Goal: Information Seeking & Learning: Learn about a topic

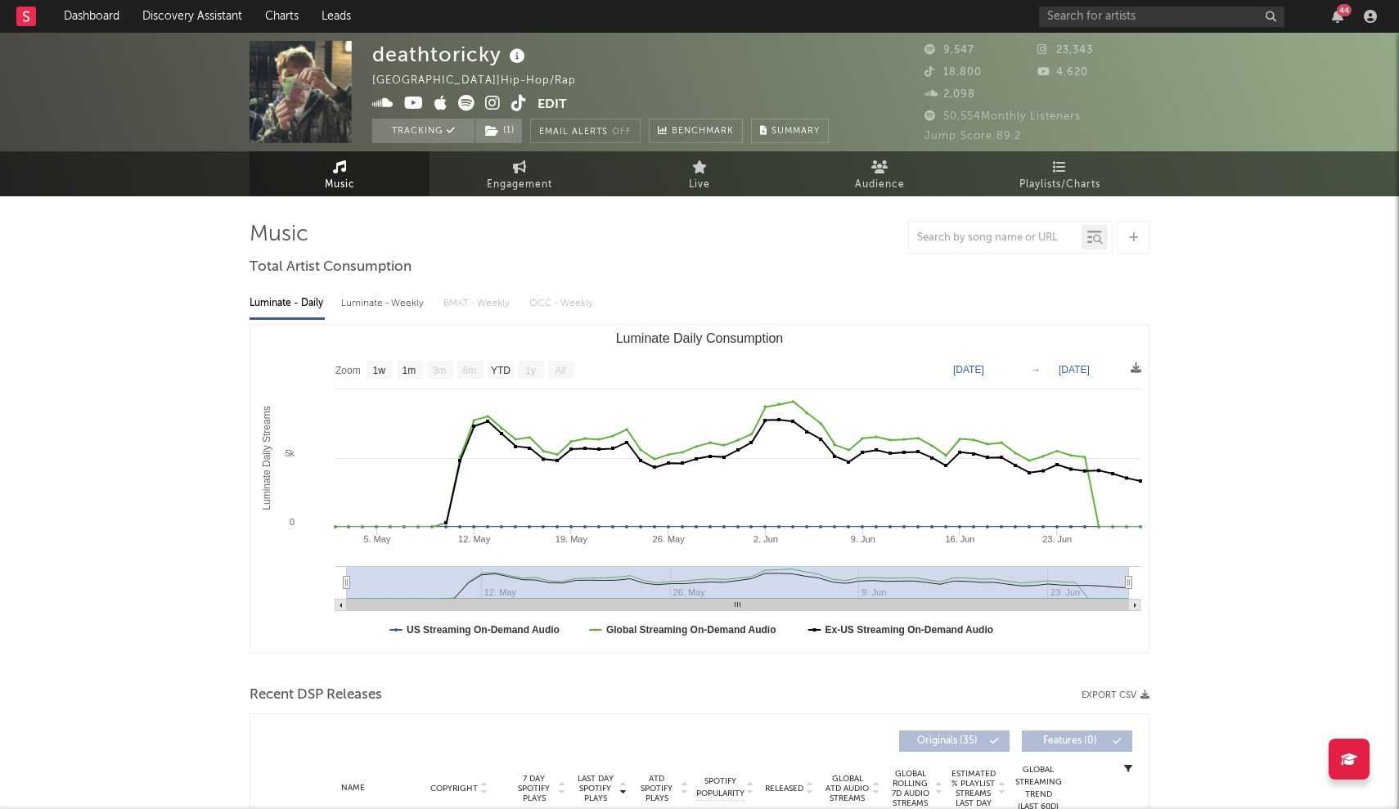
select select "1w"
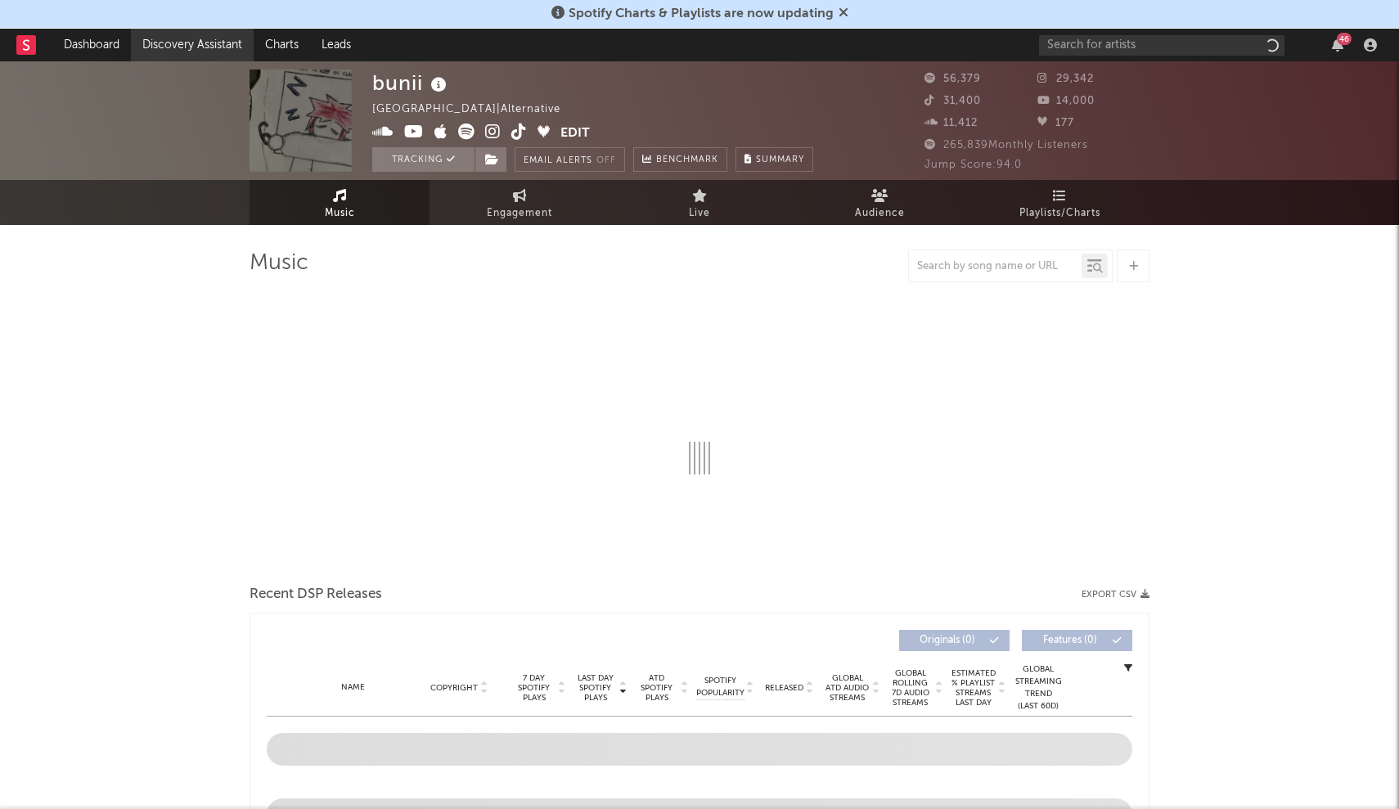
select select "6m"
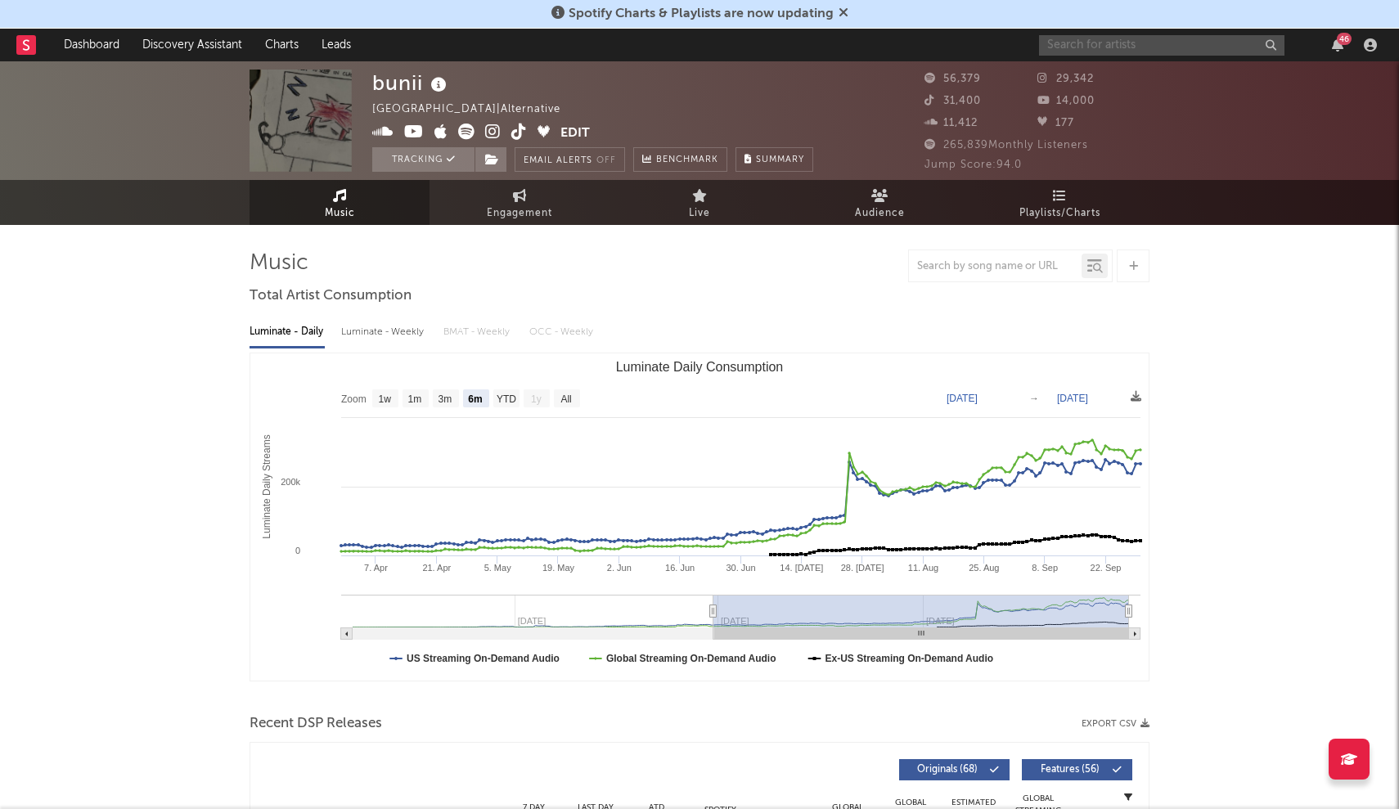
click at [1105, 39] on input "text" at bounding box center [1161, 45] width 245 height 20
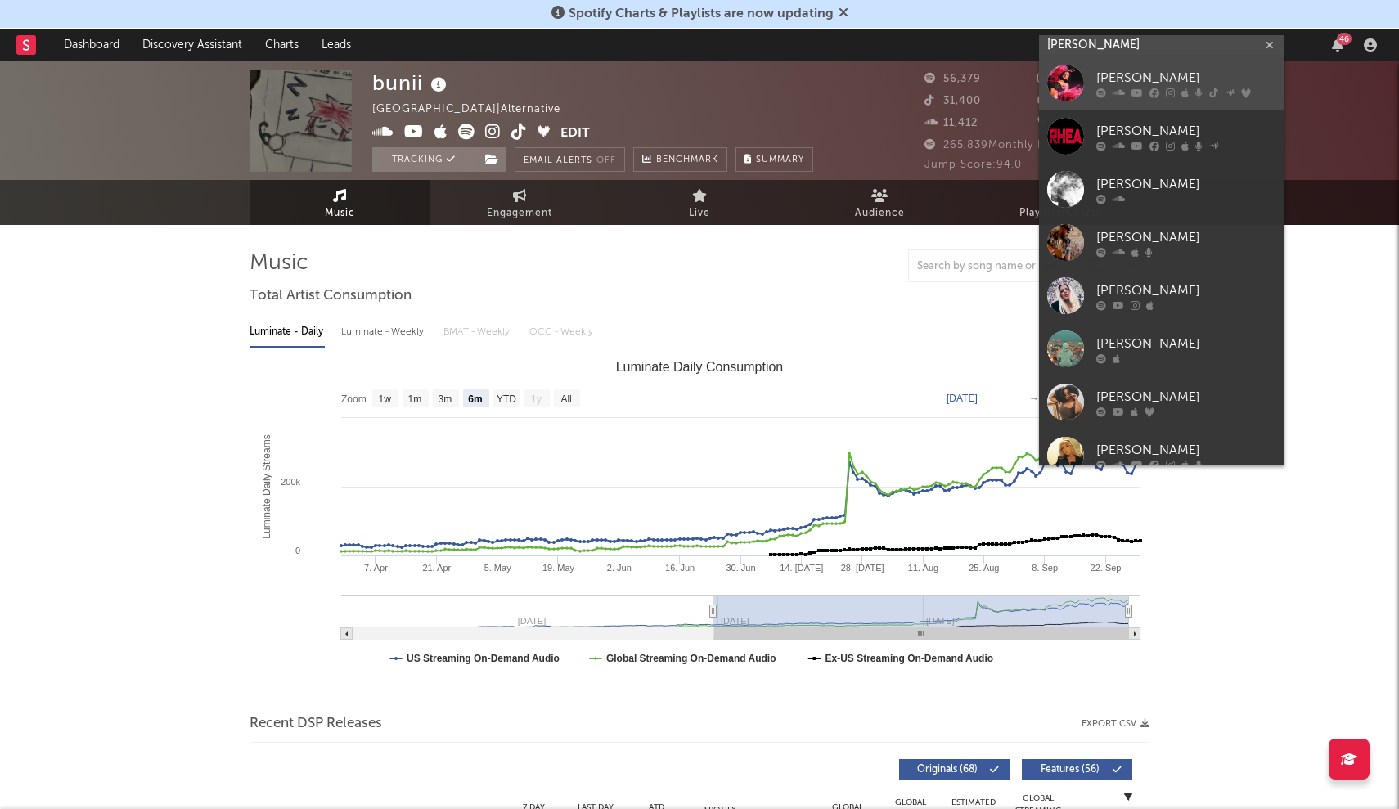
type input "Rhea"
click at [1096, 81] on link "[PERSON_NAME]" at bounding box center [1161, 82] width 245 height 53
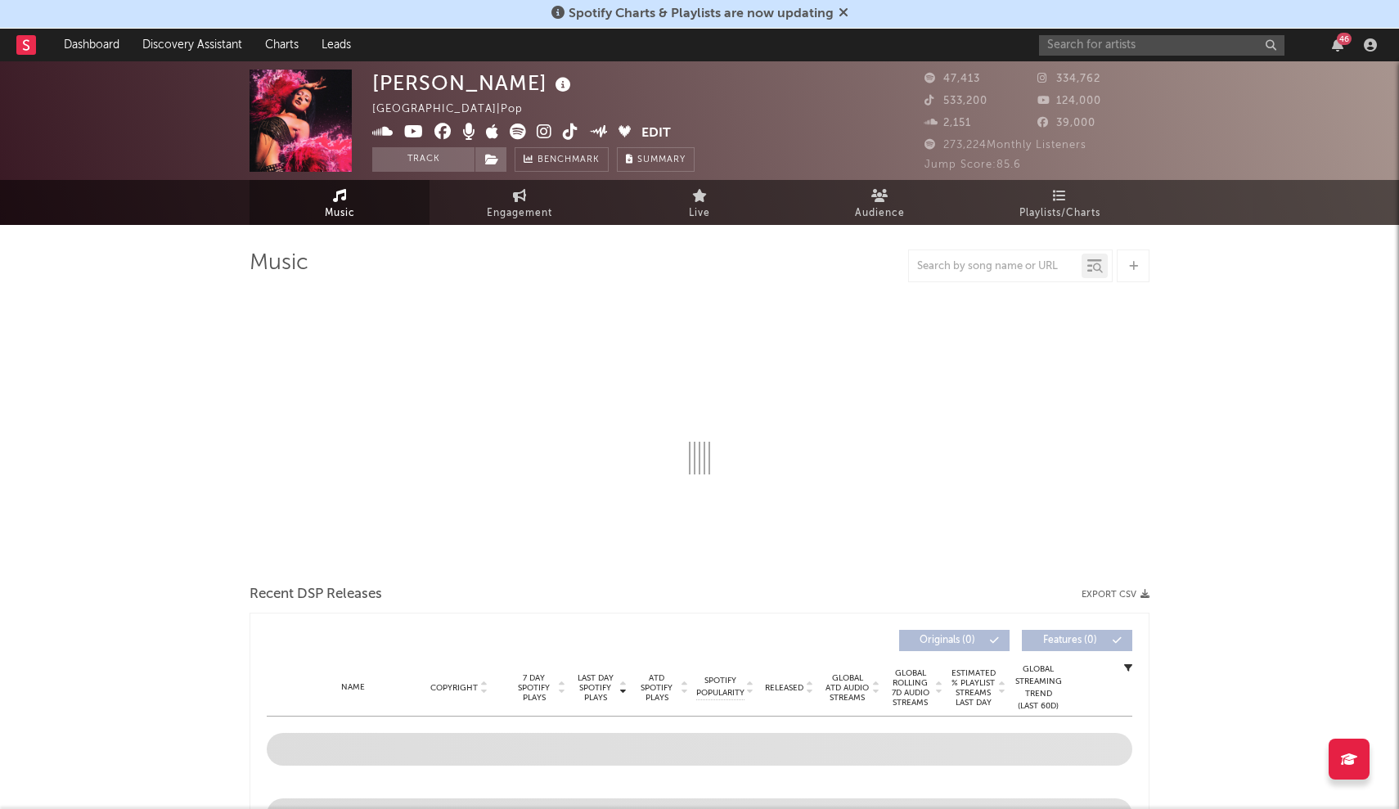
select select "6m"
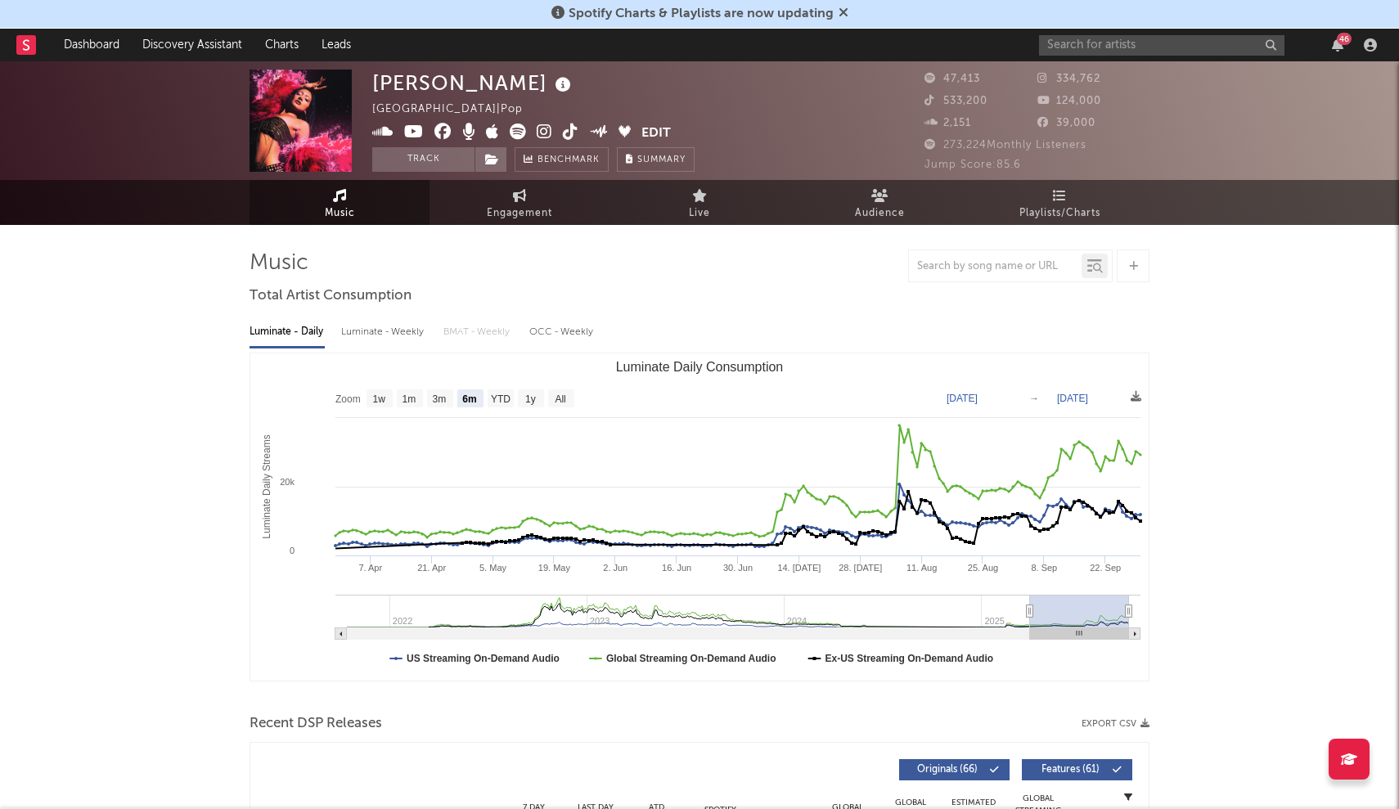
drag, startPoint x: 523, startPoint y: 128, endPoint x: 1205, endPoint y: 337, distance: 712.8
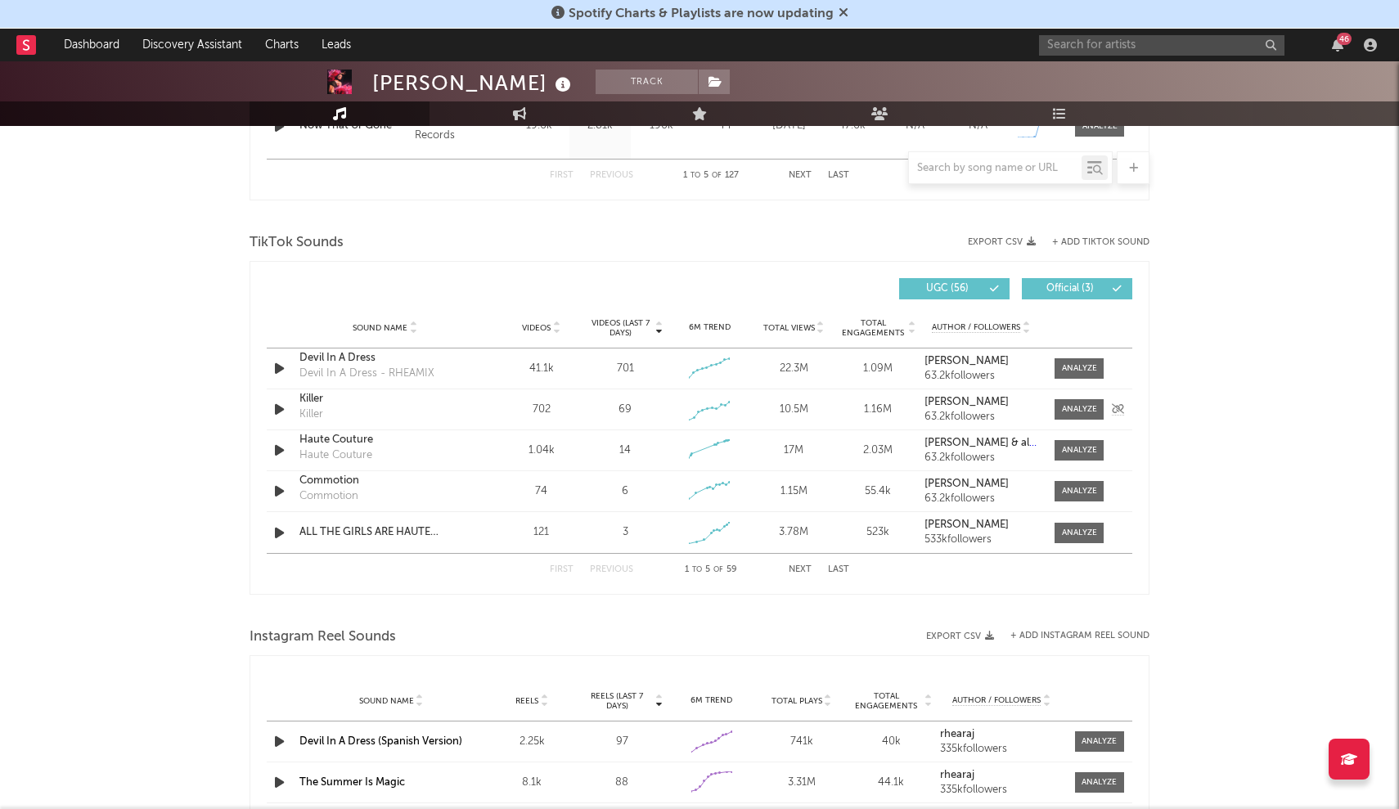
scroll to position [1024, 0]
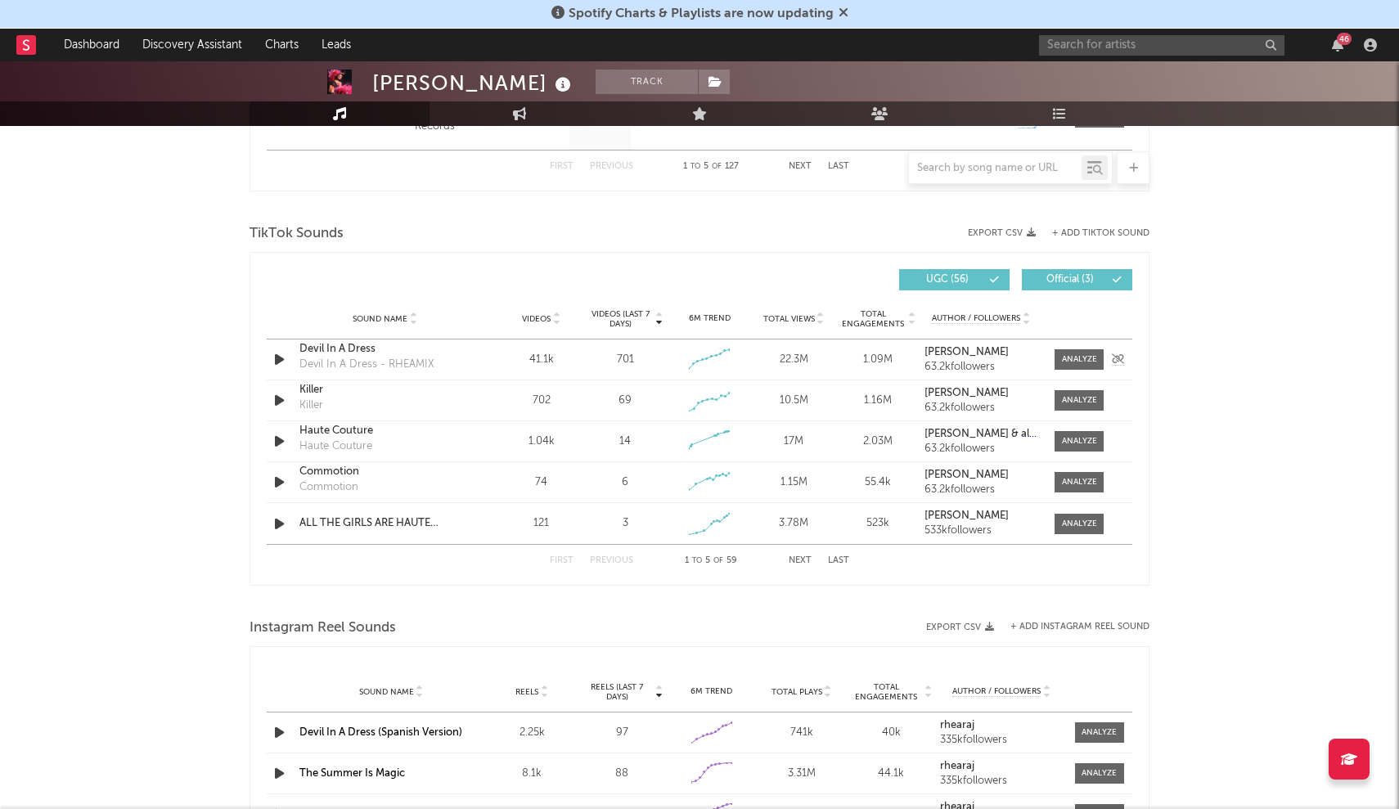
click at [659, 351] on div "Sound Name Devil In A Dress Devil In A Dress - RHEAMIX Videos 41.1k Videos (las…" at bounding box center [700, 360] width 866 height 40
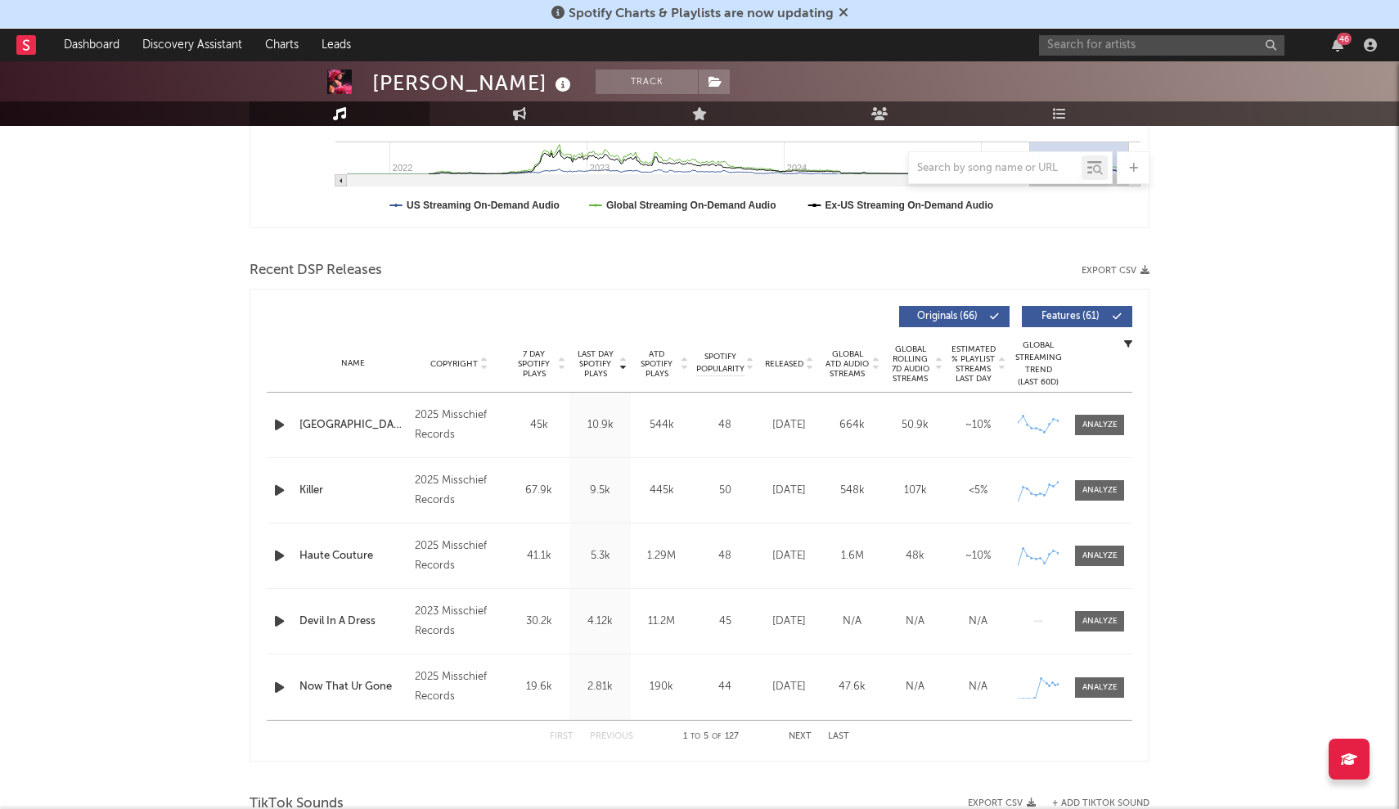
scroll to position [446, 0]
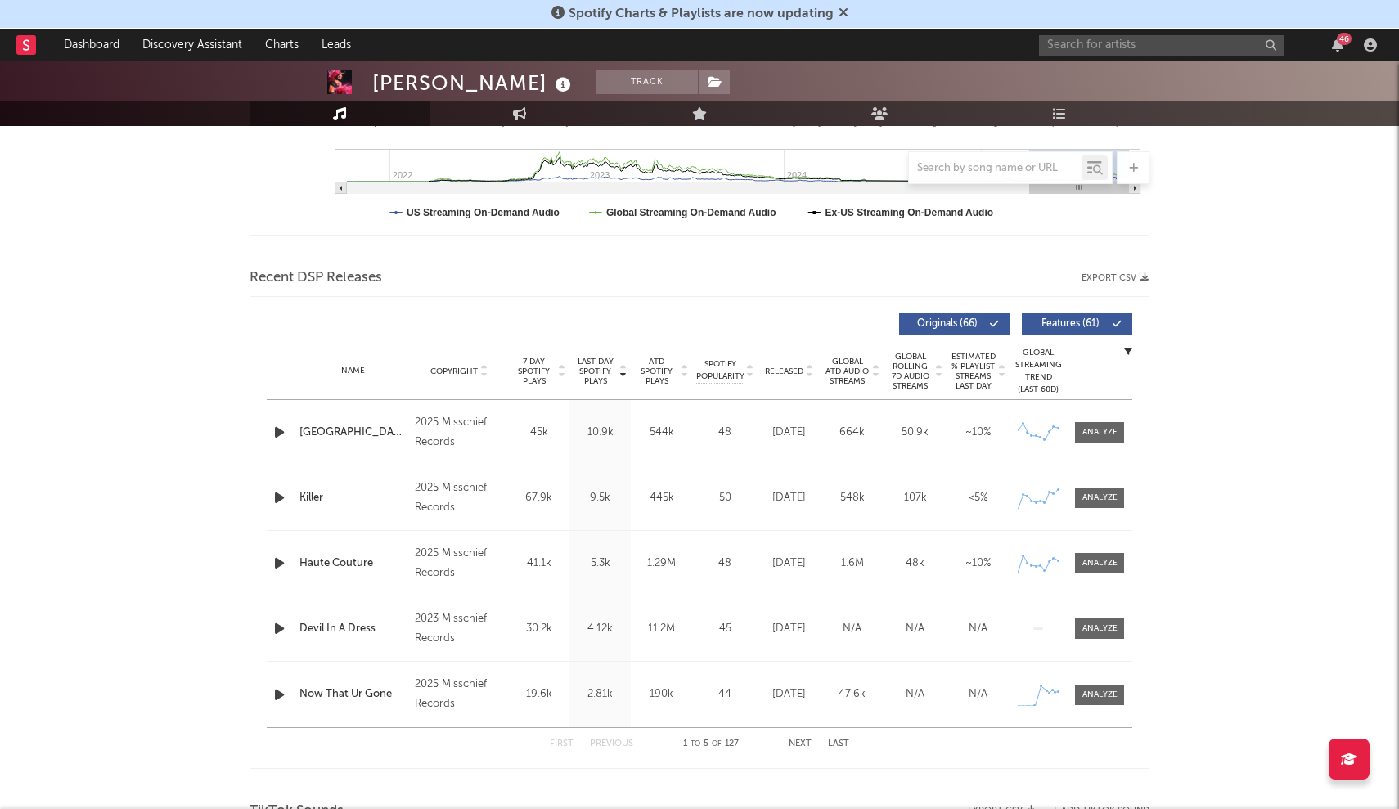
click at [312, 495] on div "Killer" at bounding box center [352, 498] width 107 height 16
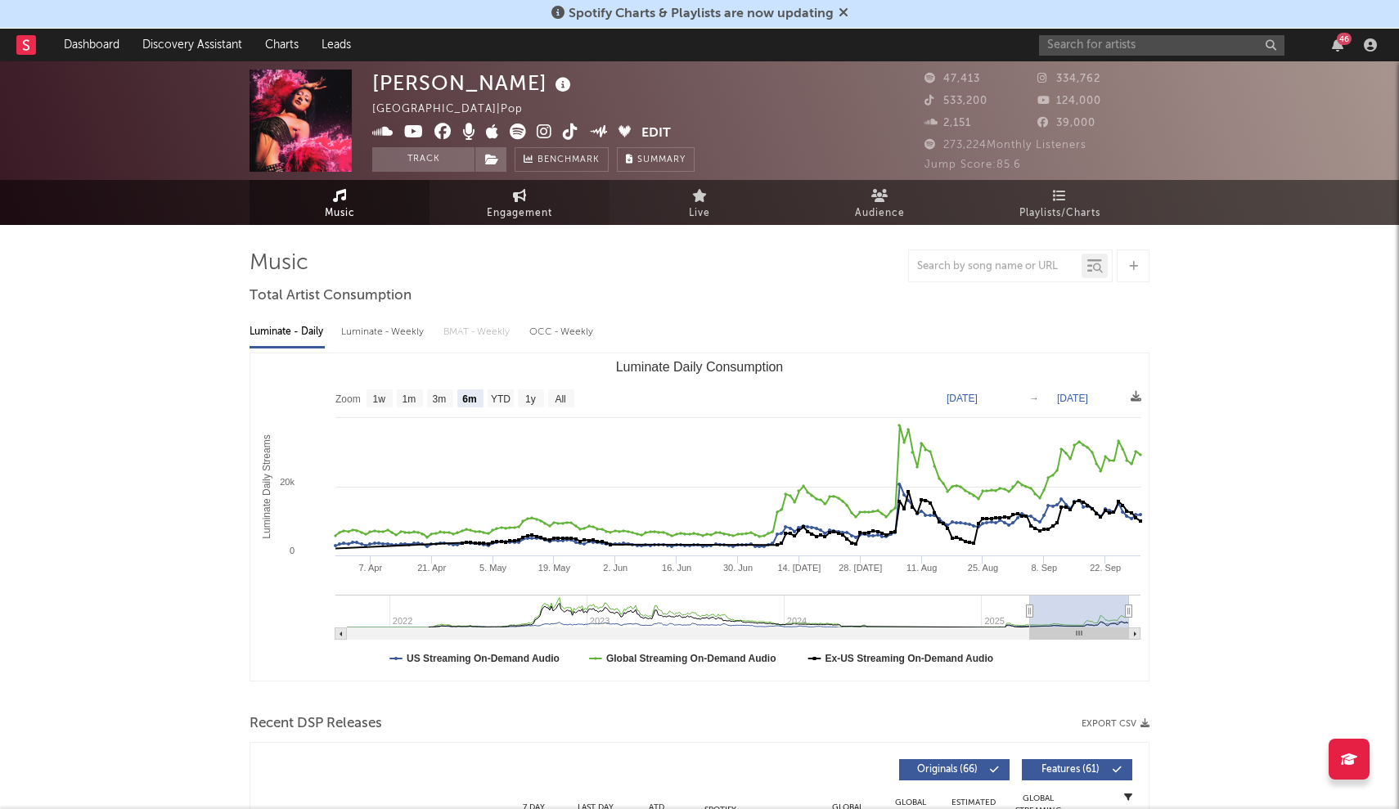
scroll to position [0, 0]
click at [499, 198] on link "Engagement" at bounding box center [520, 202] width 180 height 45
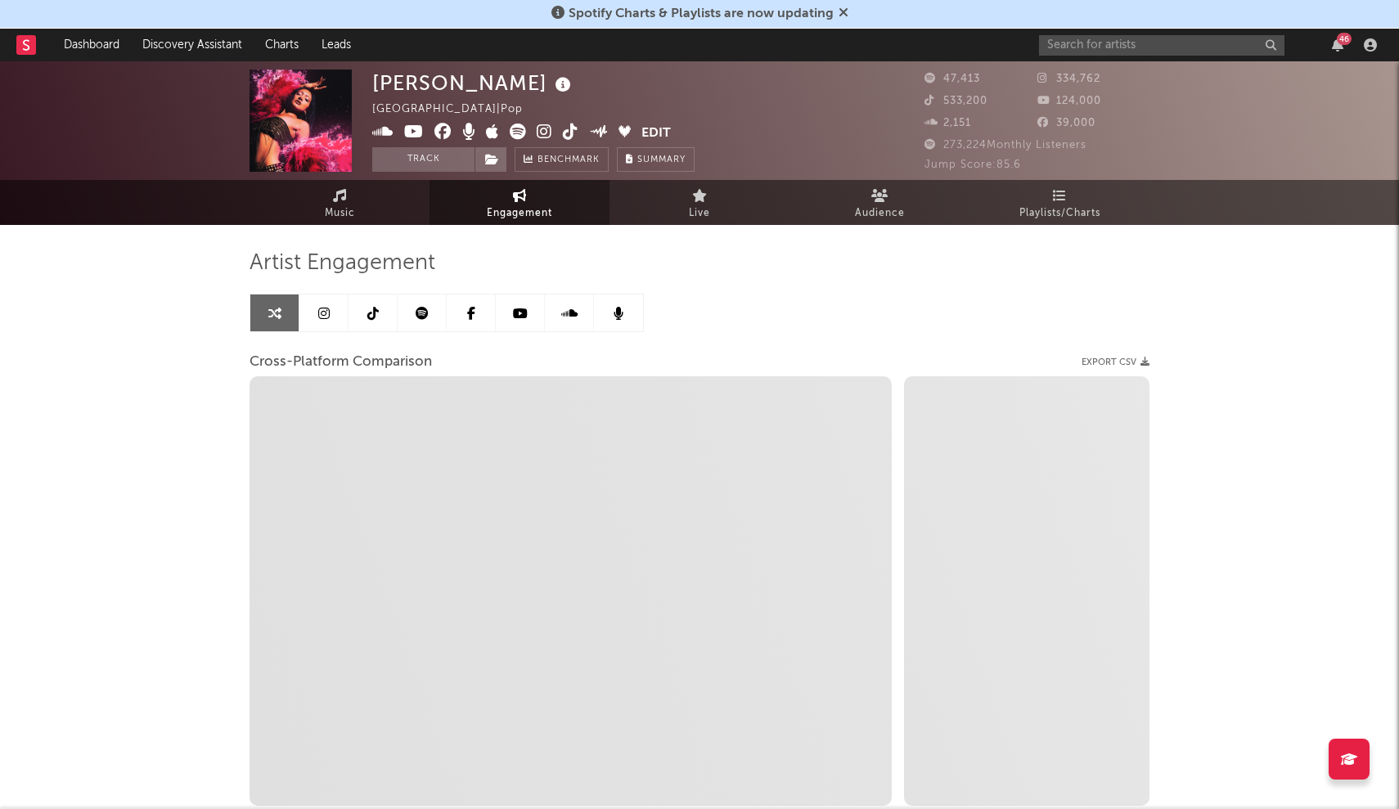
select select "1w"
click at [325, 323] on link at bounding box center [323, 313] width 49 height 37
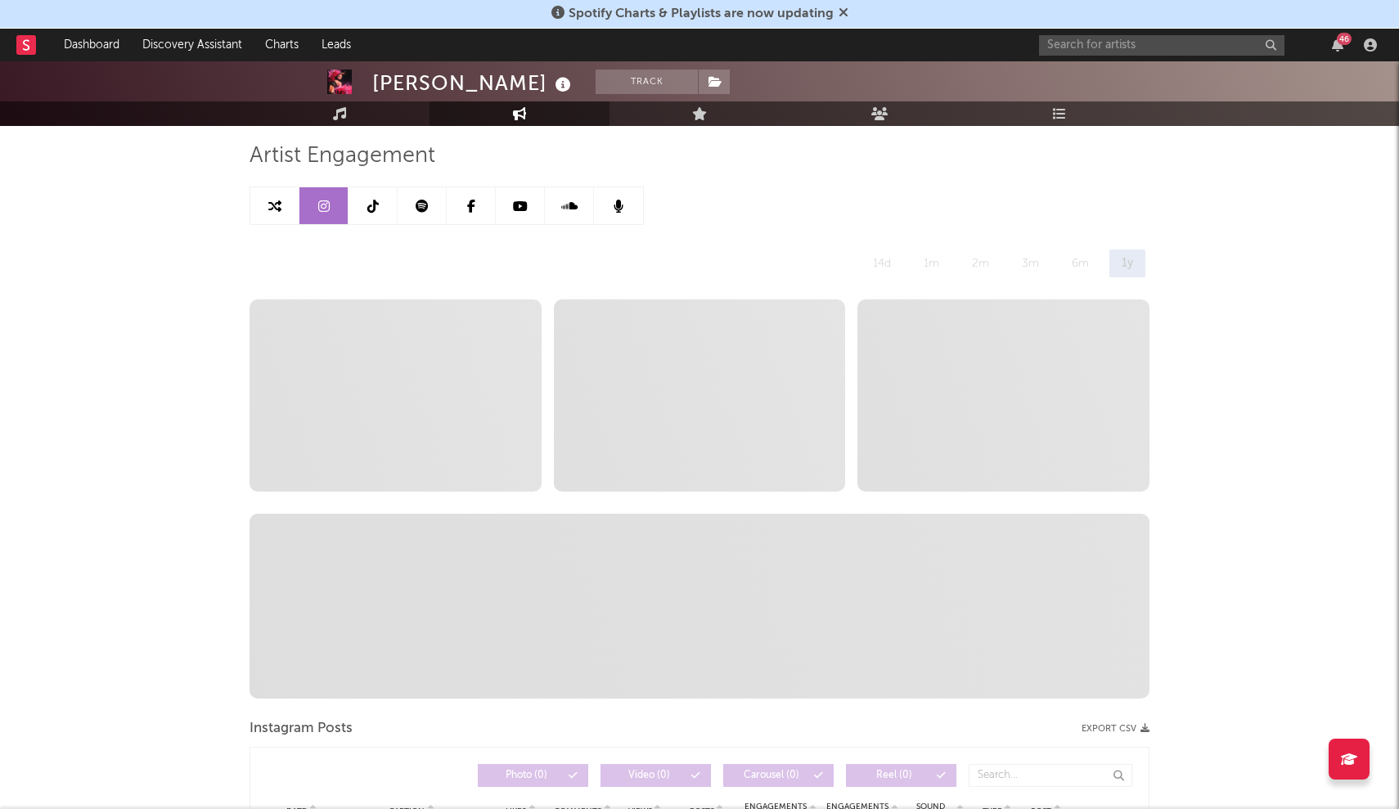
scroll to position [124, 0]
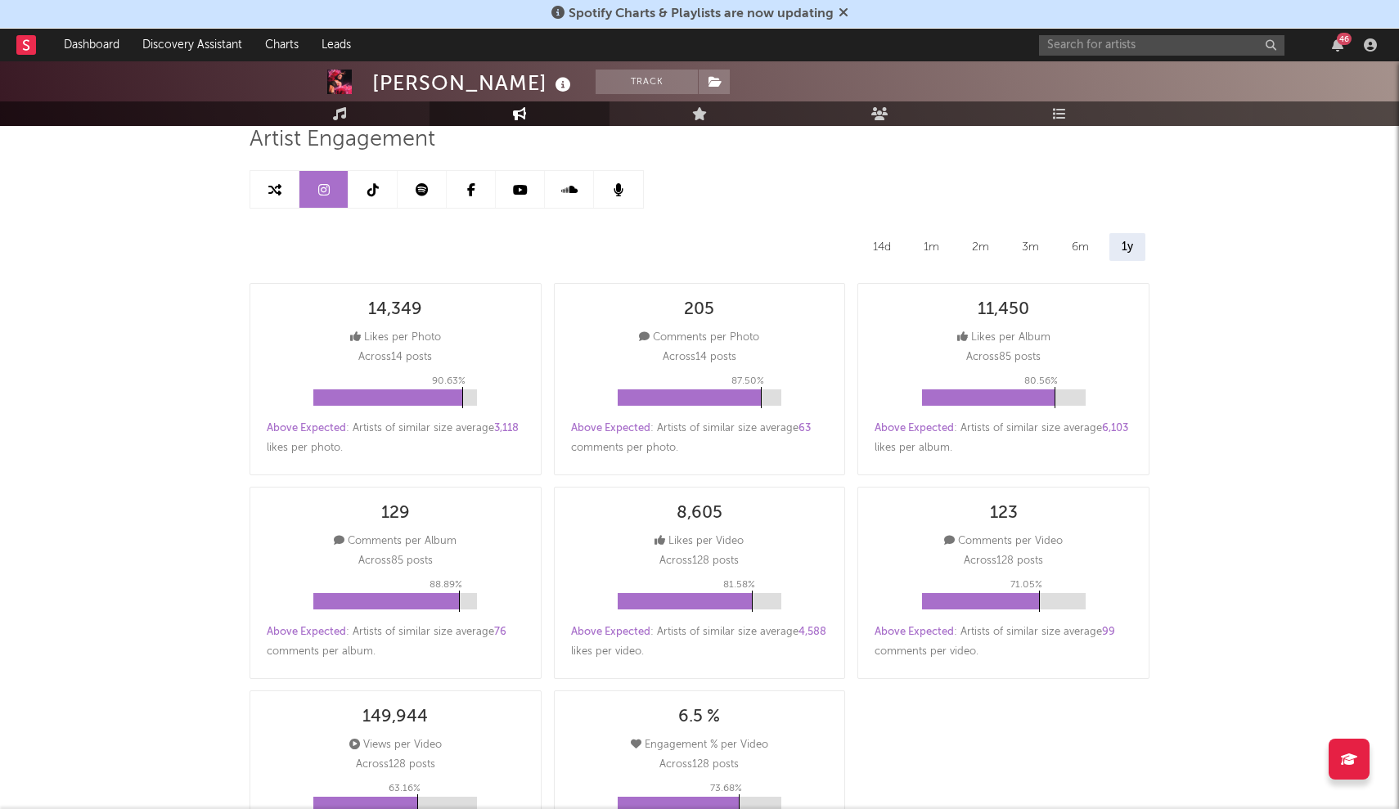
click at [891, 244] on div "14d" at bounding box center [882, 247] width 43 height 28
select select "6m"
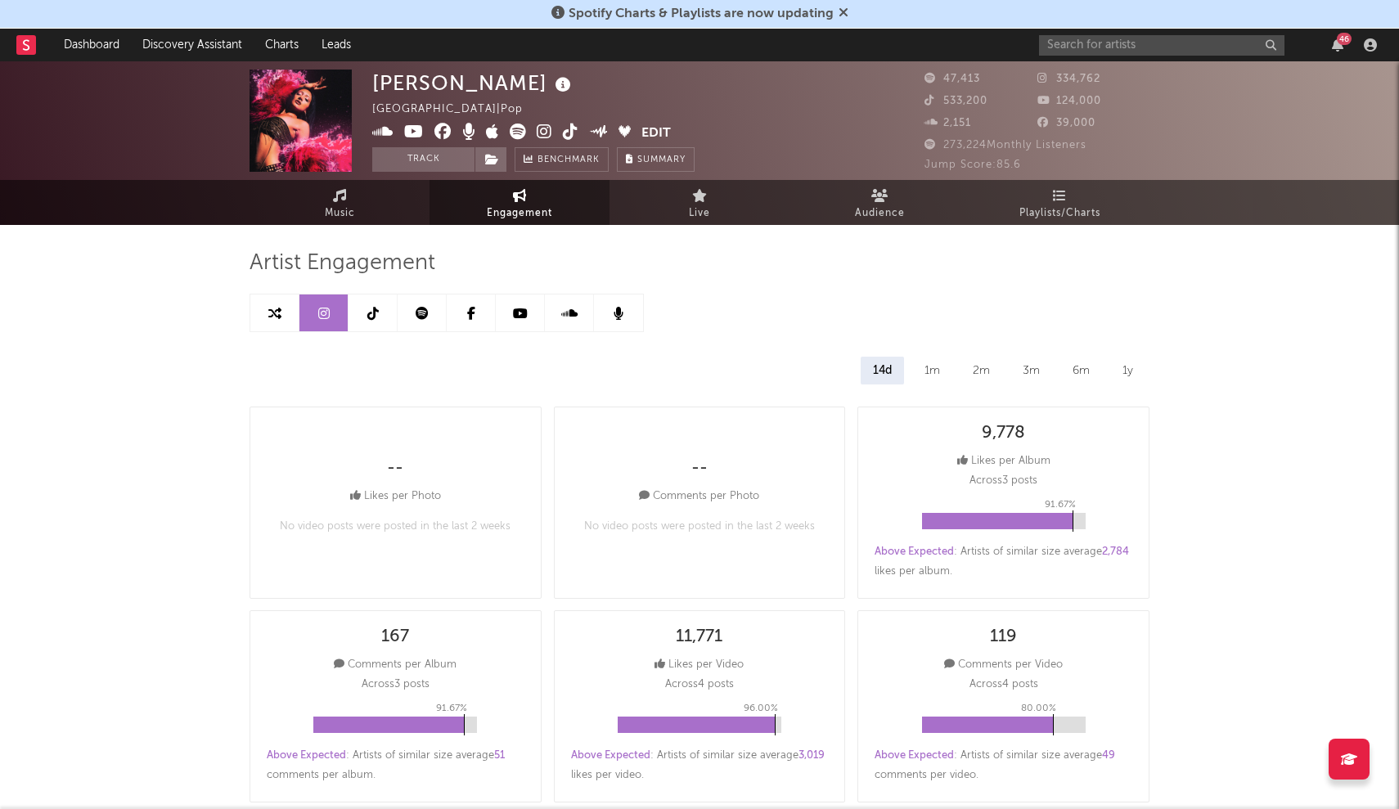
scroll to position [0, 0]
click at [290, 308] on link at bounding box center [274, 313] width 49 height 37
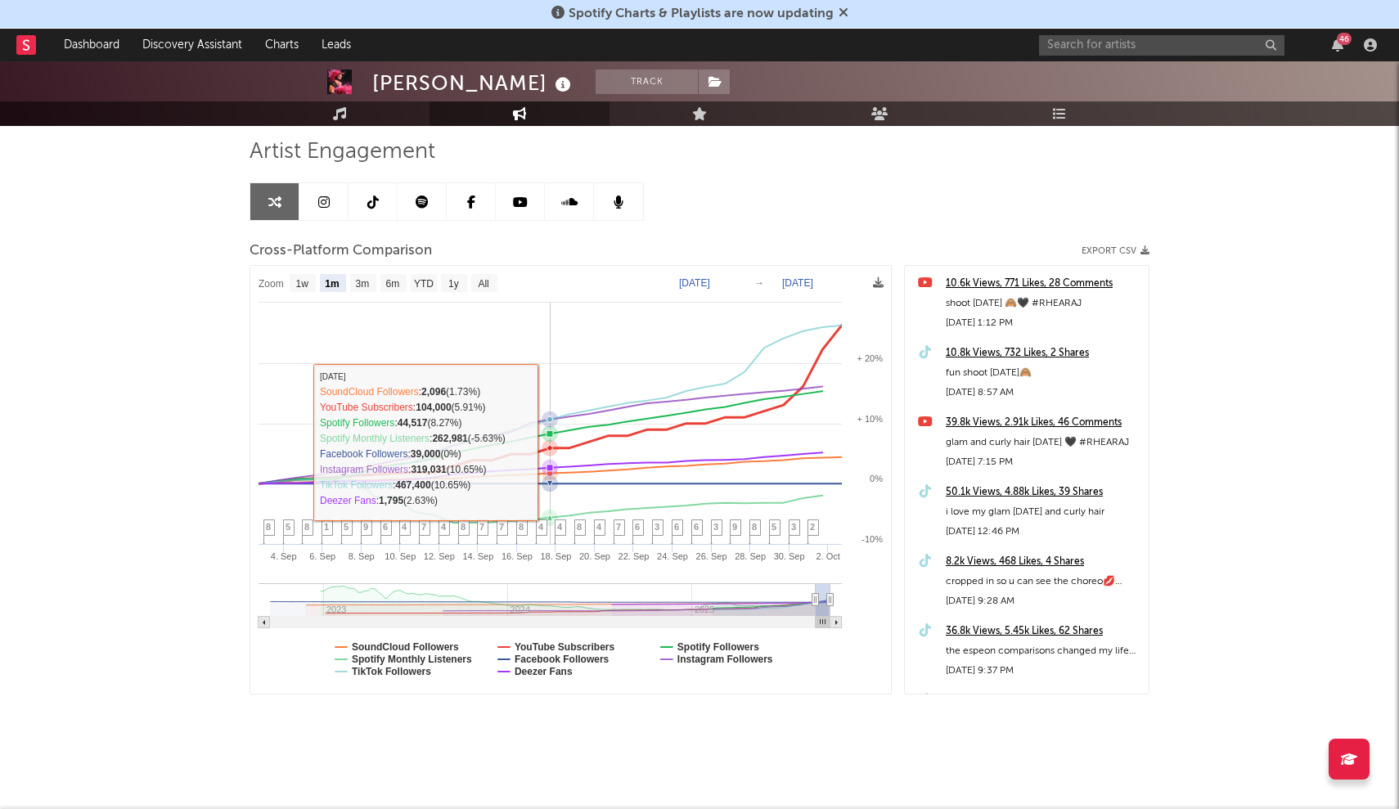
scroll to position [111, 0]
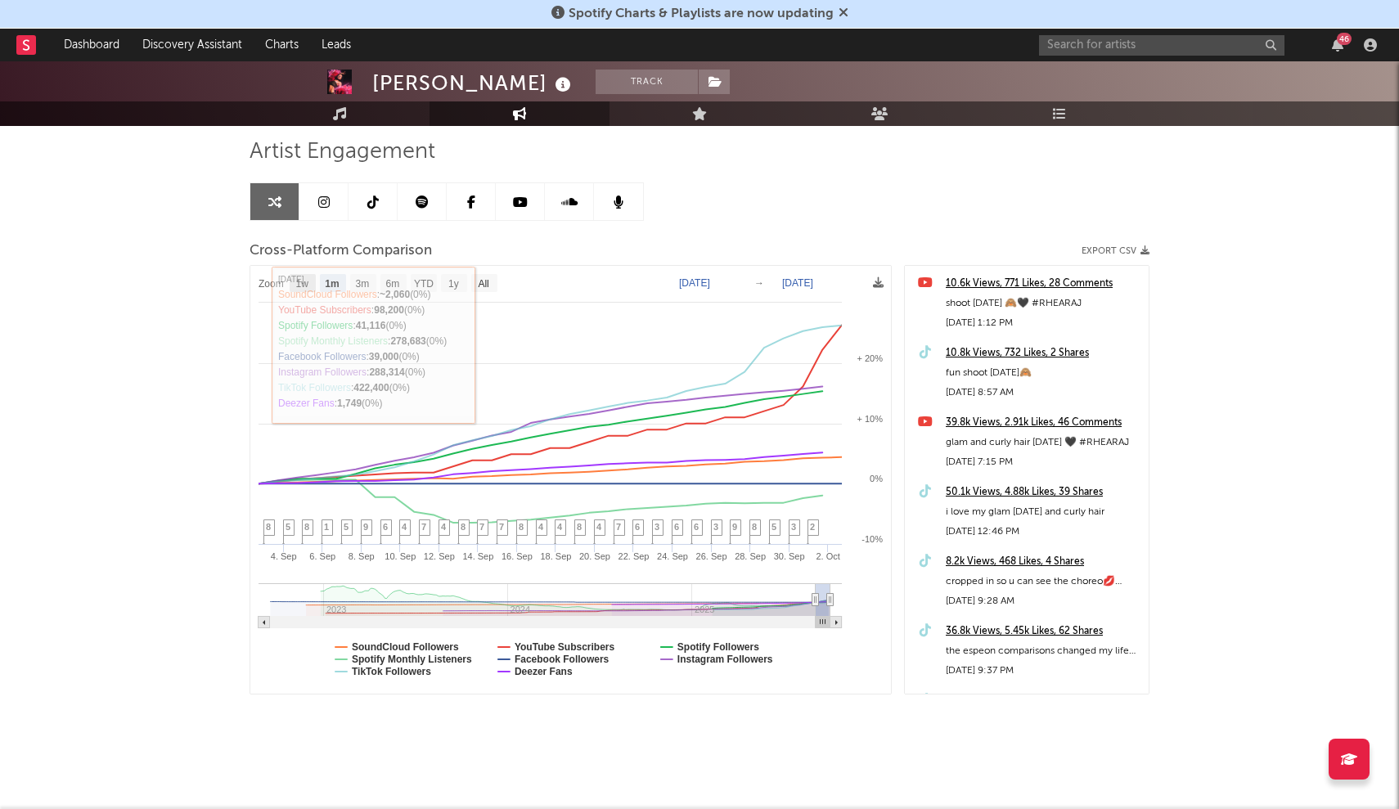
click at [296, 283] on text "1w" at bounding box center [302, 283] width 13 height 11
select select "1w"
type input "[DATE]"
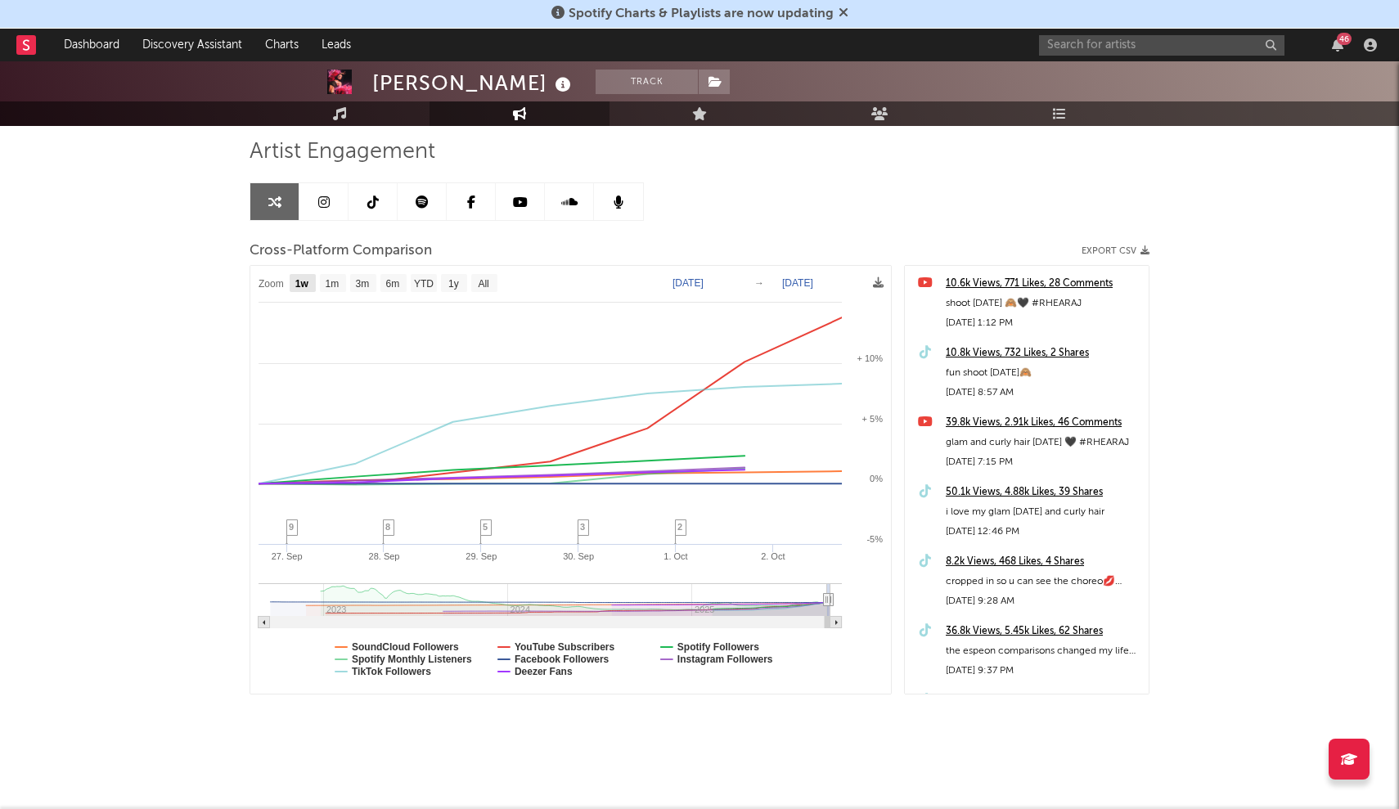
click at [299, 283] on text "1w" at bounding box center [302, 283] width 14 height 11
select select "1w"
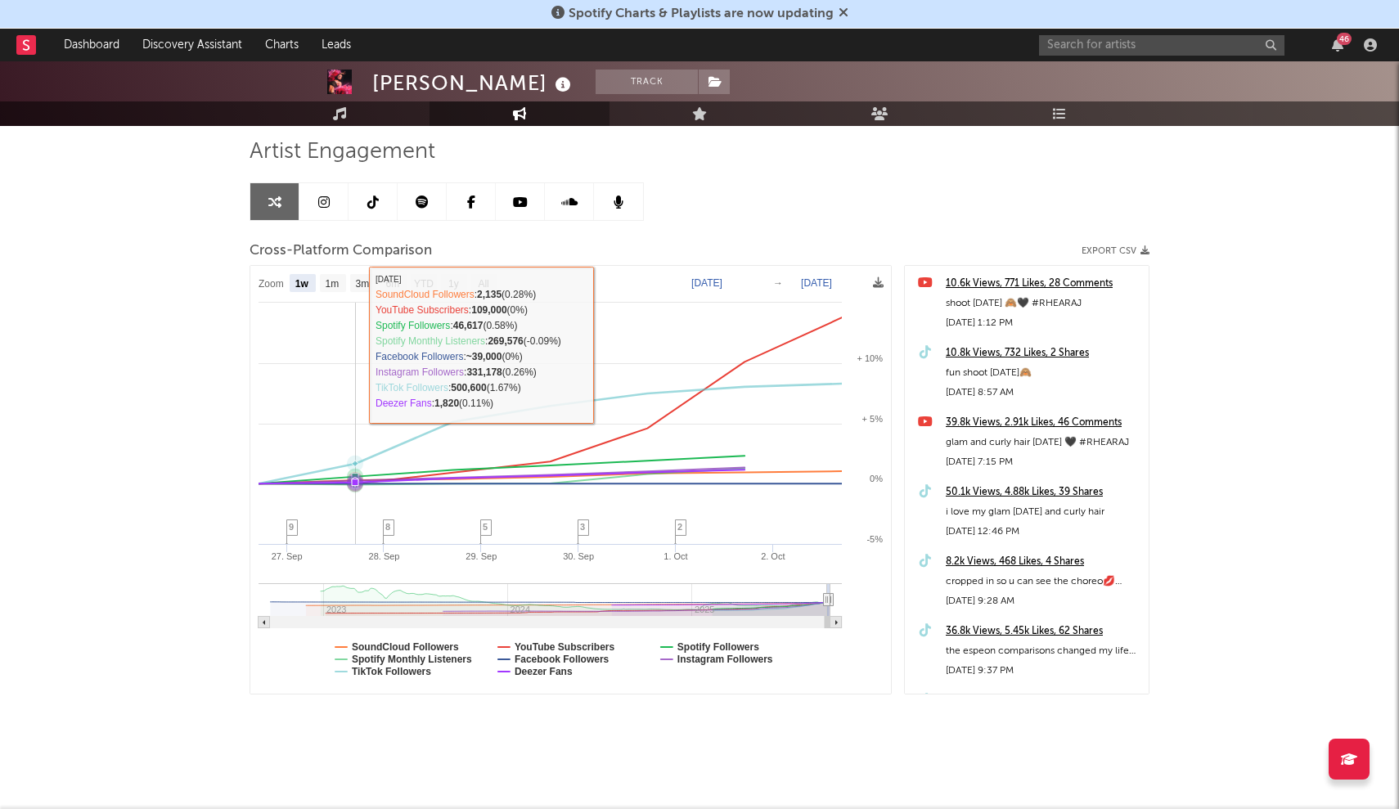
select select "1w"
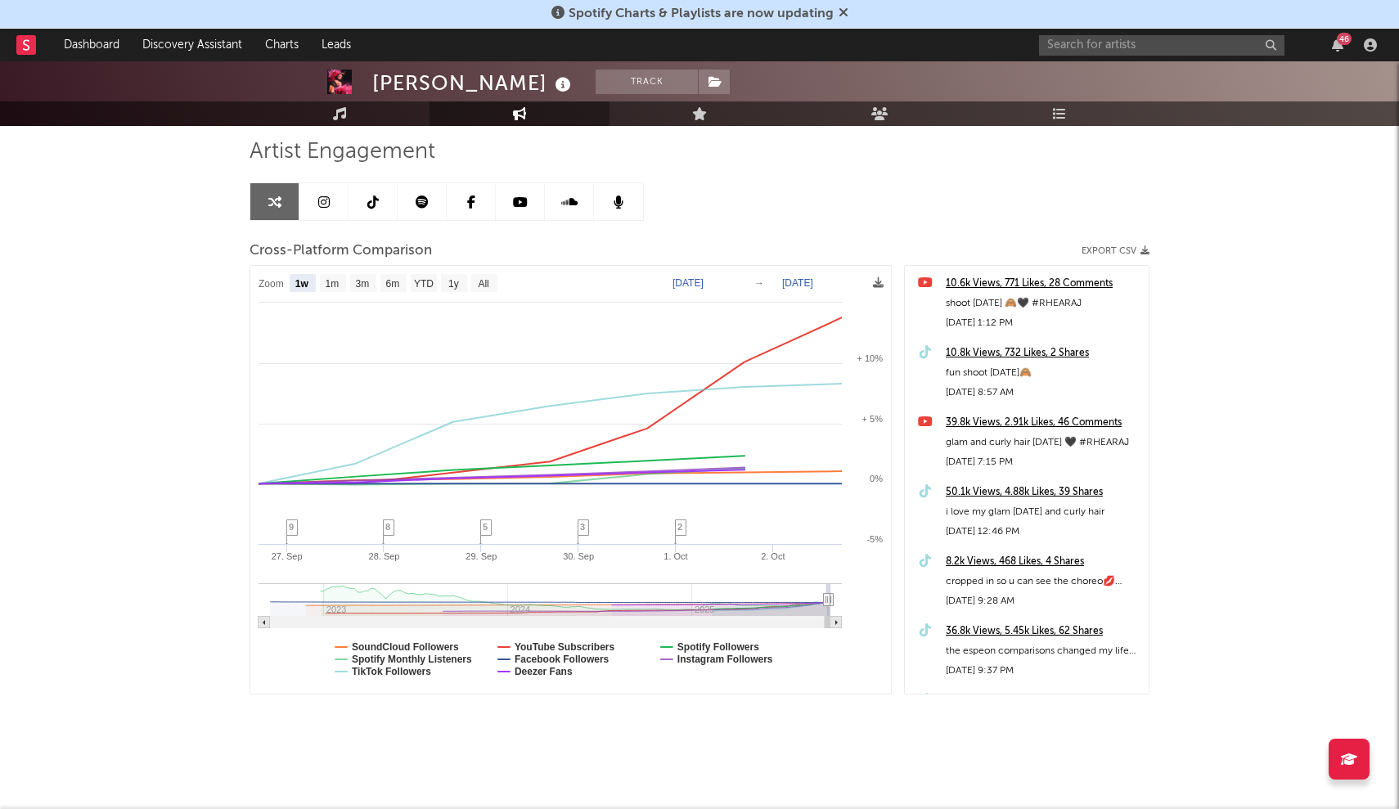
click at [259, 622] on rect at bounding box center [264, 622] width 11 height 11
type input "[DATE]"
type input "2025-10-01"
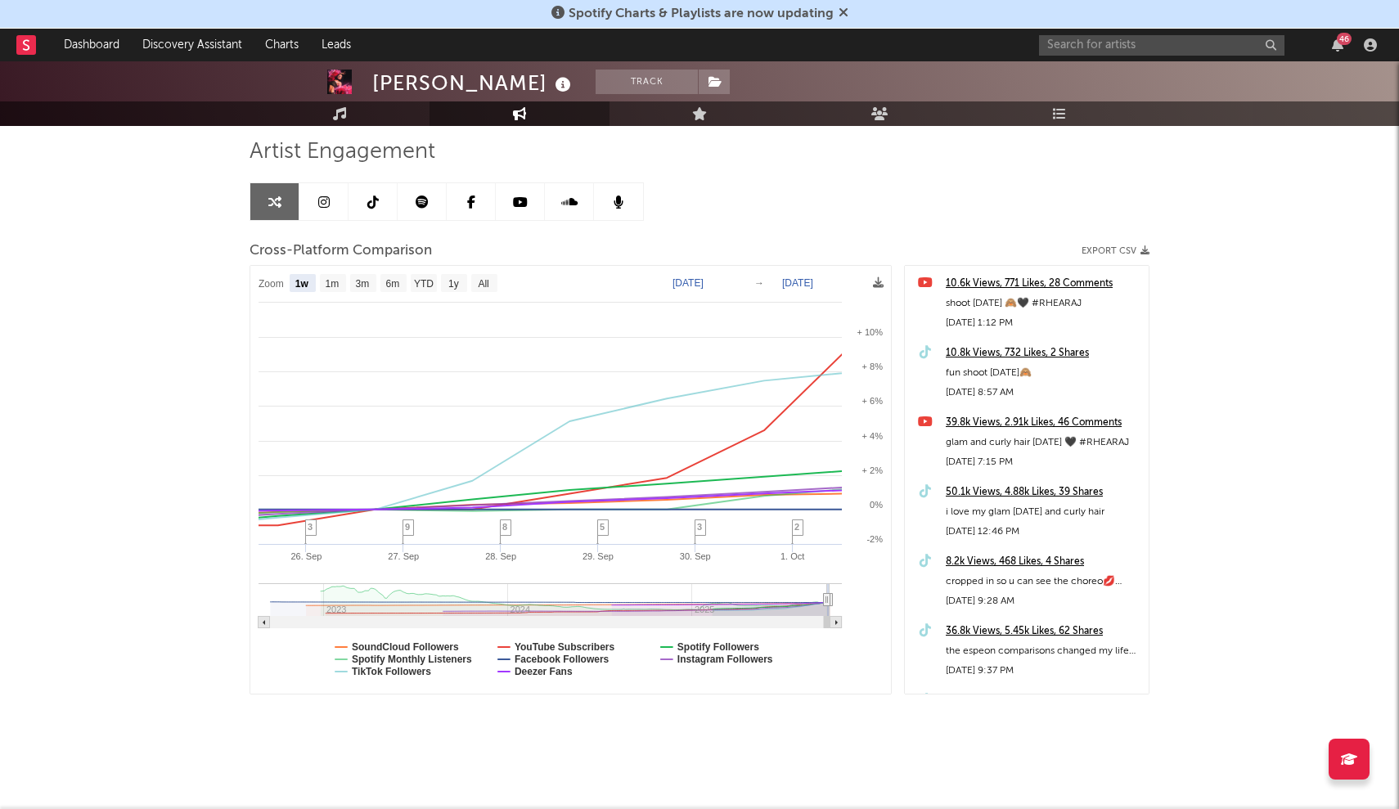
select select "1w"
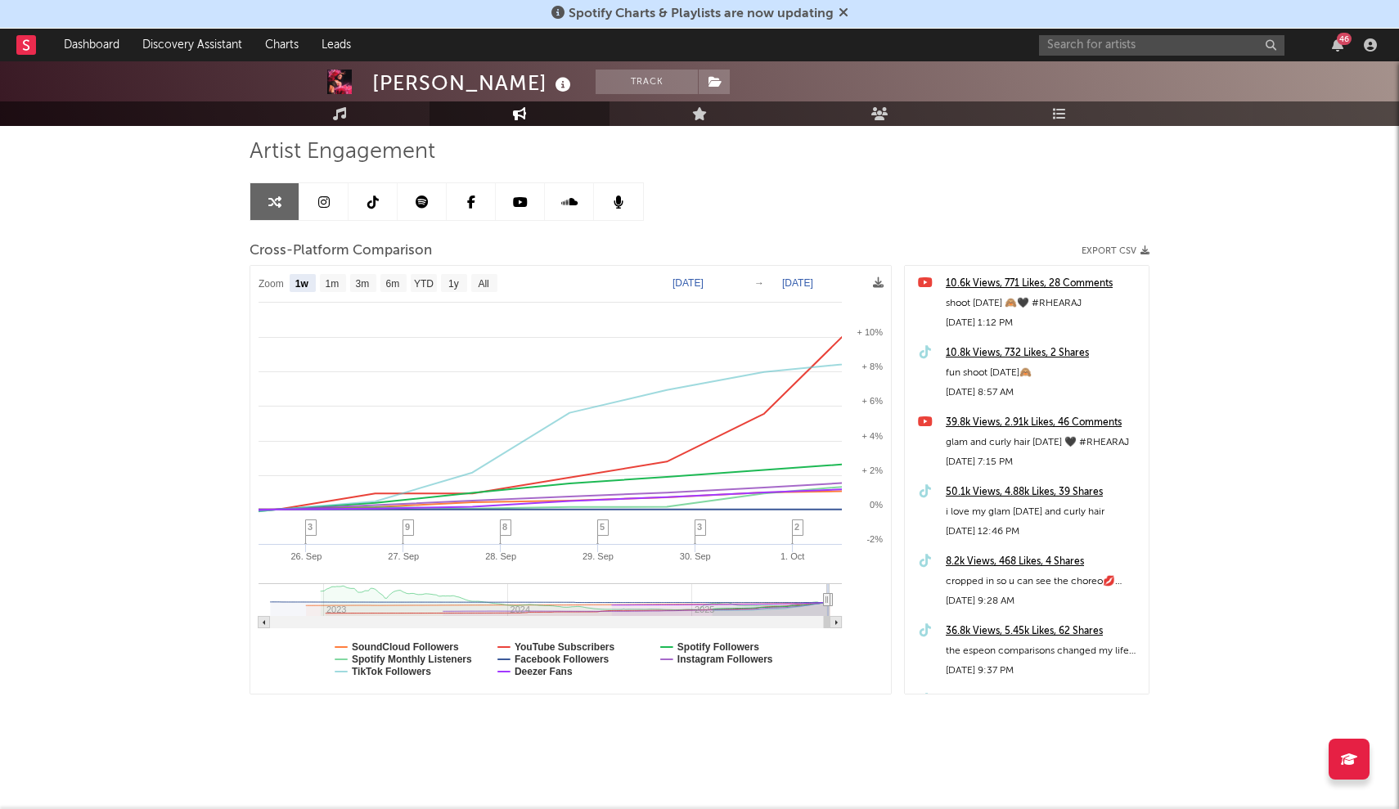
click at [839, 628] on rect at bounding box center [836, 622] width 11 height 11
type input "[DATE]"
type input "2025-10-02"
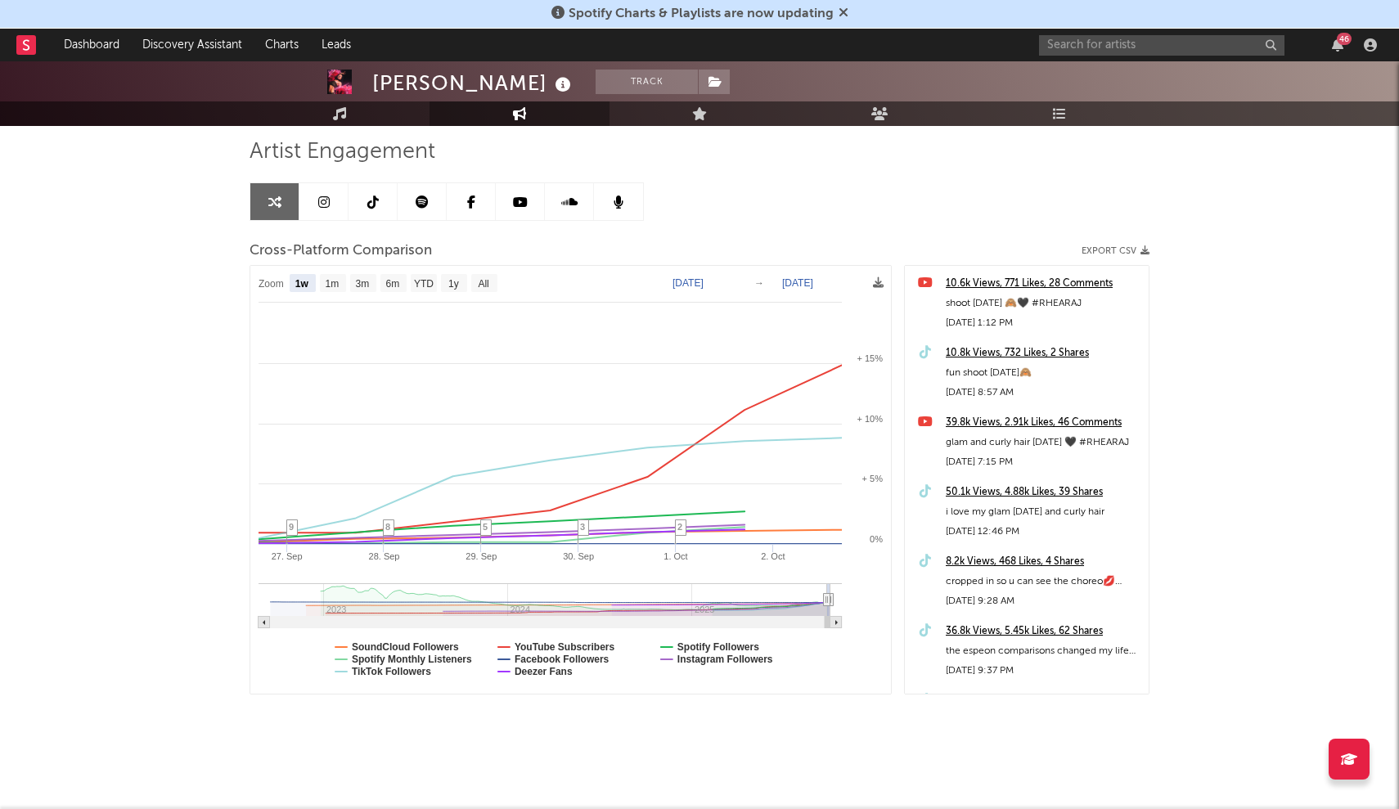
select select "1w"
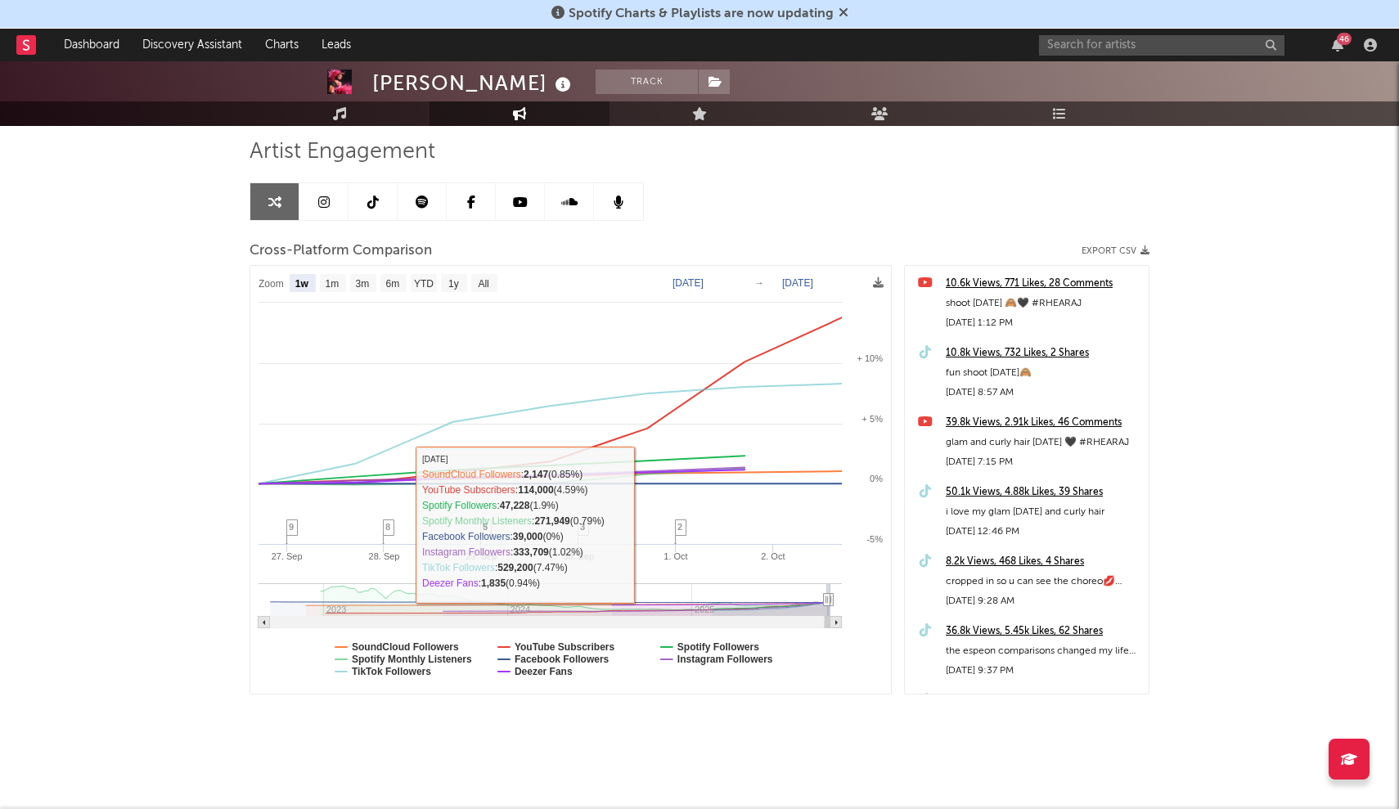
click at [261, 624] on rect at bounding box center [264, 622] width 11 height 11
type input "[DATE]"
type input "2025-10-01"
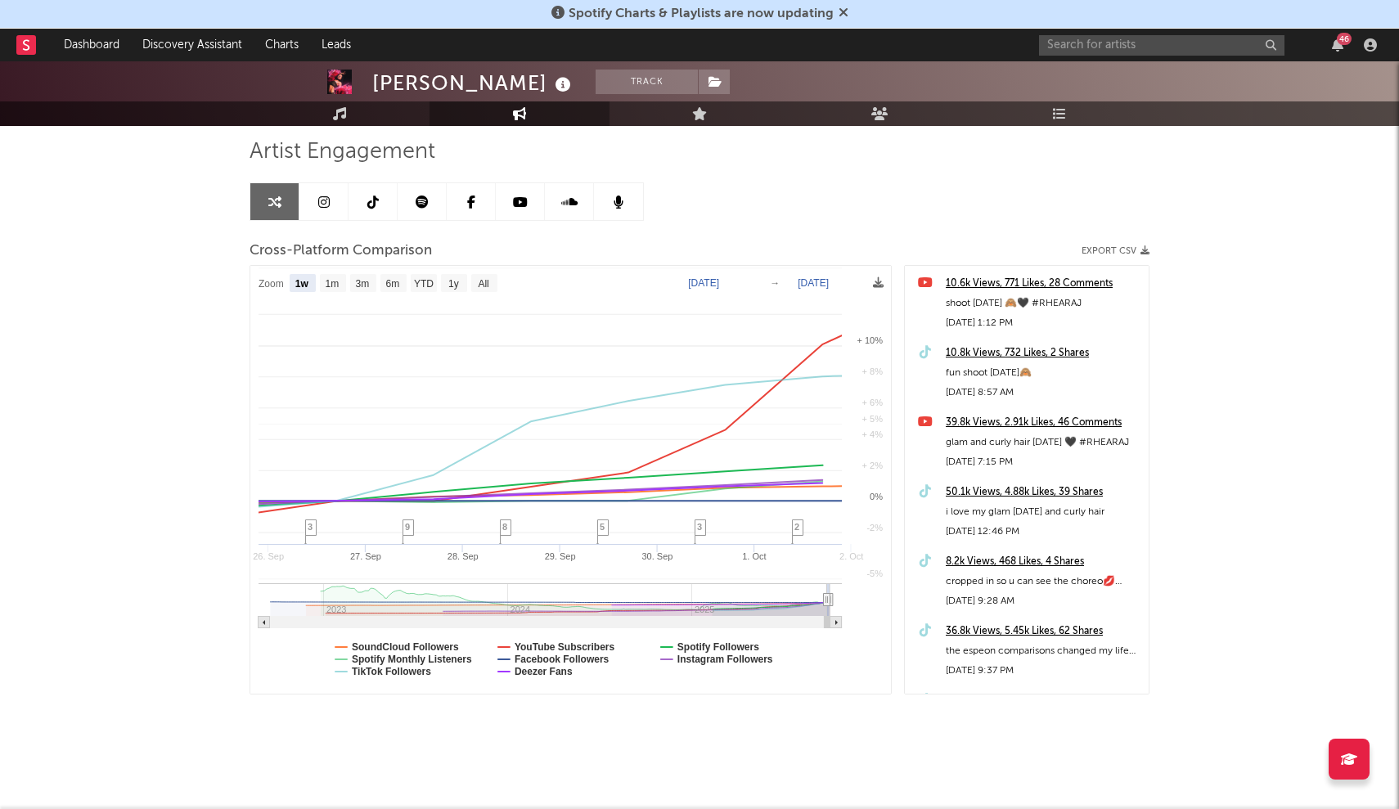
select select "1w"
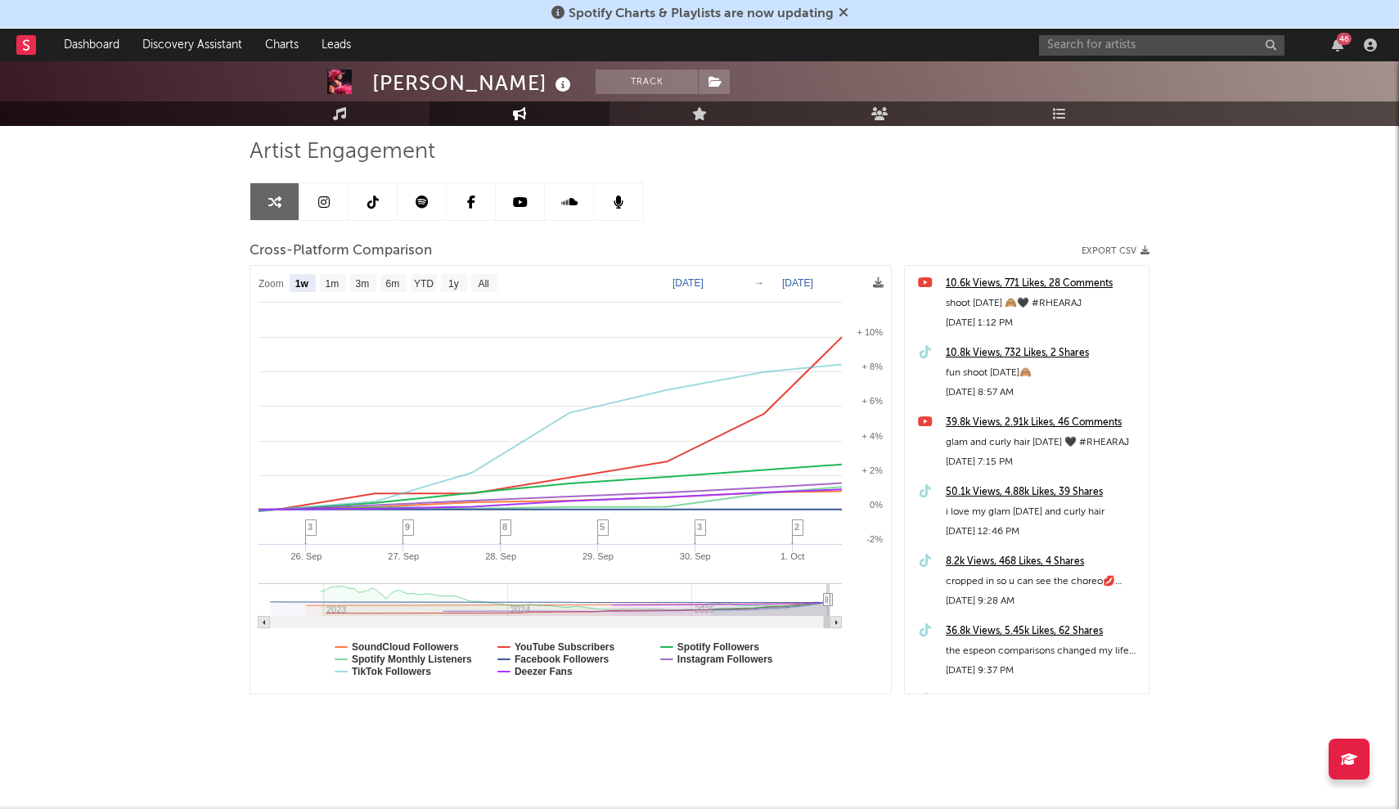
click at [263, 626] on rect at bounding box center [264, 622] width 11 height 11
type input "[DATE]"
select select "1w"
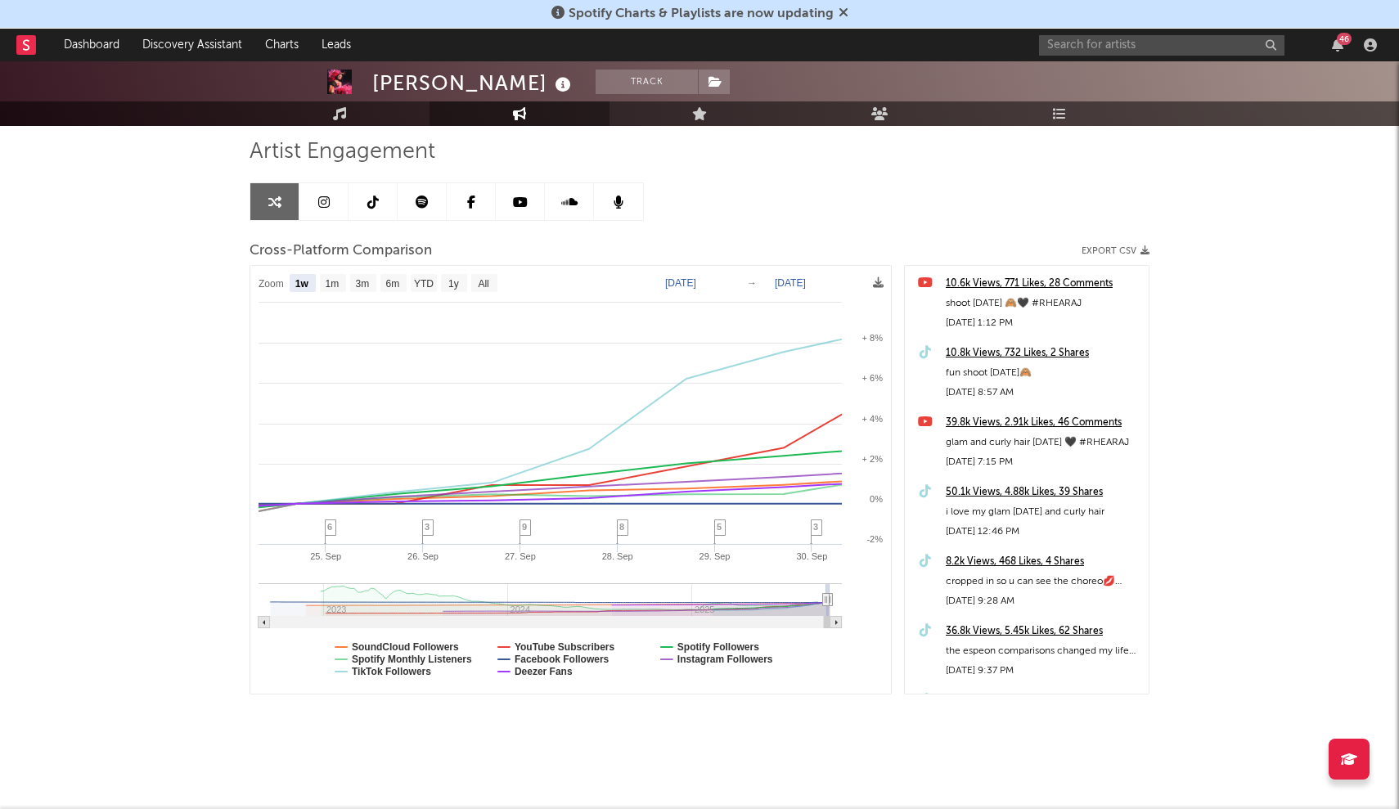
click at [255, 620] on rect at bounding box center [570, 480] width 641 height 428
click at [263, 621] on rect at bounding box center [264, 622] width 11 height 11
type input "2025-09-23"
type input "2025-09-29"
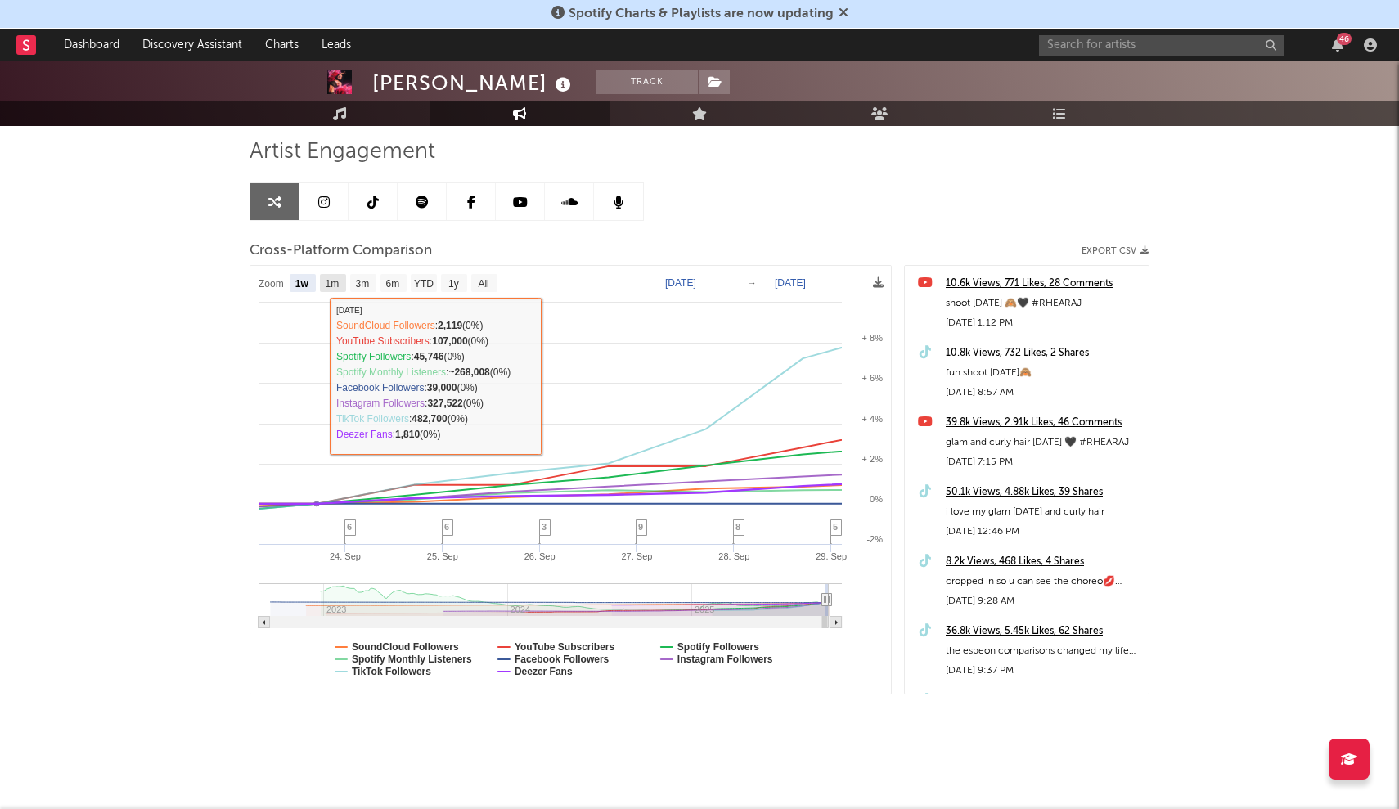
click at [326, 281] on text "1m" at bounding box center [333, 283] width 14 height 11
select select "1m"
type input "2025-08-29"
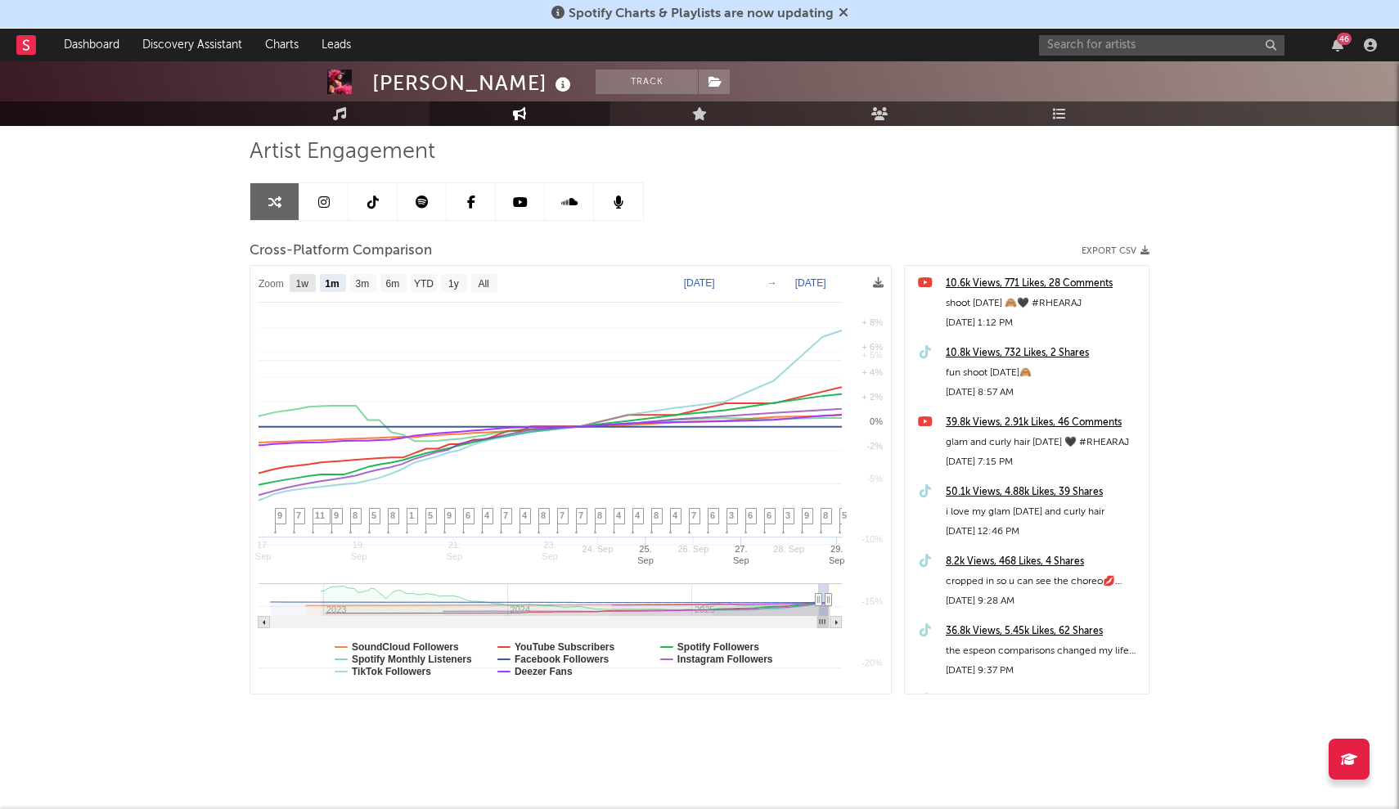
select select "1w"
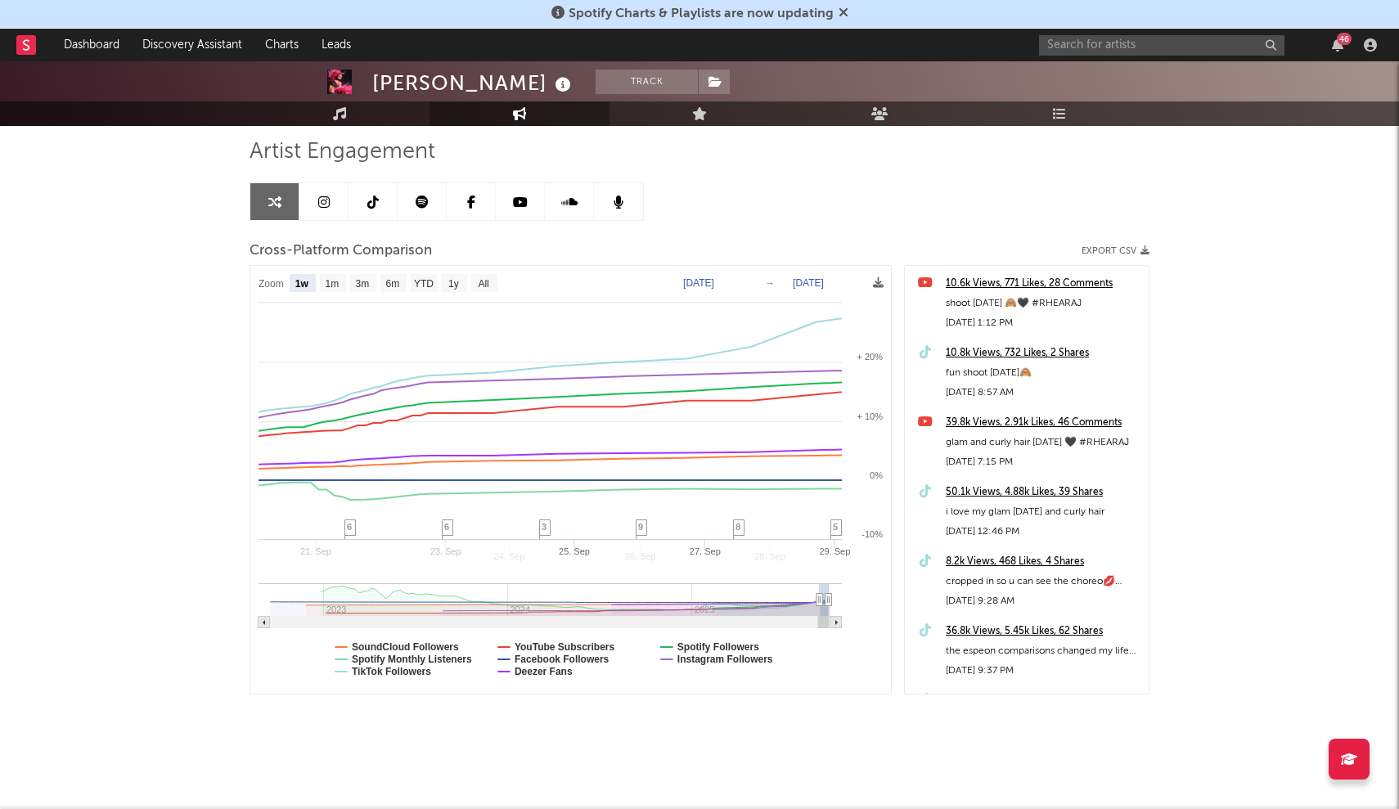
select select "1w"
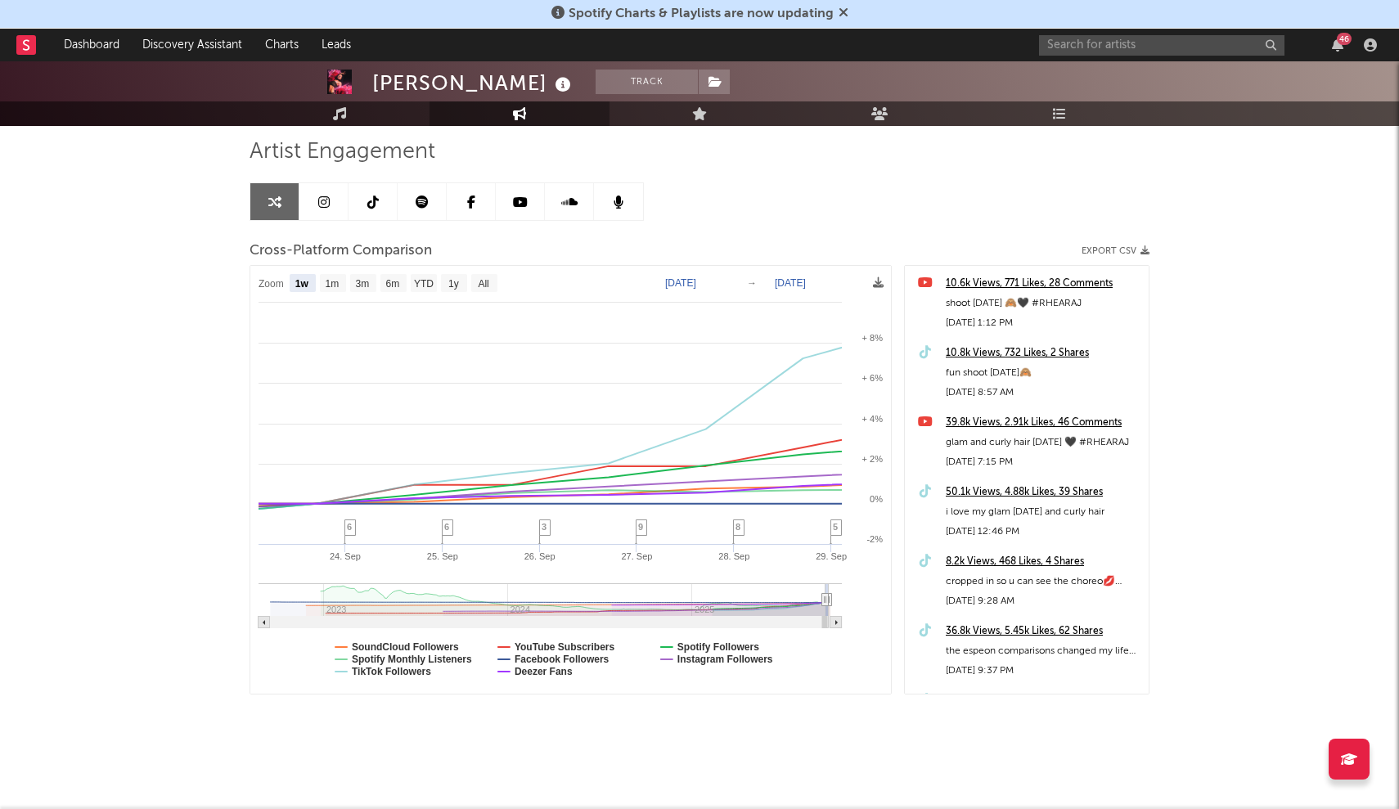
click at [834, 622] on rect at bounding box center [836, 622] width 11 height 11
type input "[DATE]"
click at [834, 622] on rect at bounding box center [836, 622] width 11 height 11
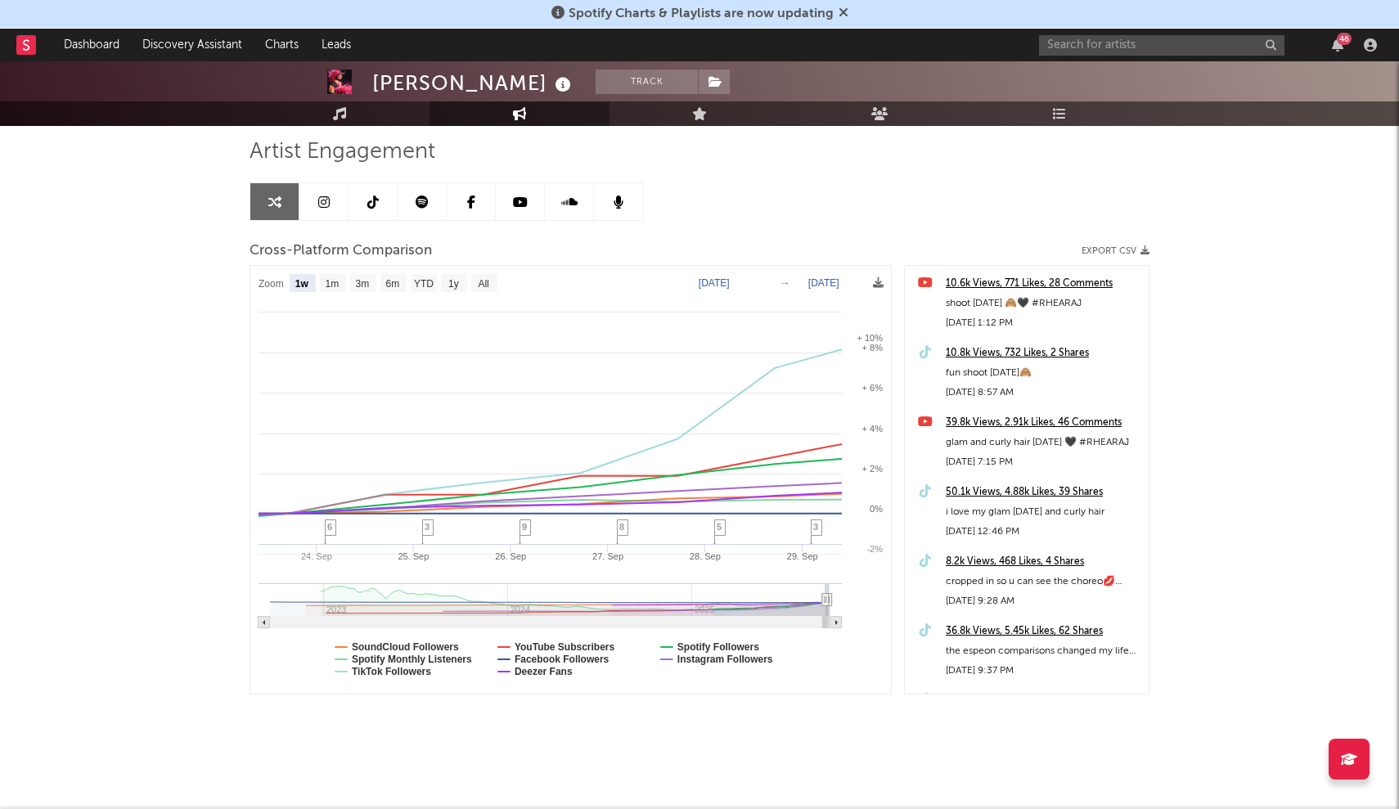
type input "[DATE]"
type input "2025-10-01"
click at [834, 622] on rect at bounding box center [836, 622] width 11 height 11
type input "[DATE]"
type input "2025-10-02"
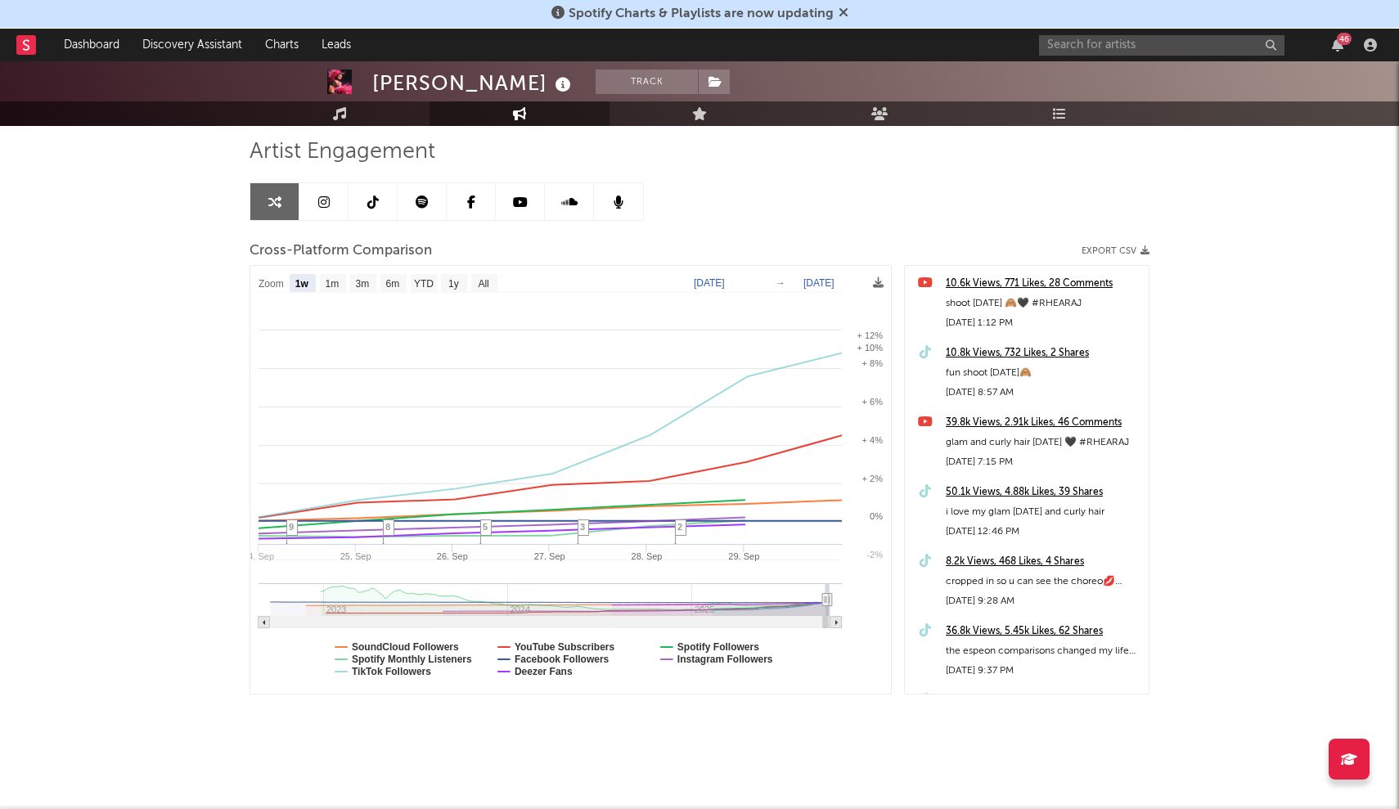
click at [834, 622] on rect at bounding box center [836, 622] width 11 height 11
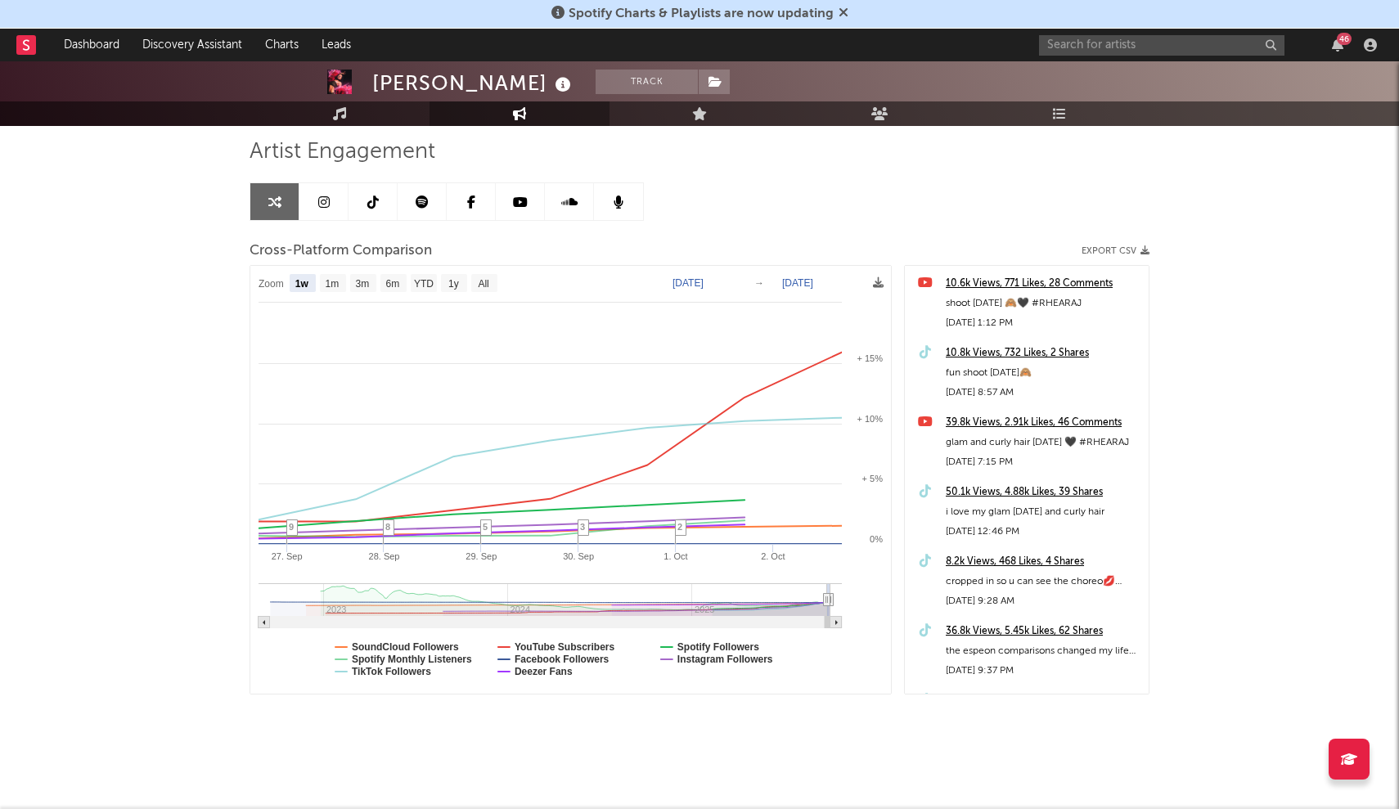
select select "1w"
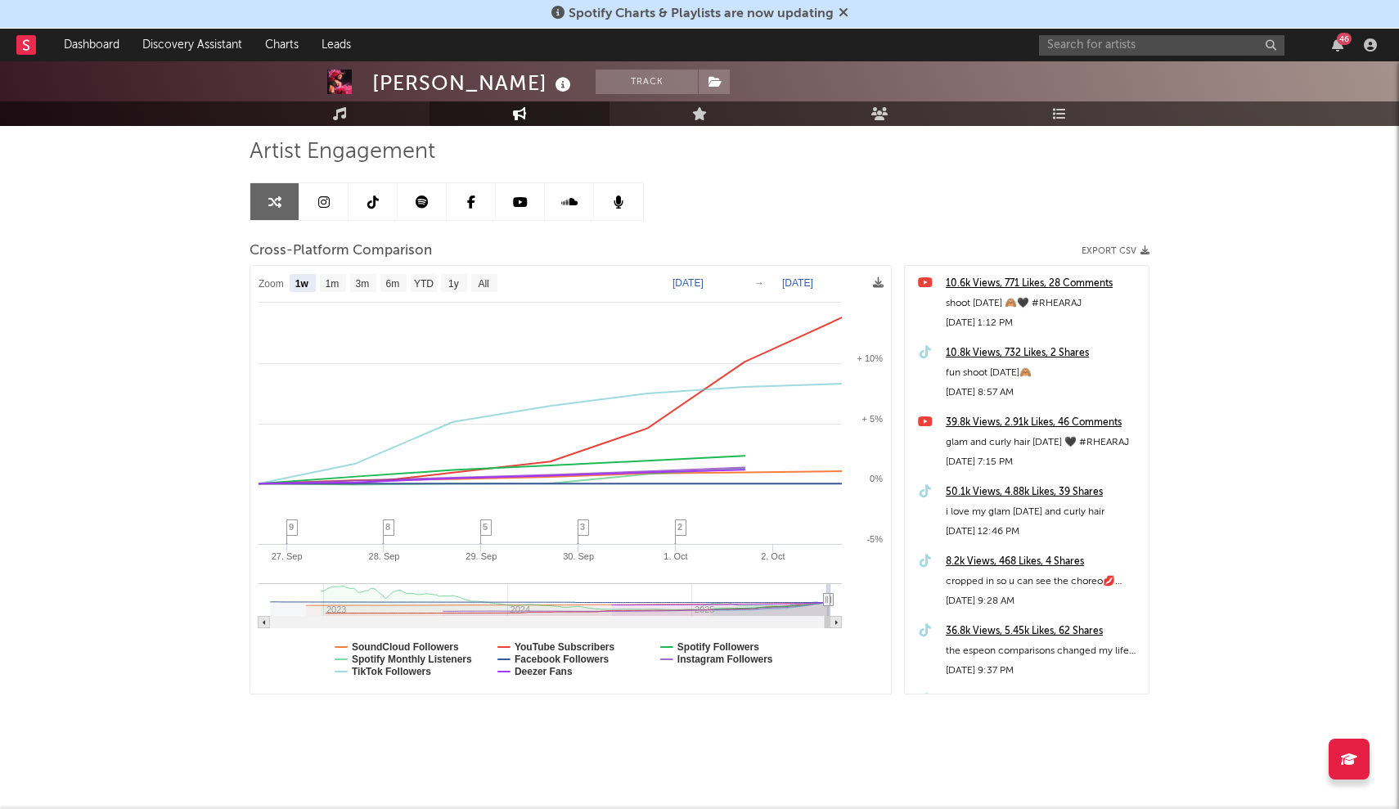
click at [834, 622] on rect at bounding box center [836, 622] width 11 height 11
select select "1w"
click at [834, 622] on rect at bounding box center [836, 622] width 11 height 11
select select "1w"
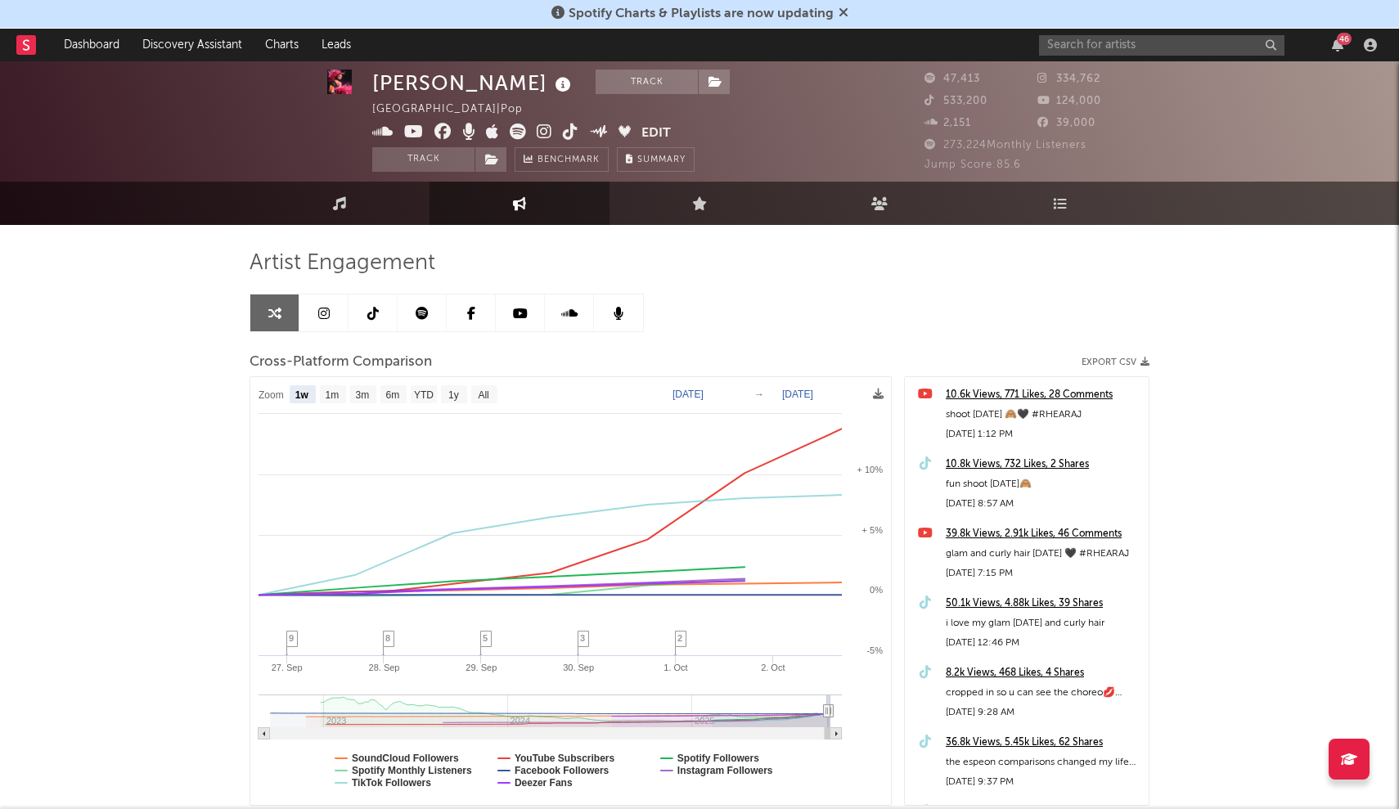
scroll to position [110, 0]
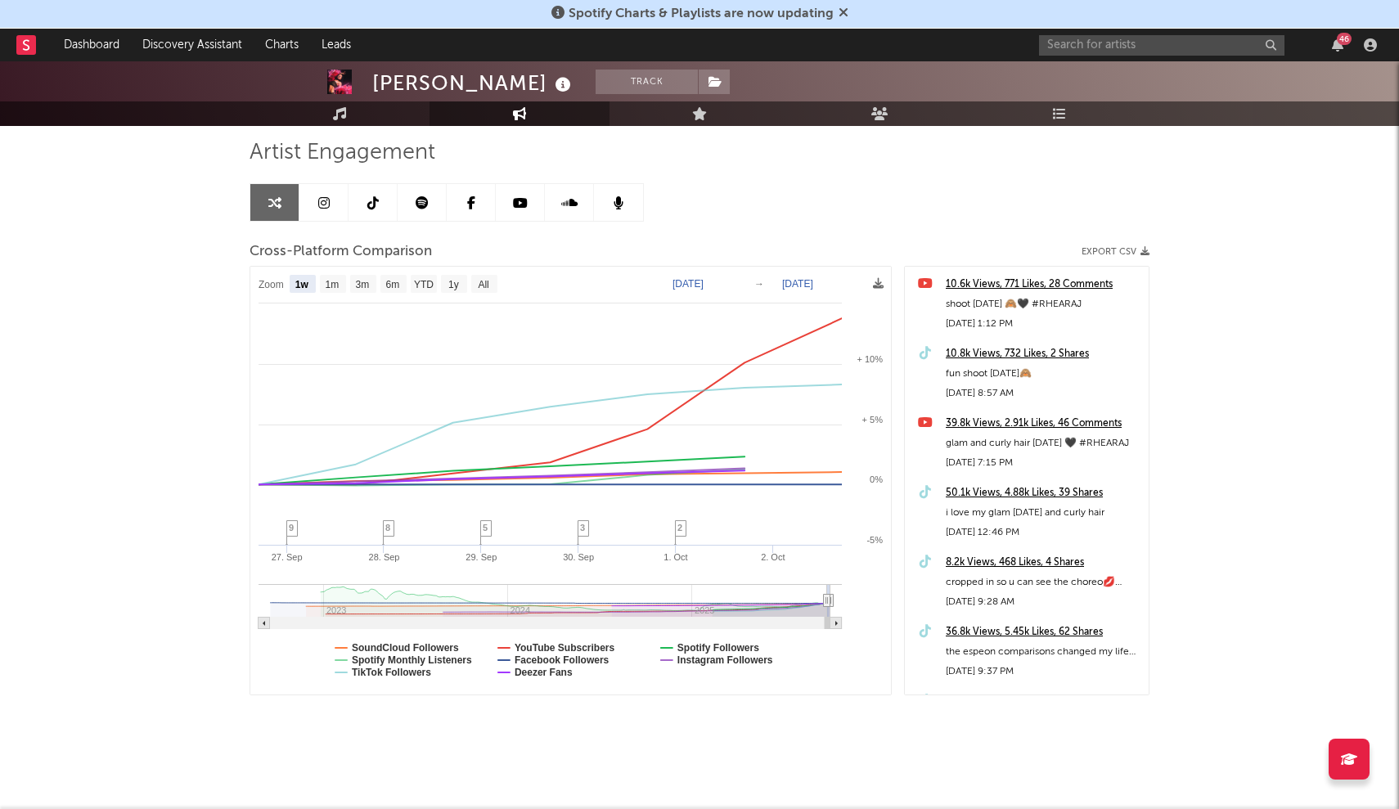
click at [262, 624] on rect at bounding box center [264, 623] width 11 height 11
type input "[DATE]"
type input "2025-10-01"
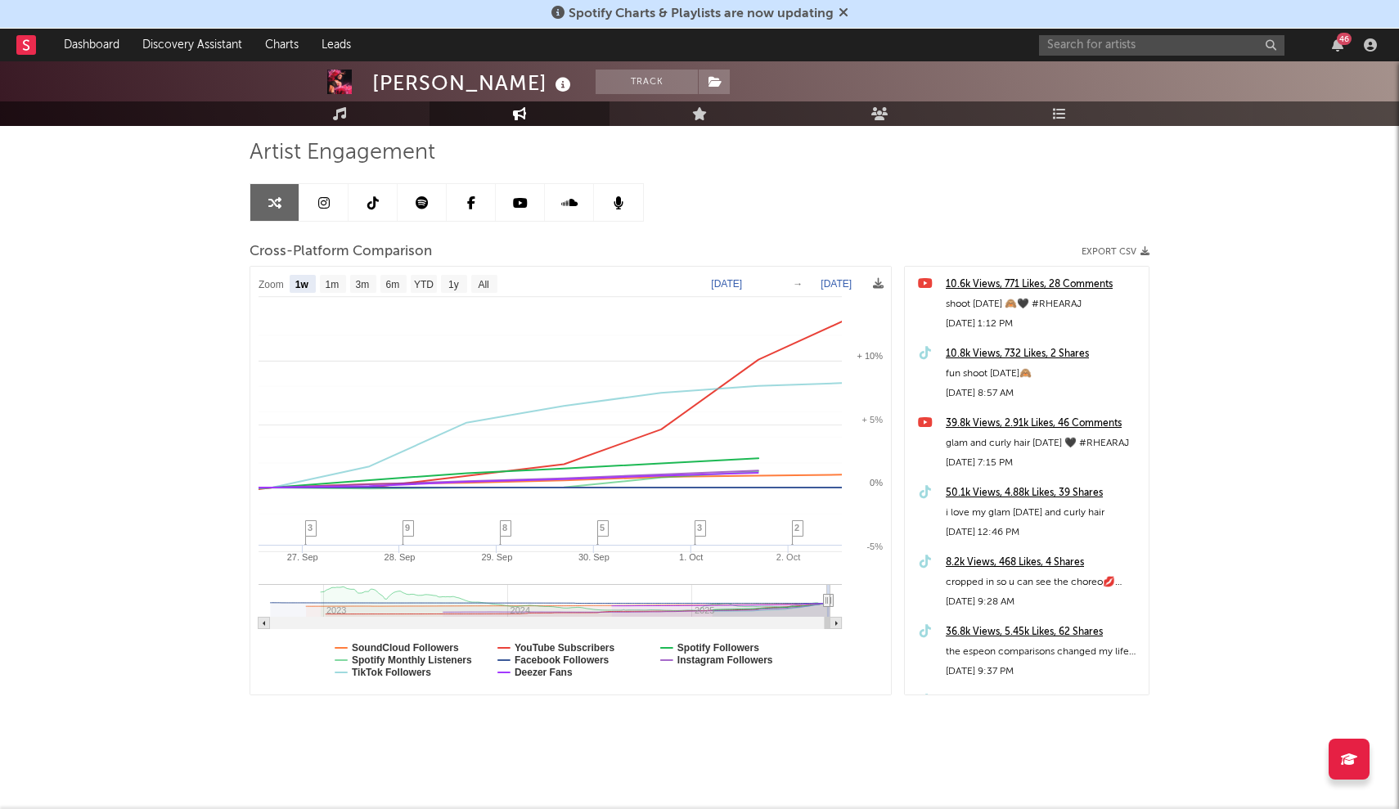
click at [262, 624] on rect at bounding box center [264, 623] width 11 height 11
type input "[DATE]"
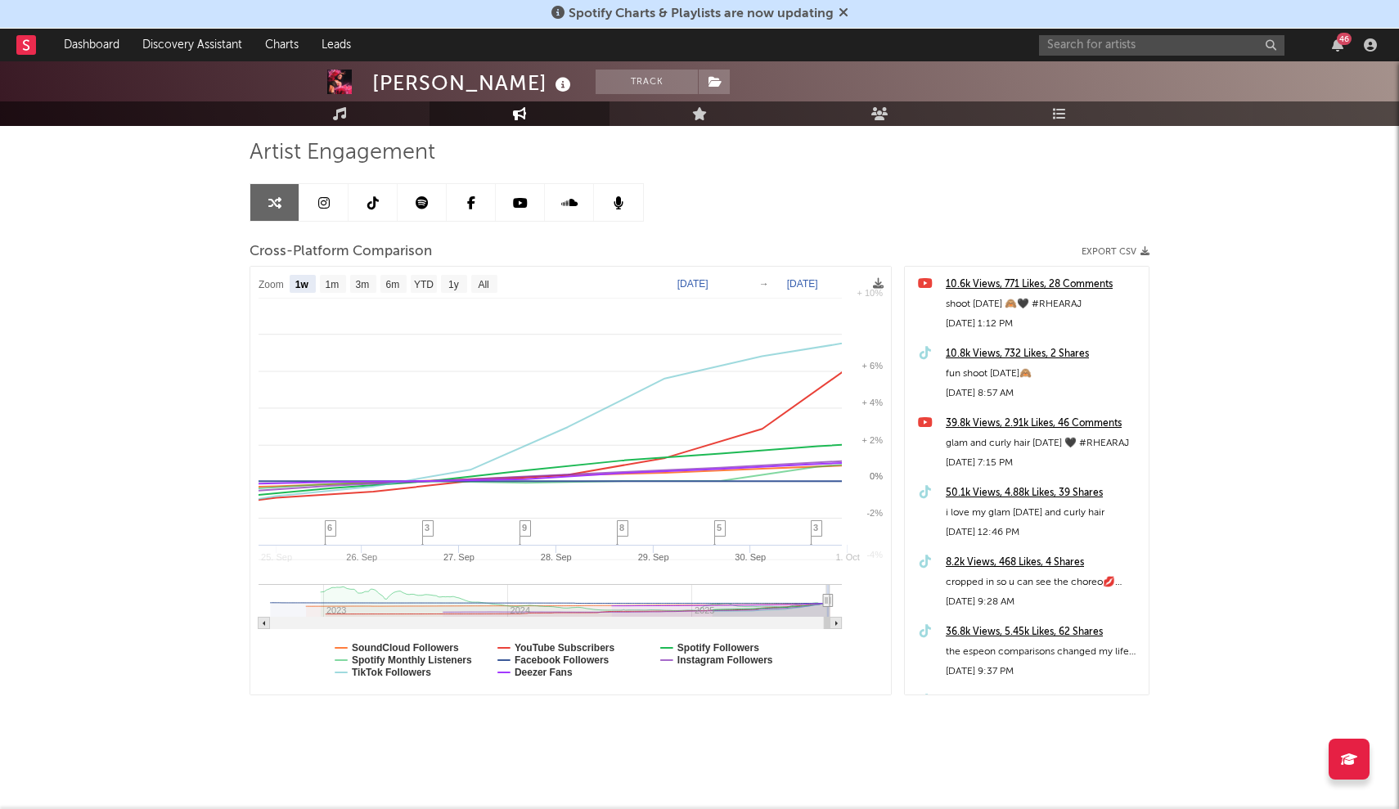
click at [262, 624] on rect at bounding box center [264, 623] width 11 height 11
type input "2025-09-23"
type input "2025-09-29"
click at [262, 624] on rect at bounding box center [264, 623] width 11 height 11
type input "[DATE]"
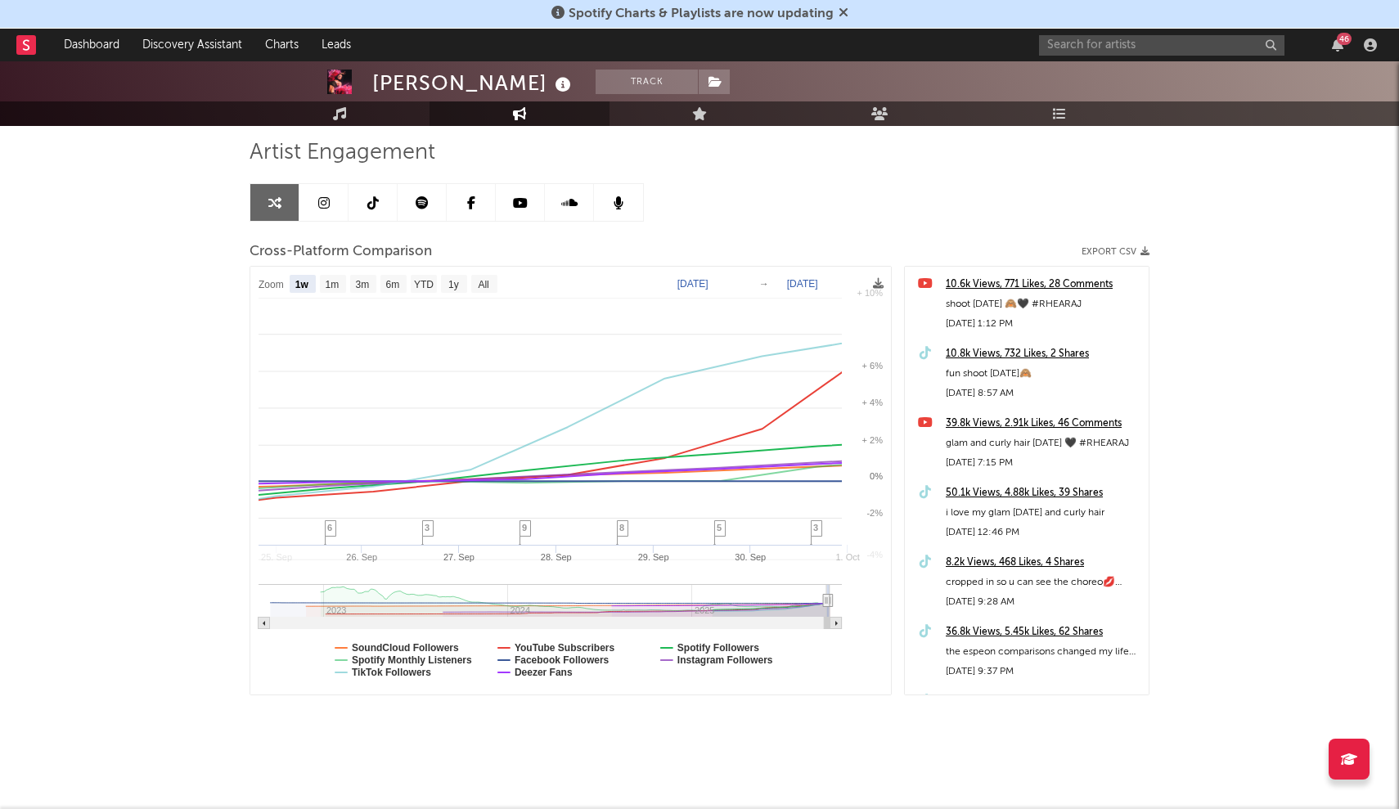
type input "[DATE]"
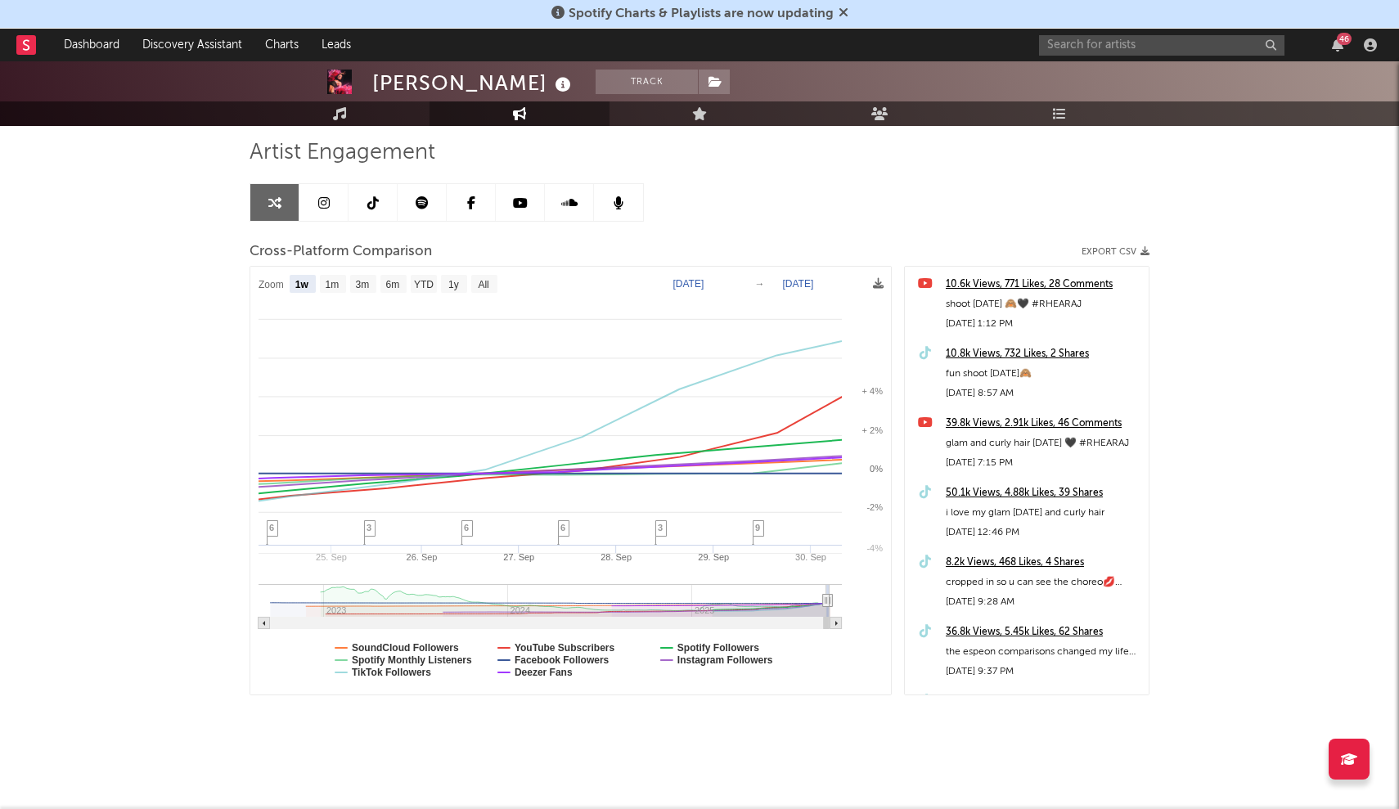
click at [262, 624] on rect at bounding box center [264, 623] width 11 height 11
type input "[DATE]"
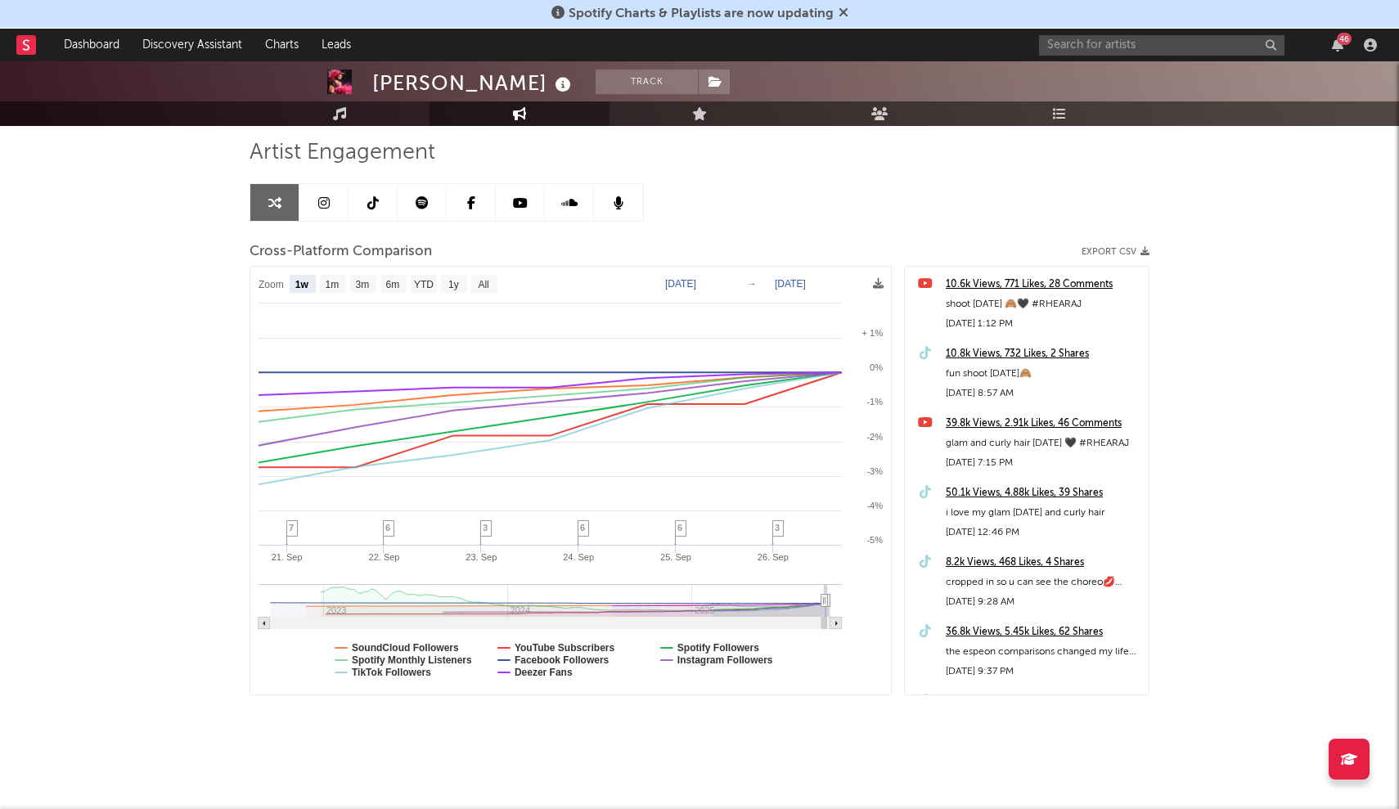
select select "1w"
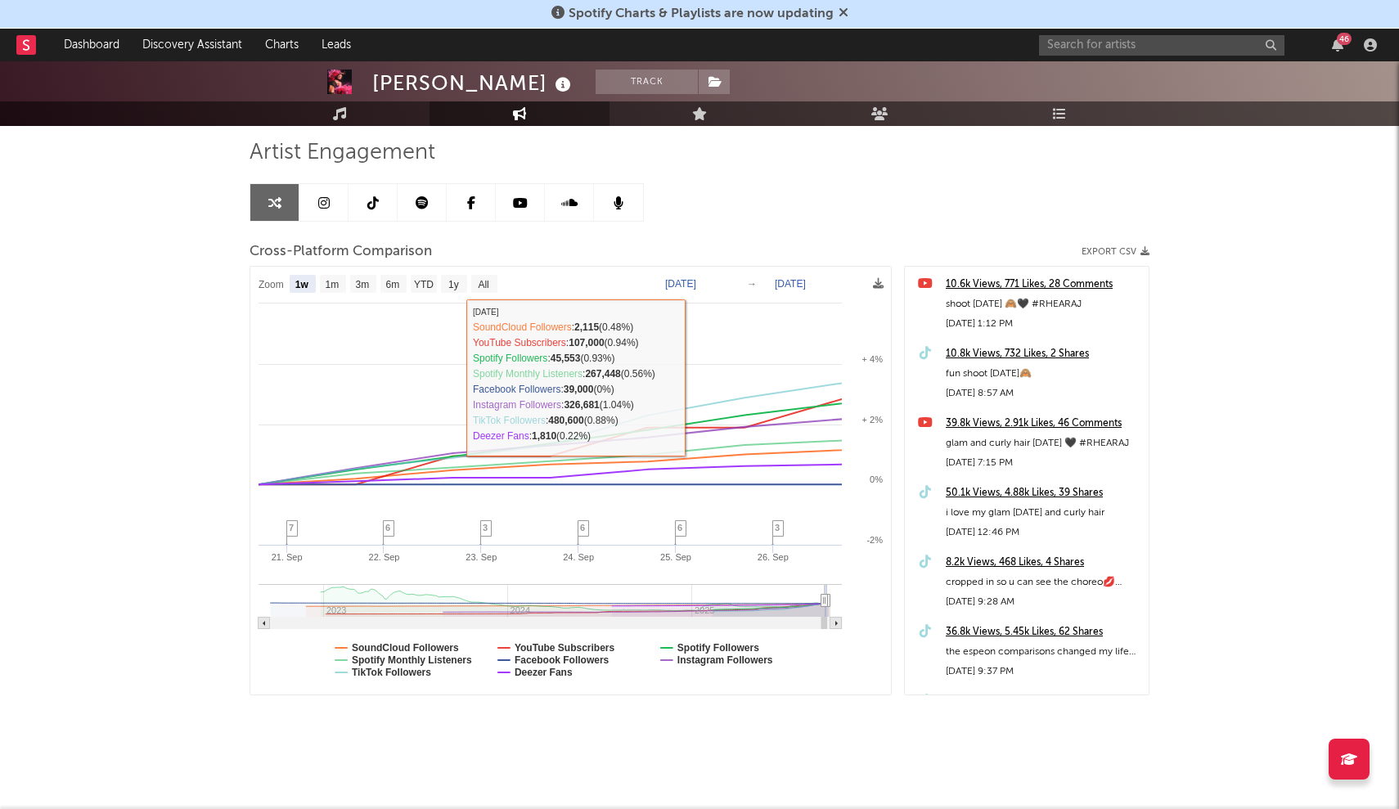
click at [390, 209] on link at bounding box center [373, 202] width 49 height 37
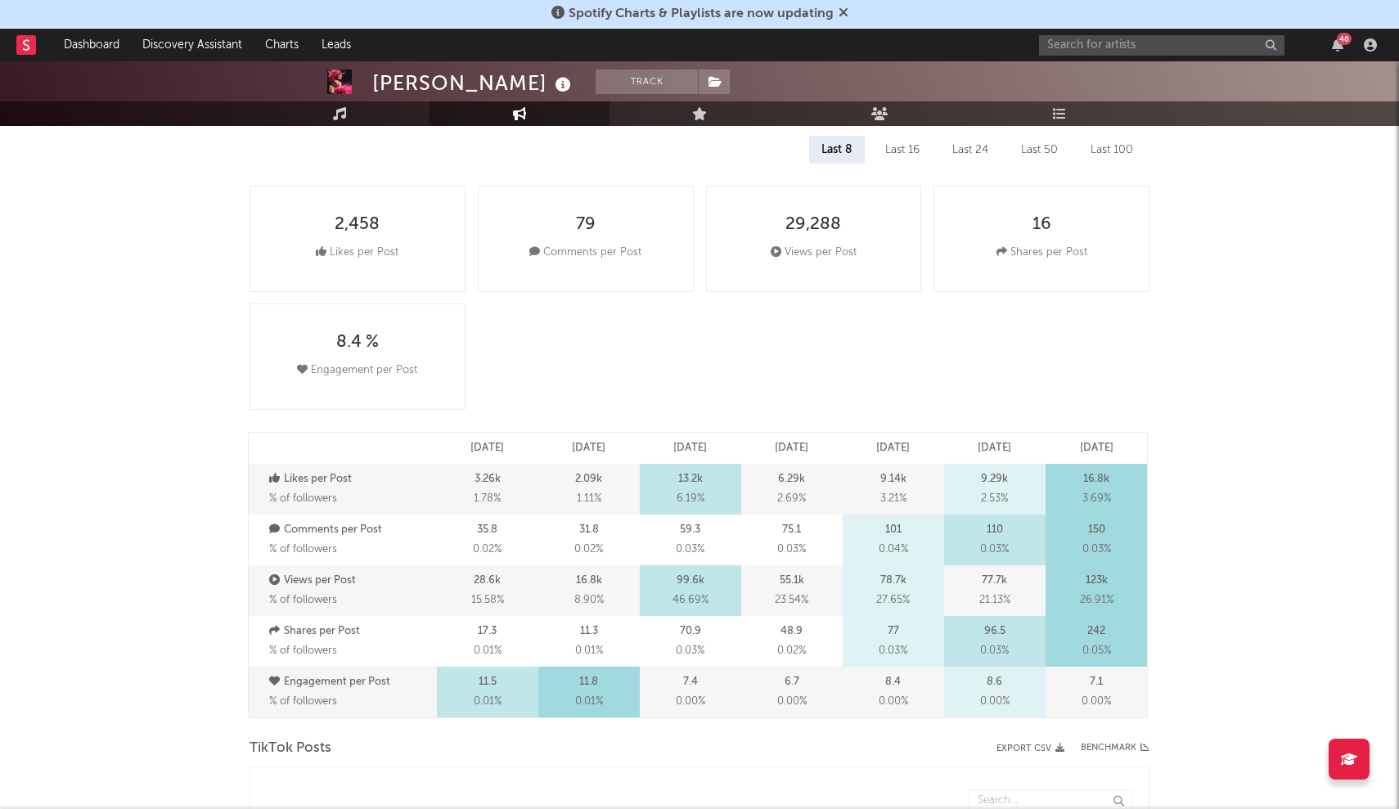
scroll to position [606, 0]
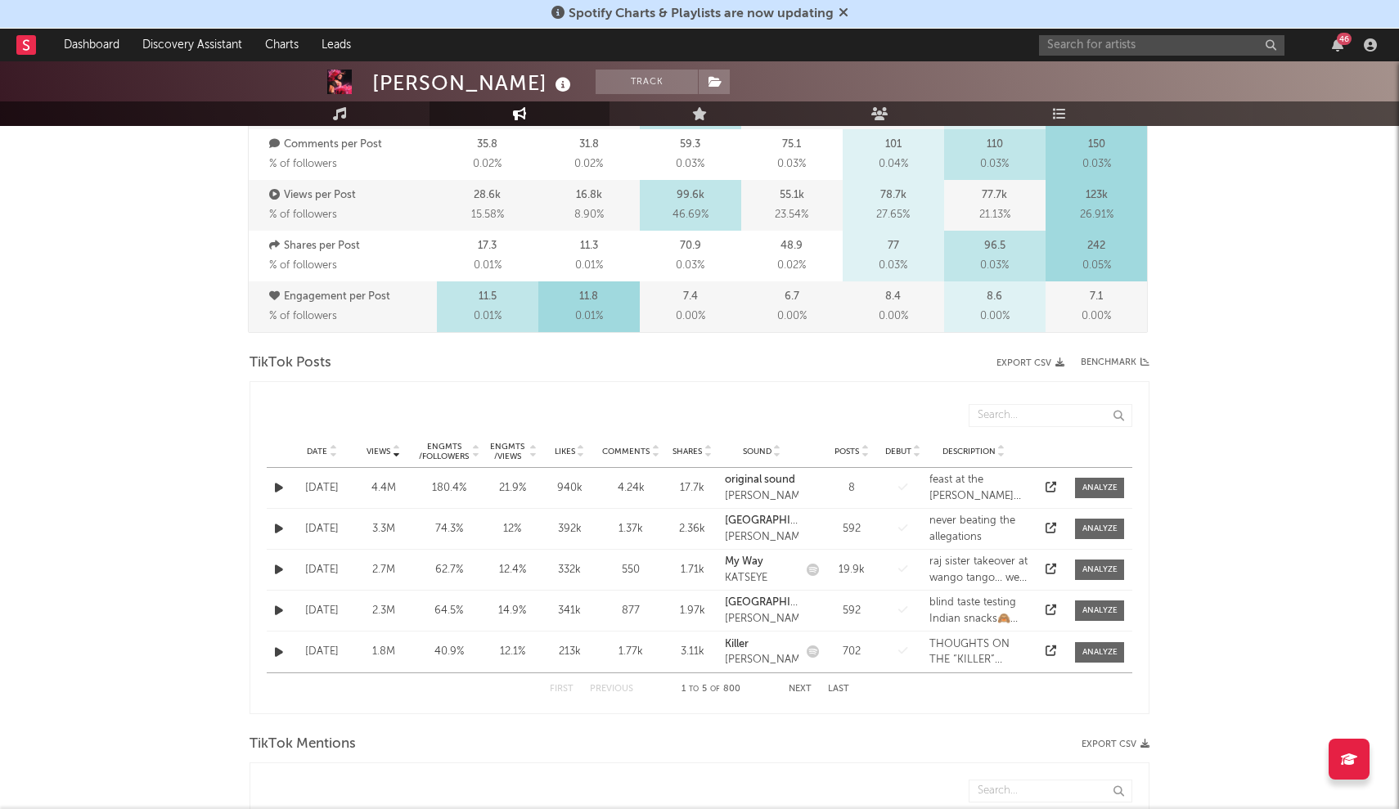
select select "6m"
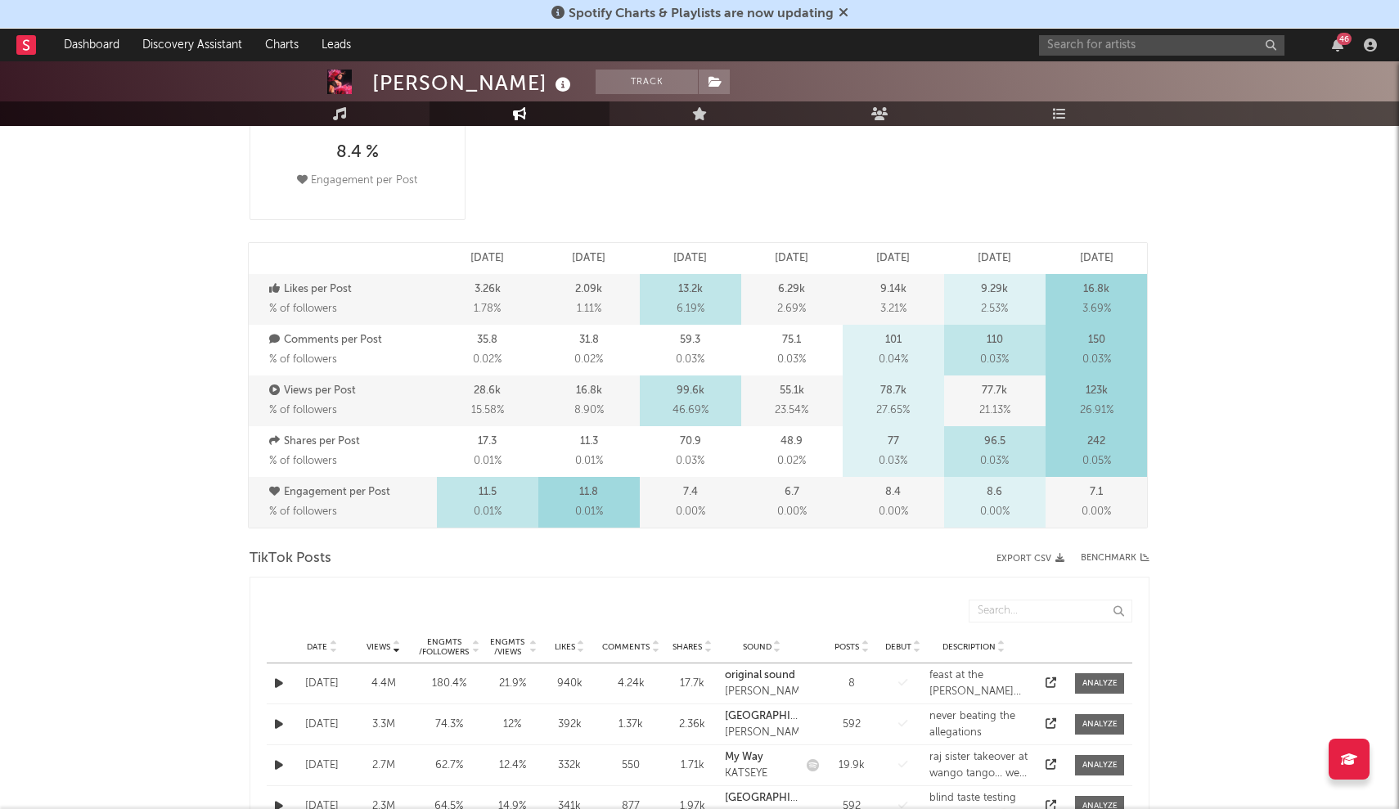
scroll to position [0, 0]
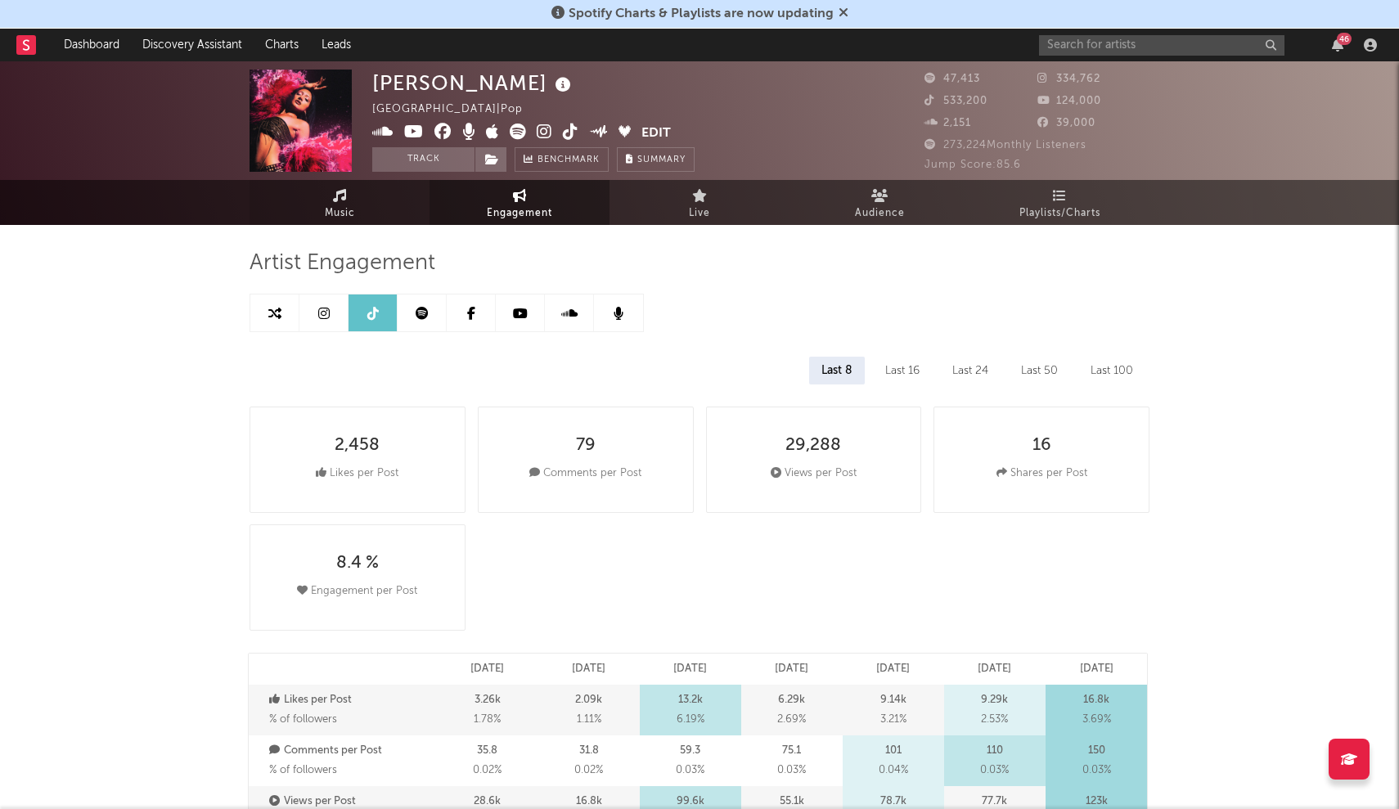
click at [343, 215] on span "Music" at bounding box center [340, 214] width 30 height 20
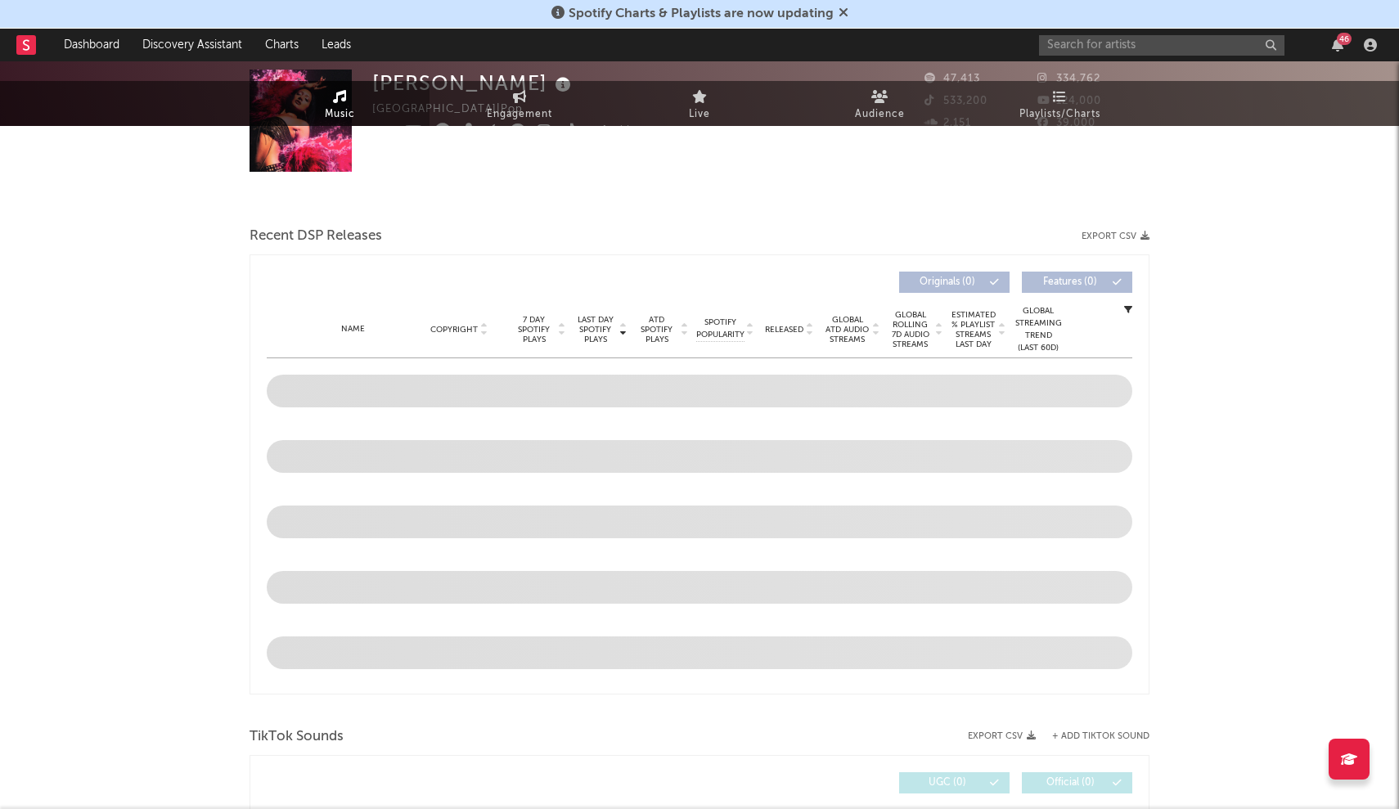
select select "6m"
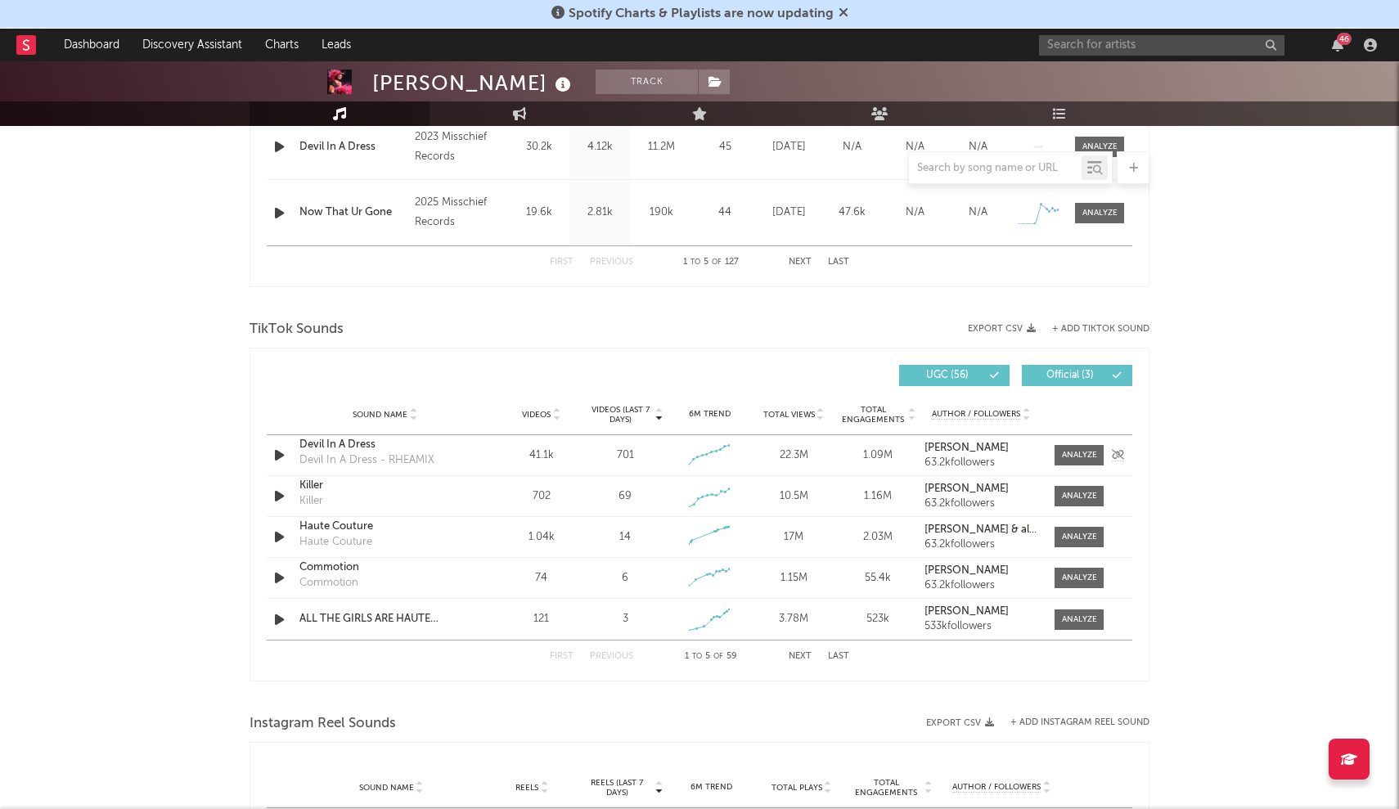
scroll to position [929, 0]
click at [1075, 450] on div at bounding box center [1079, 454] width 35 height 12
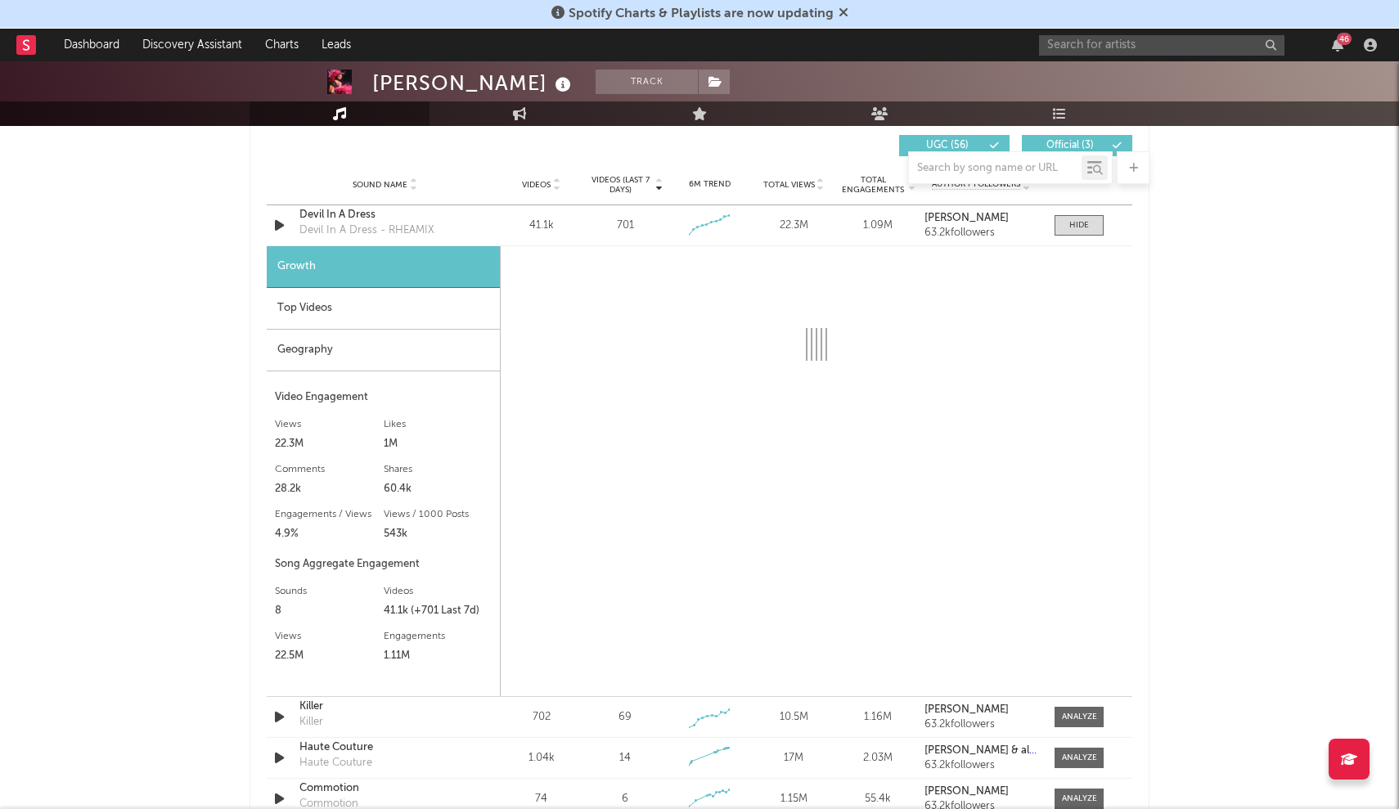
scroll to position [1167, 0]
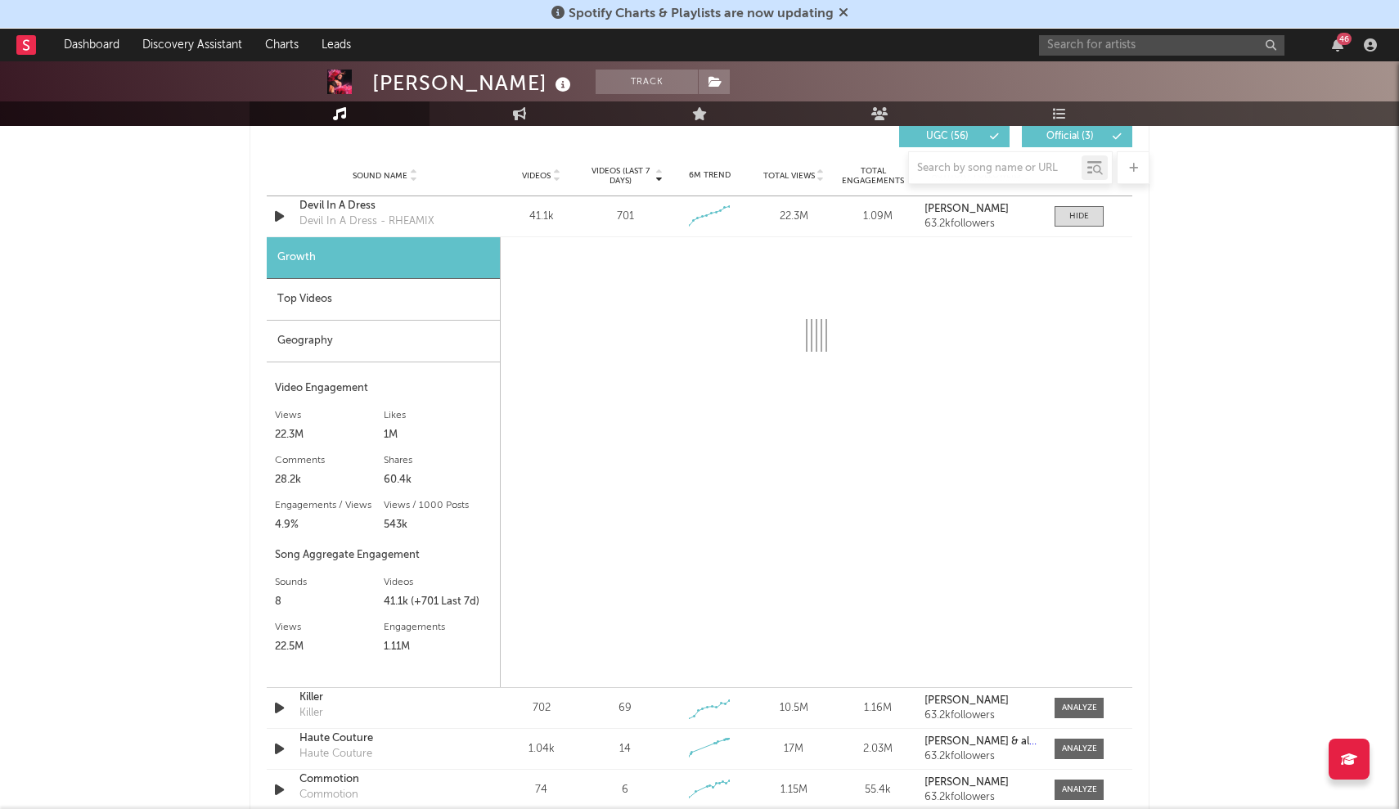
click at [1258, 4] on div "Spotify Charts & Playlists are now updating" at bounding box center [699, 14] width 1399 height 29
select select "6m"
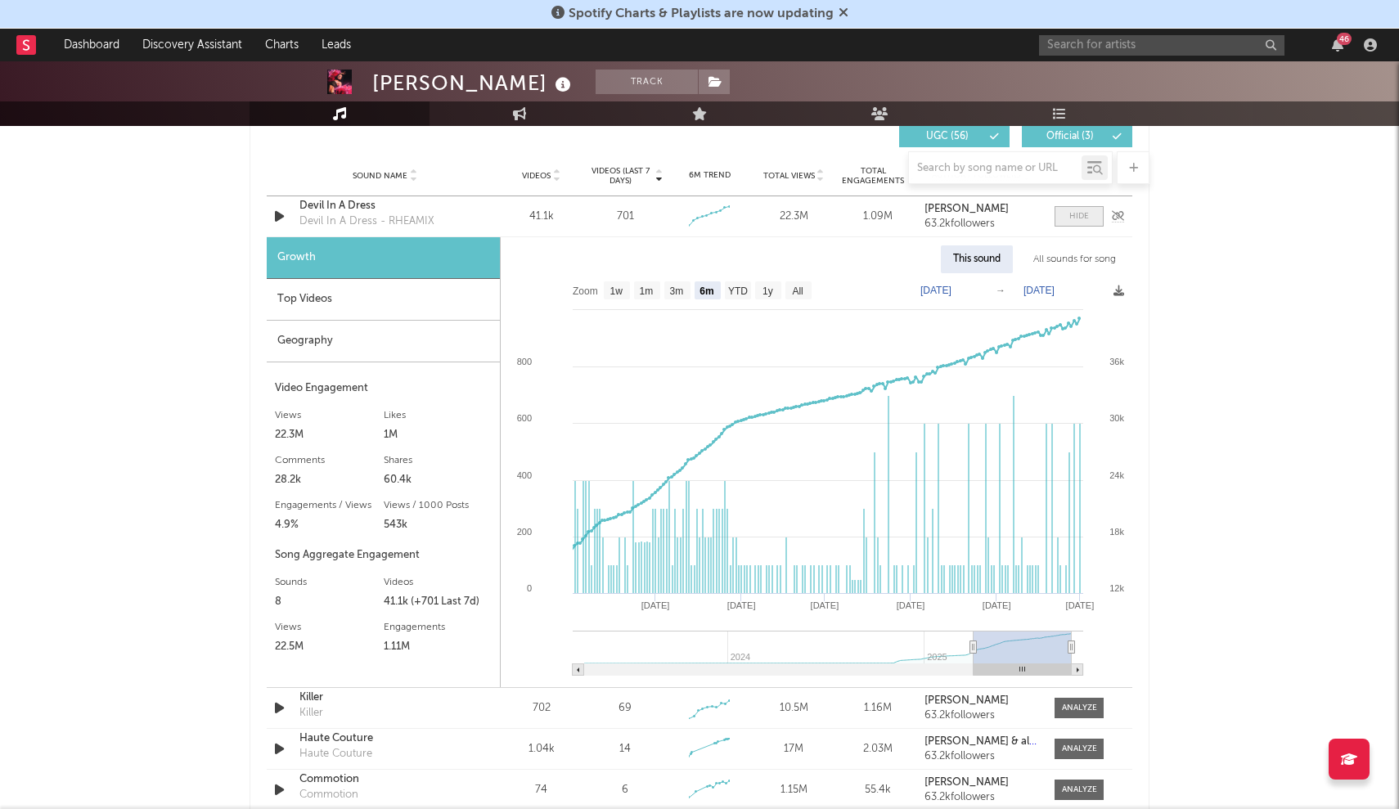
click at [1056, 220] on span at bounding box center [1079, 216] width 49 height 20
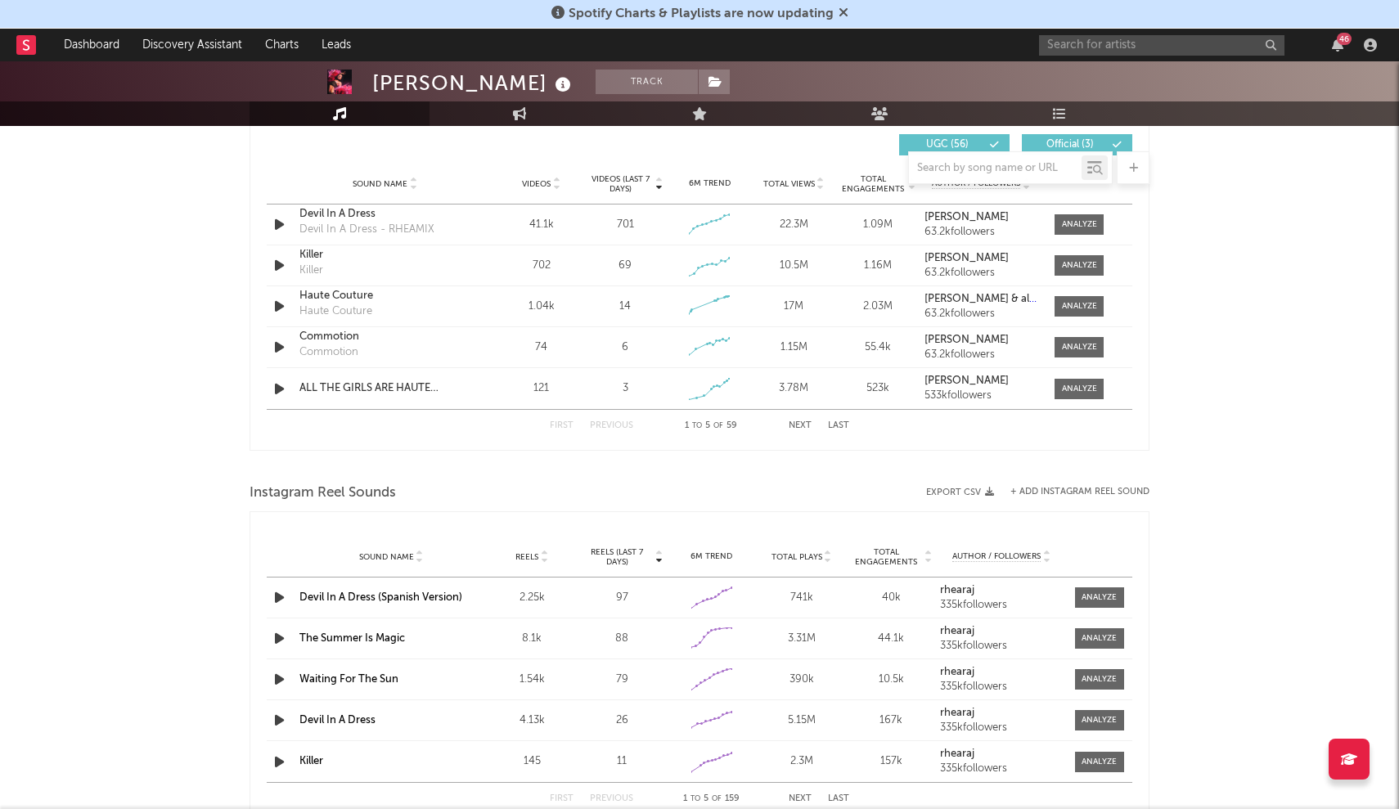
scroll to position [1156, 0]
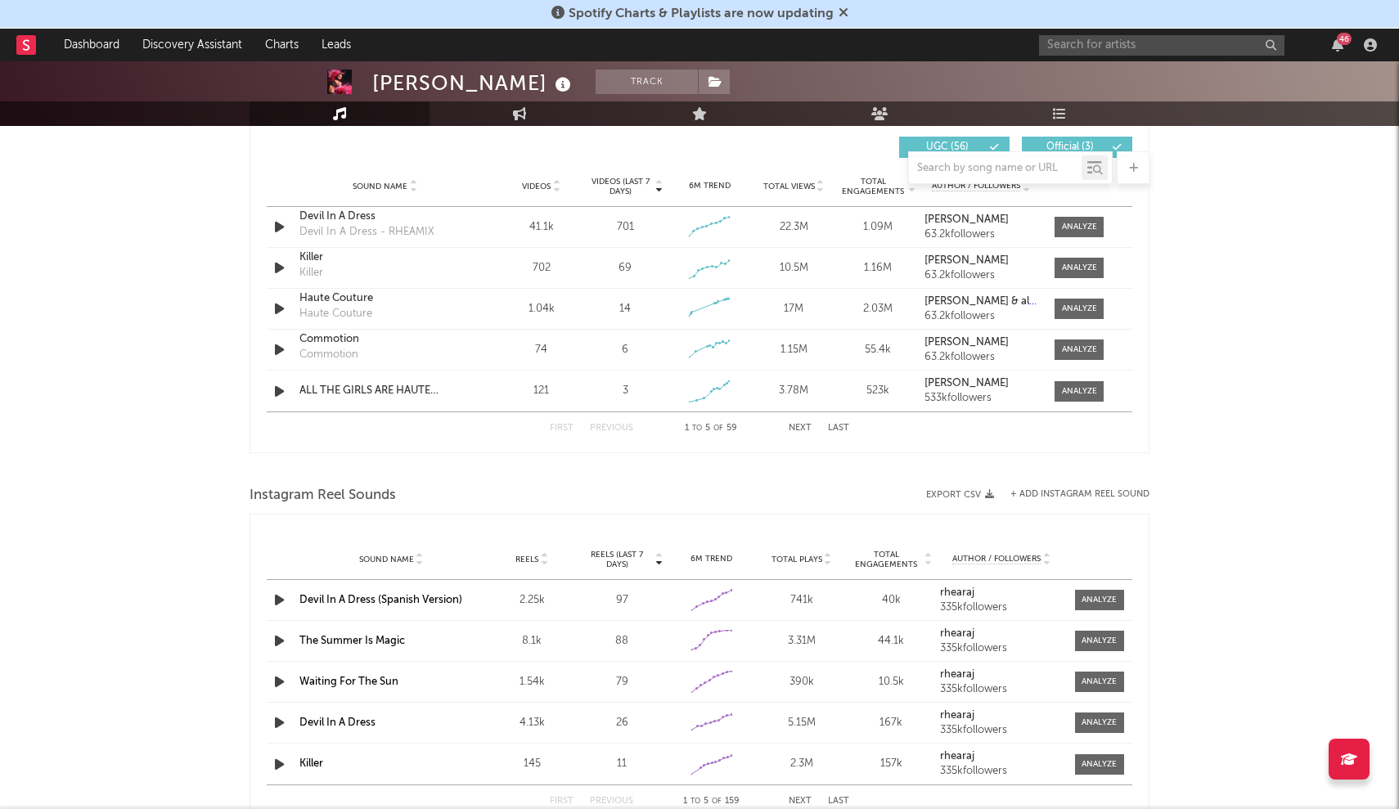
click at [624, 189] on span "Videos (last 7 days)" at bounding box center [621, 187] width 66 height 20
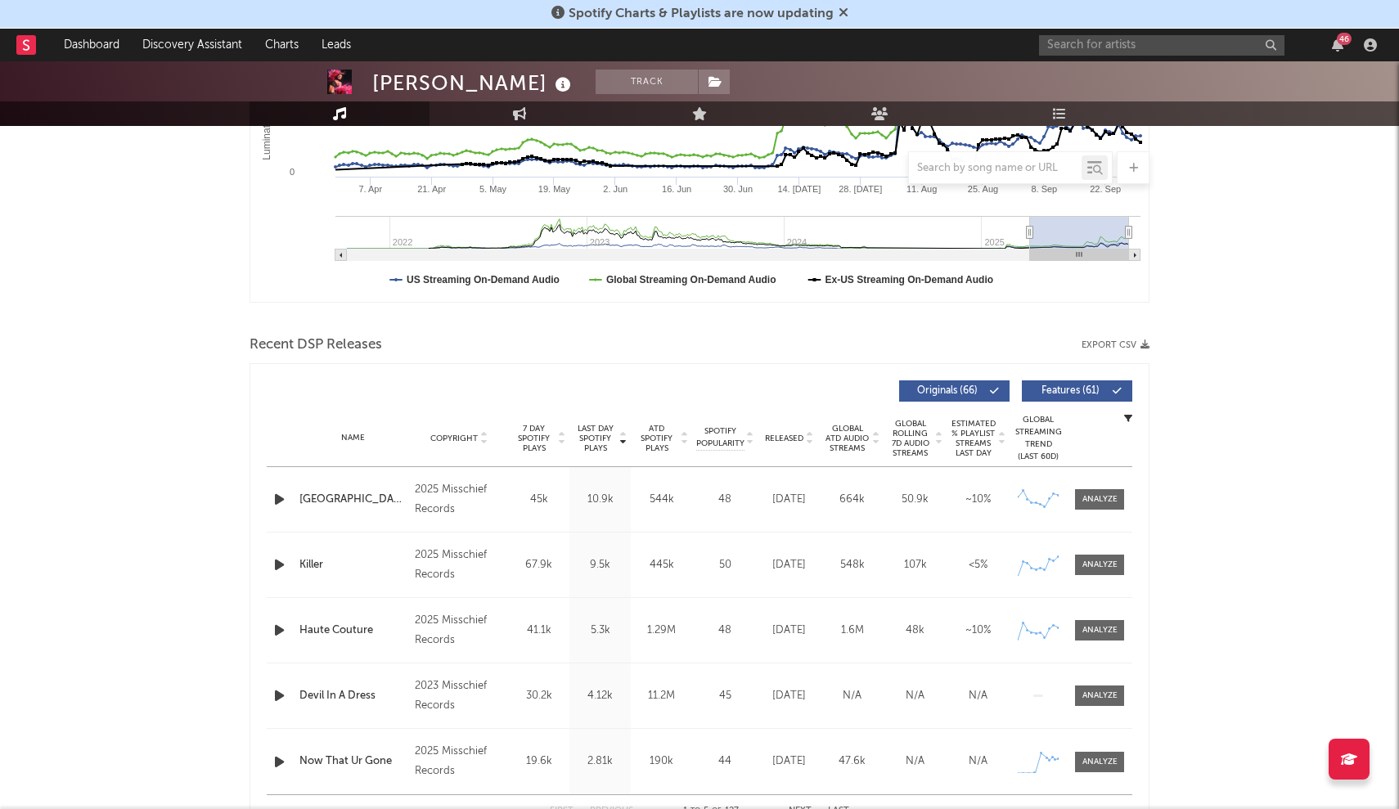
scroll to position [348, 0]
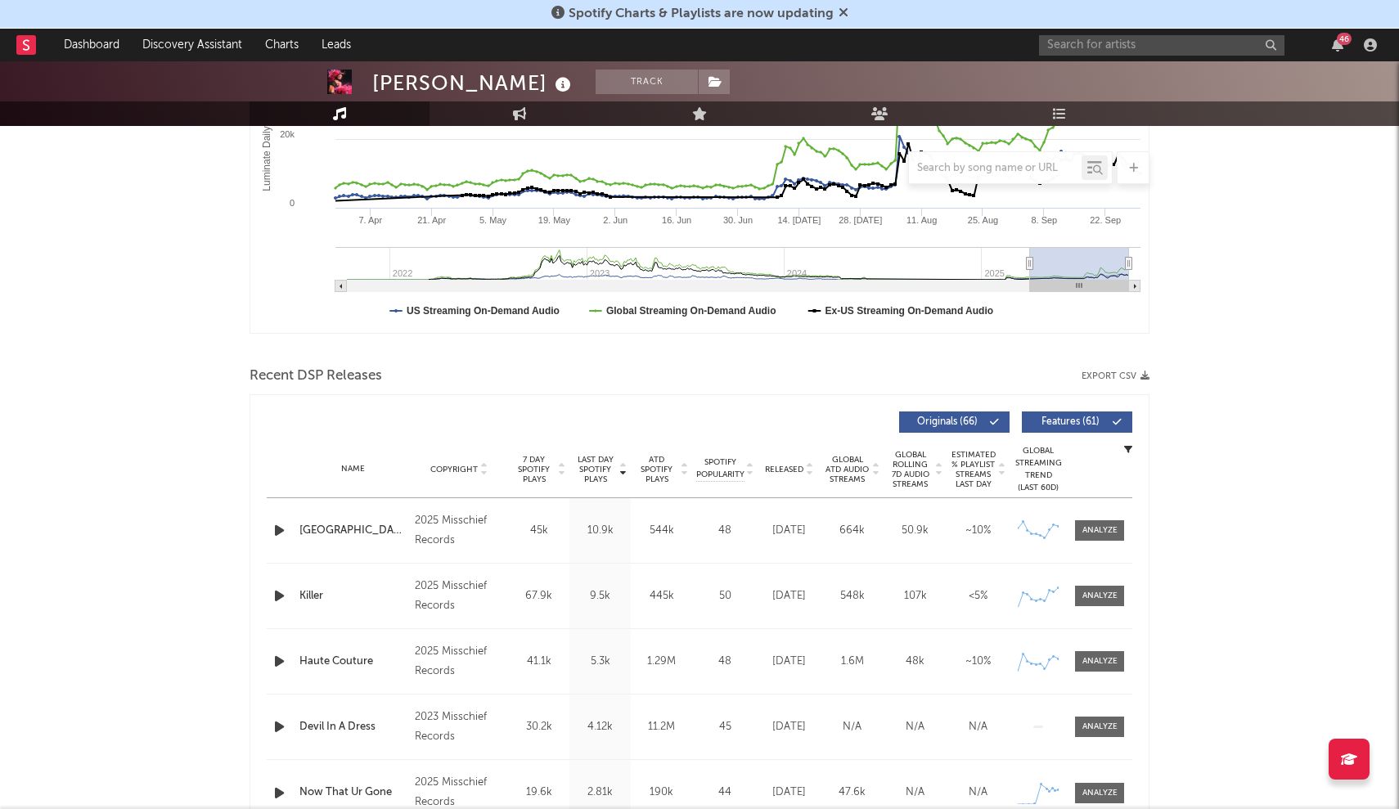
click at [597, 462] on span "Last Day Spotify Plays" at bounding box center [595, 469] width 43 height 29
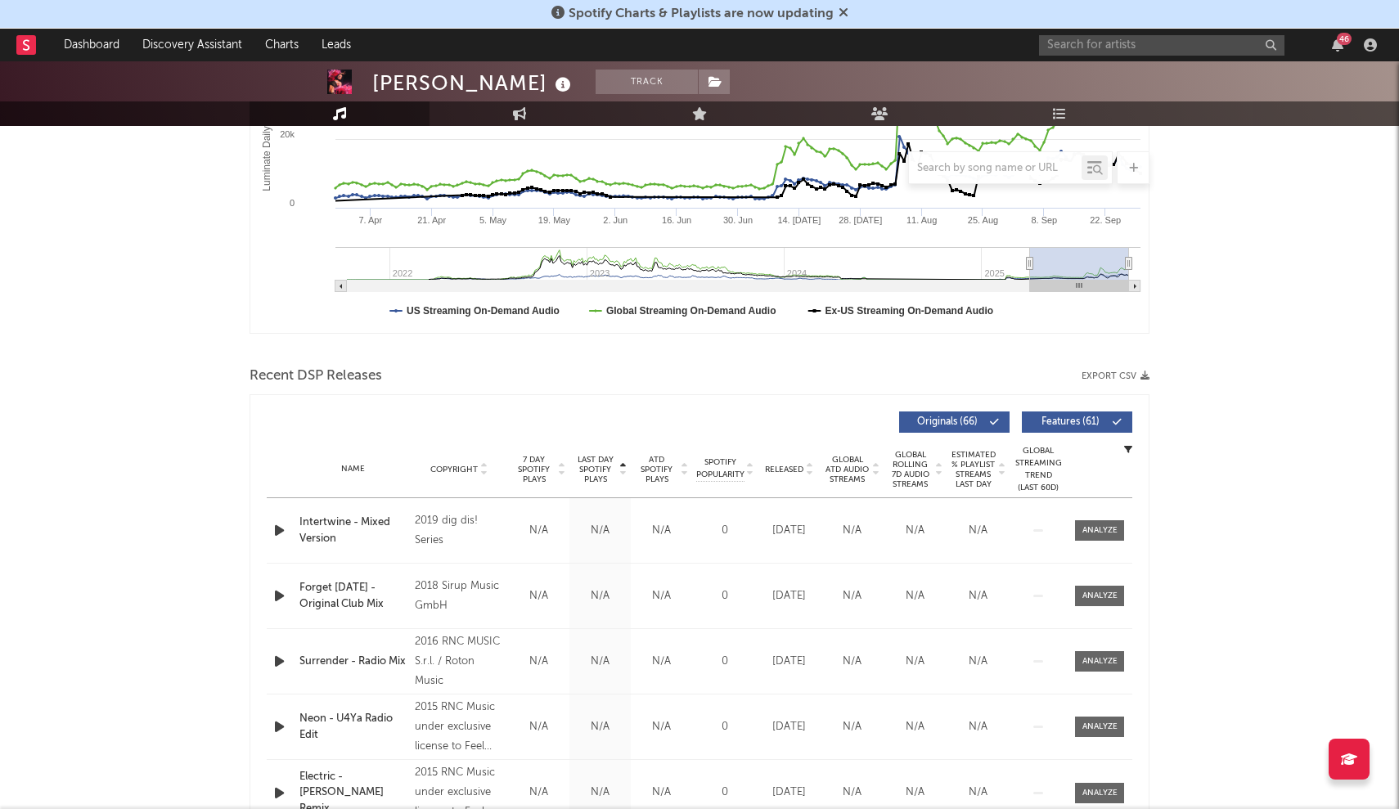
click at [597, 462] on span "Last Day Spotify Plays" at bounding box center [595, 469] width 43 height 29
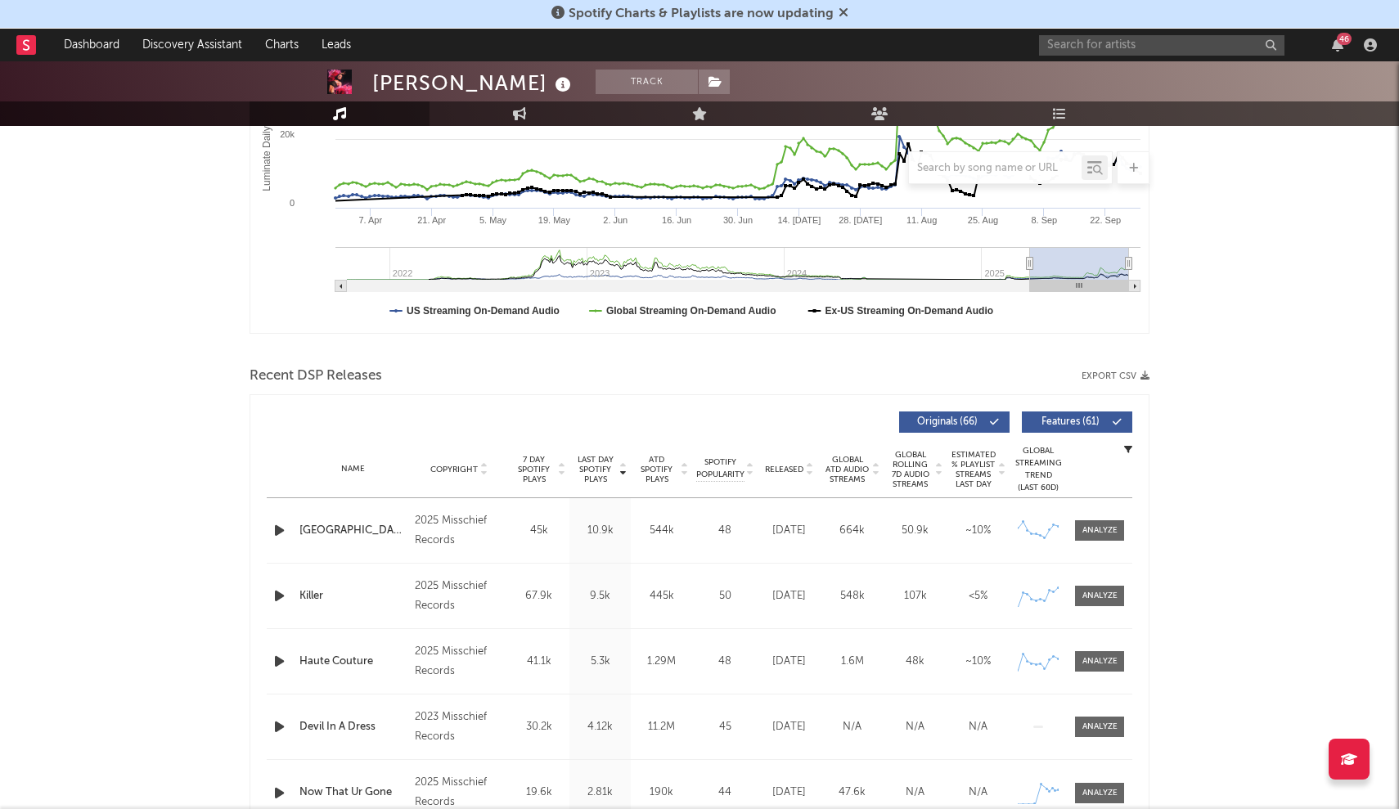
click at [552, 462] on span "7 Day Spotify Plays" at bounding box center [533, 469] width 43 height 29
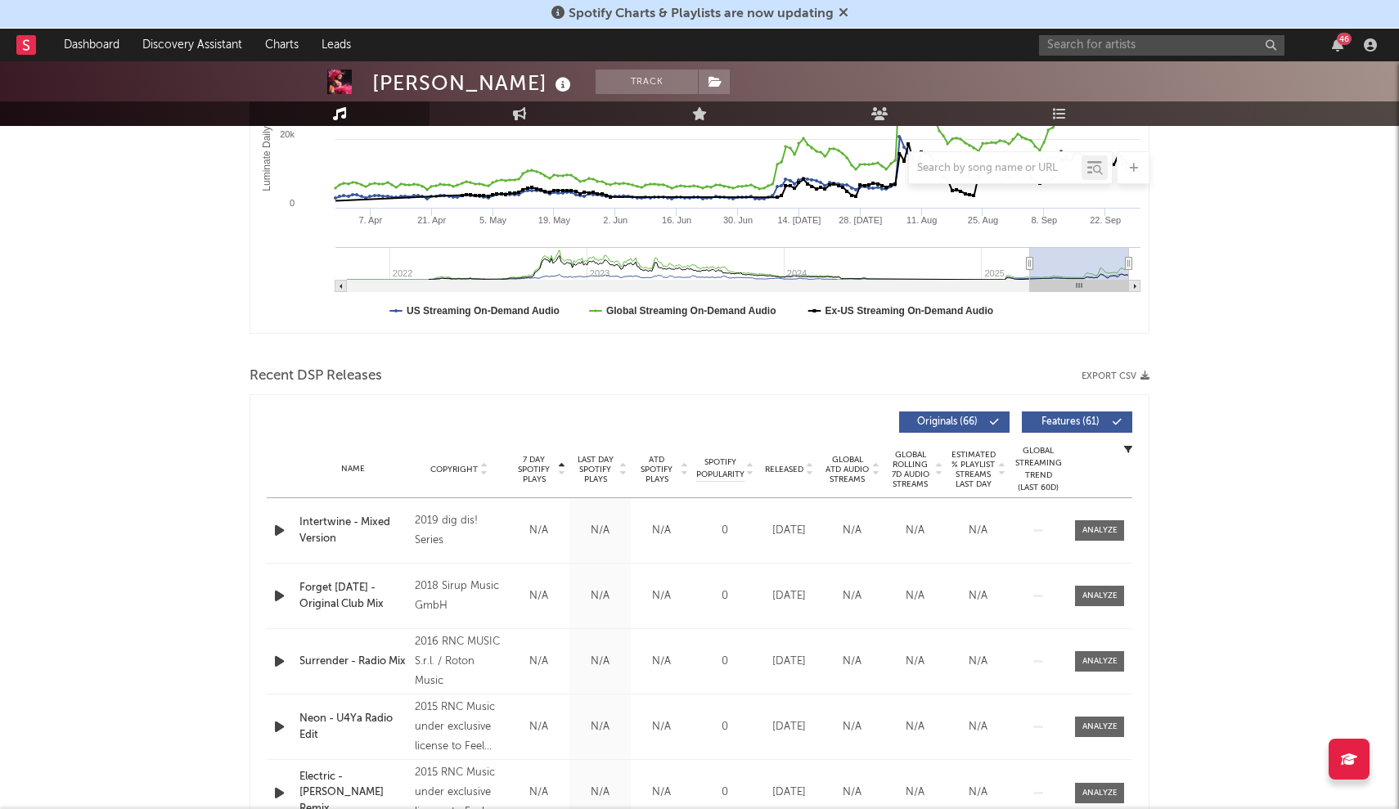
click at [552, 462] on span "7 Day Spotify Plays" at bounding box center [533, 469] width 43 height 29
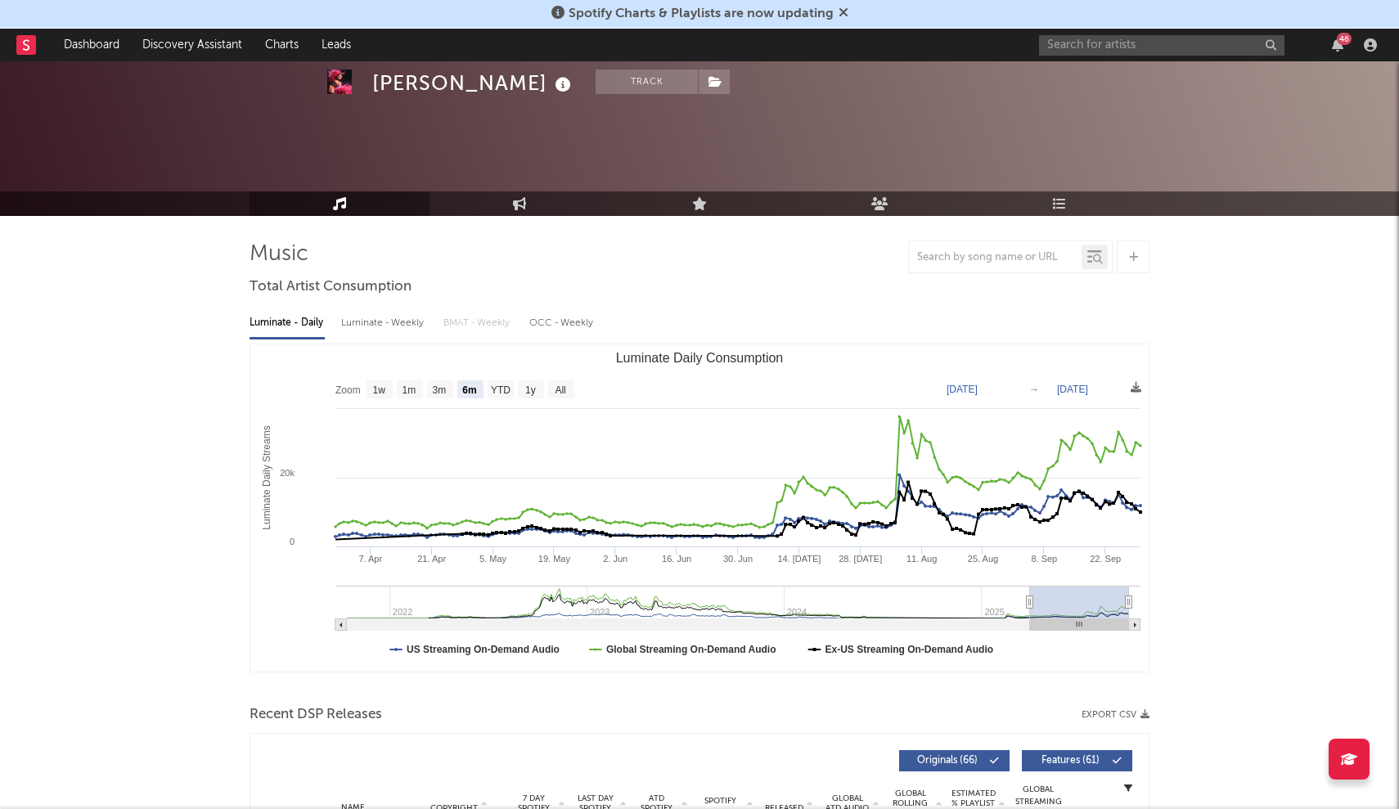
scroll to position [503, 0]
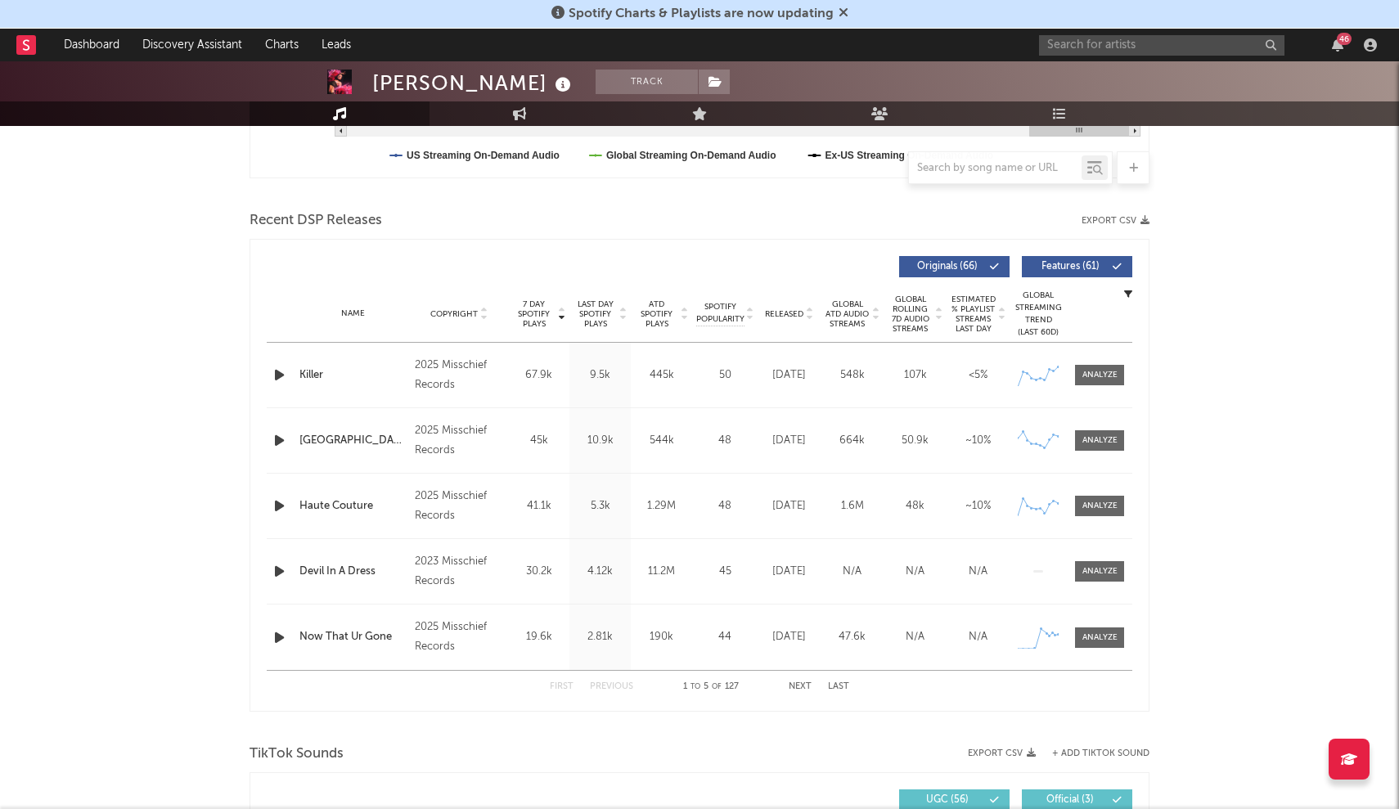
click at [449, 366] on div "2025 Misschief Records" at bounding box center [459, 375] width 89 height 39
click at [1089, 376] on div at bounding box center [1100, 375] width 35 height 12
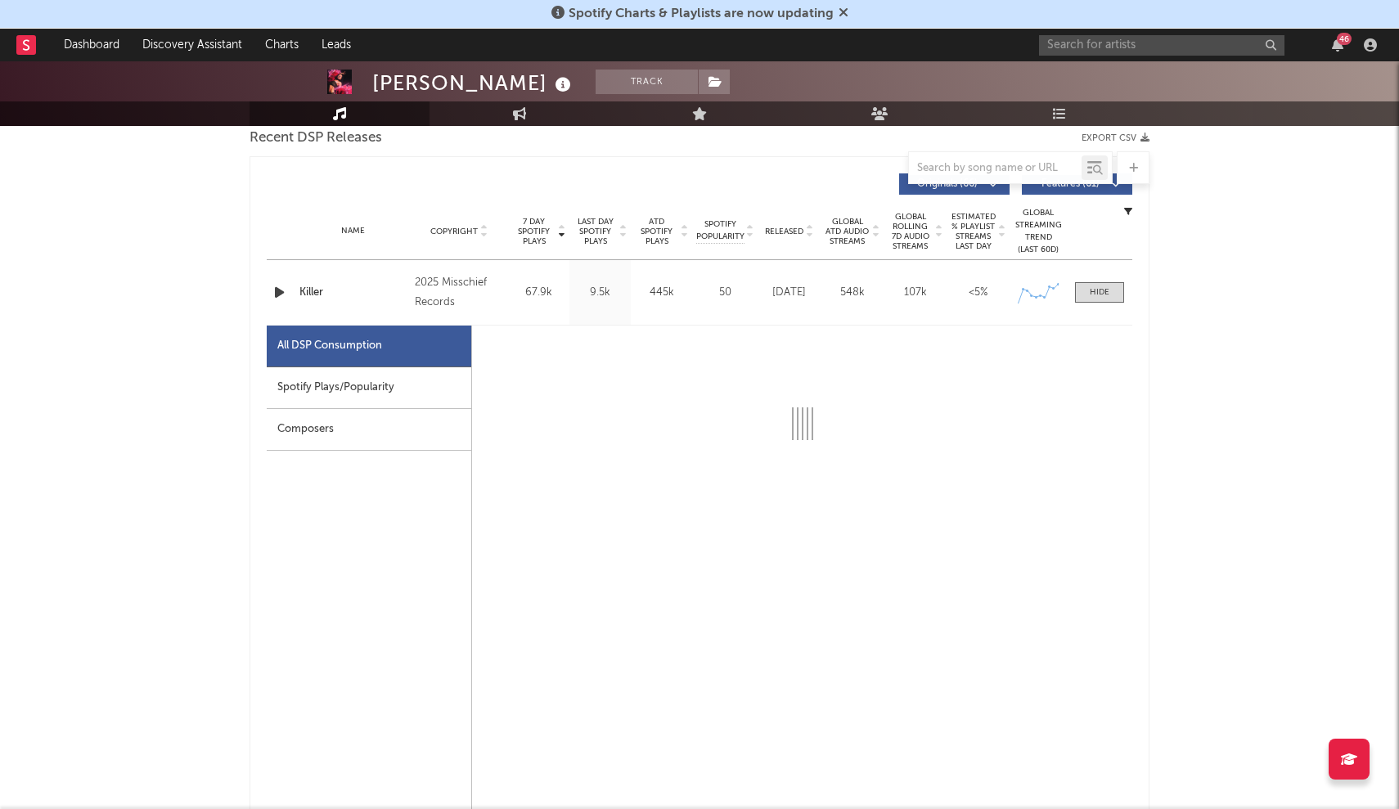
select select "1w"
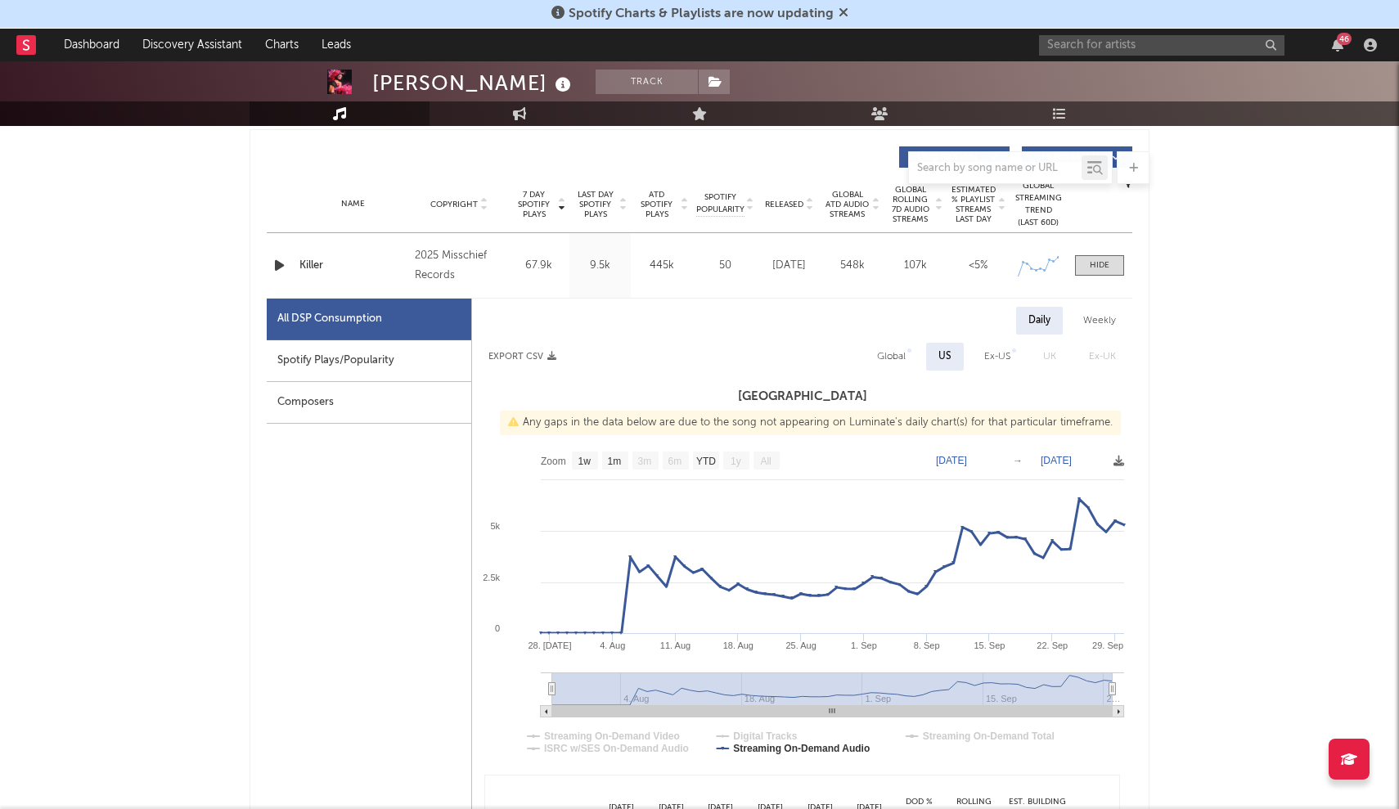
scroll to position [616, 0]
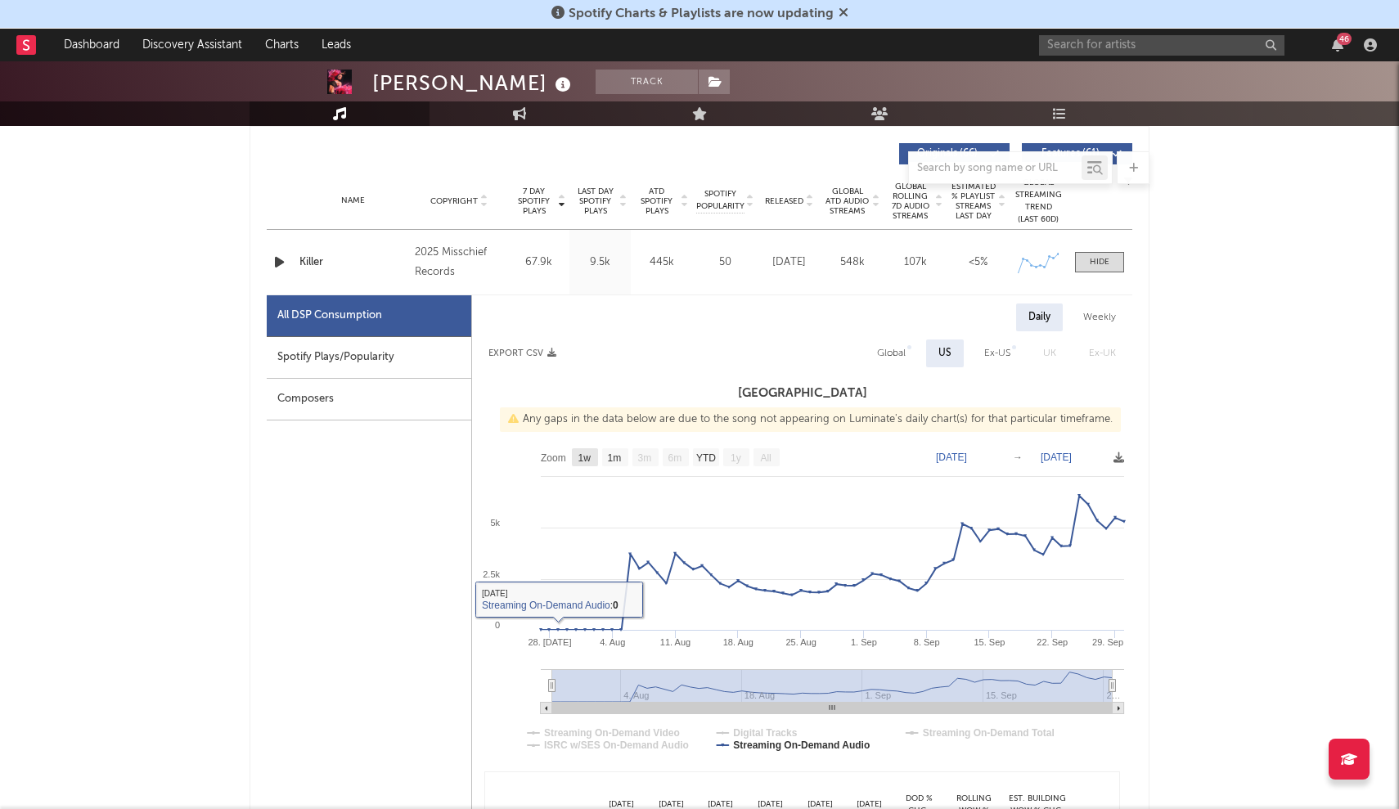
click at [584, 462] on text "1w" at bounding box center [585, 458] width 13 height 11
select select "1w"
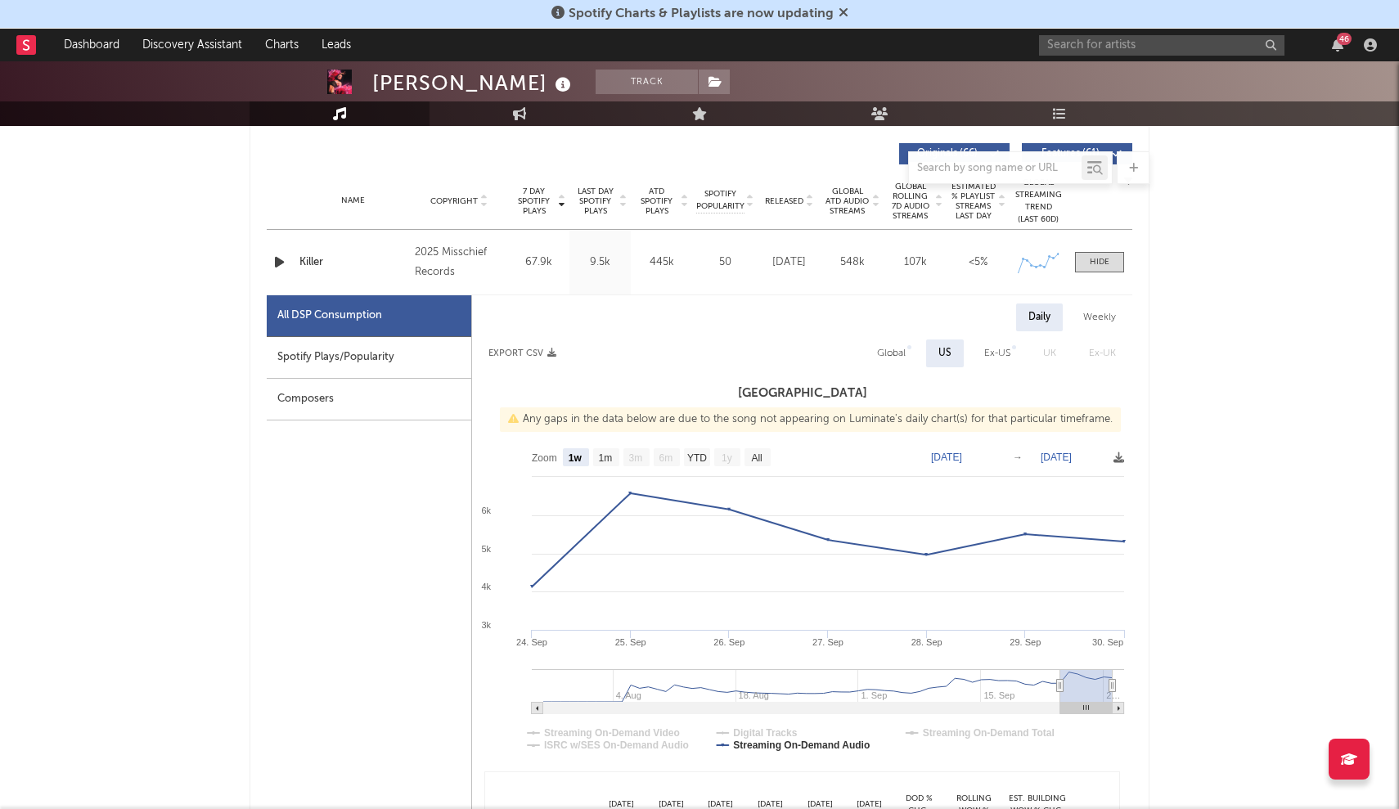
click at [537, 707] on rect at bounding box center [537, 708] width 11 height 11
type input "[DATE]"
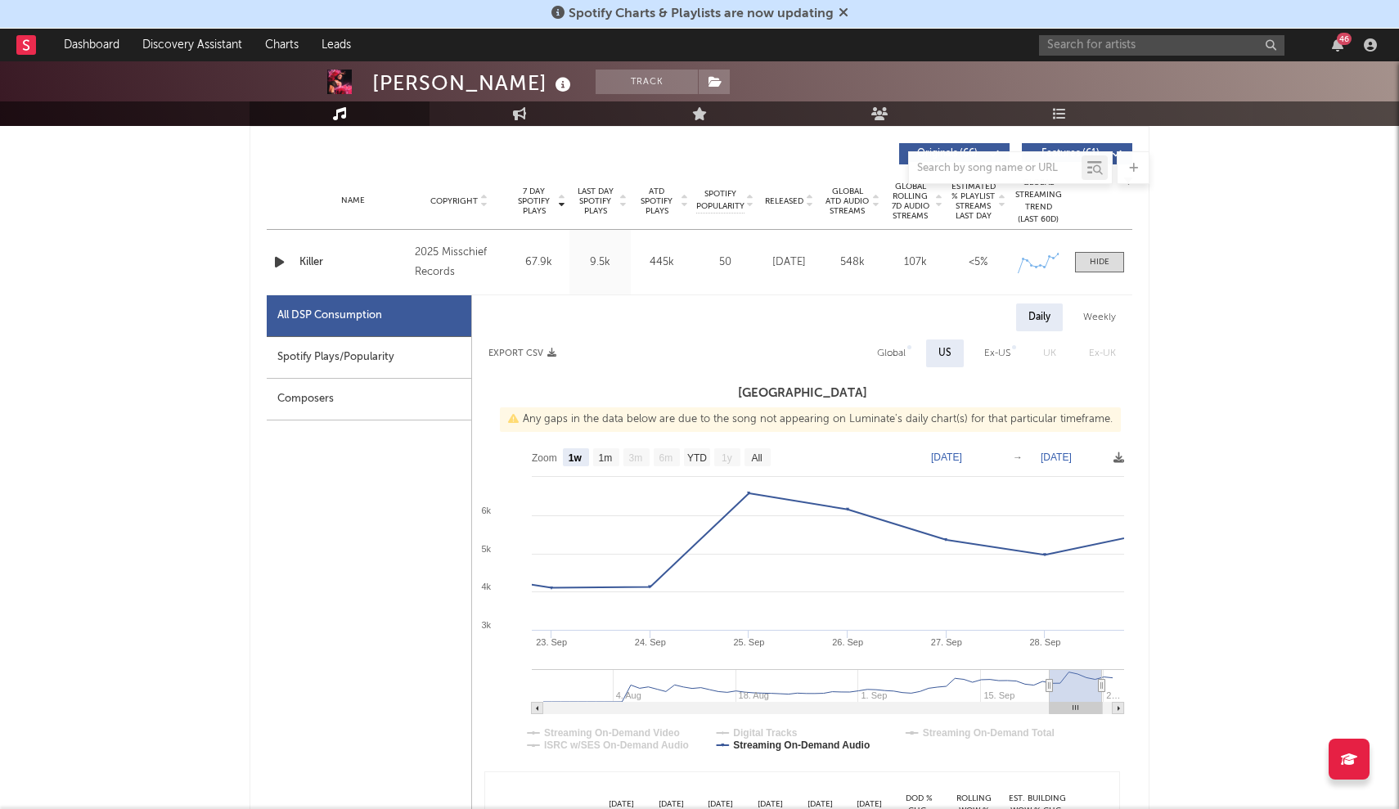
click at [1118, 707] on icon at bounding box center [1119, 708] width 2 height 5
type input "[DATE]"
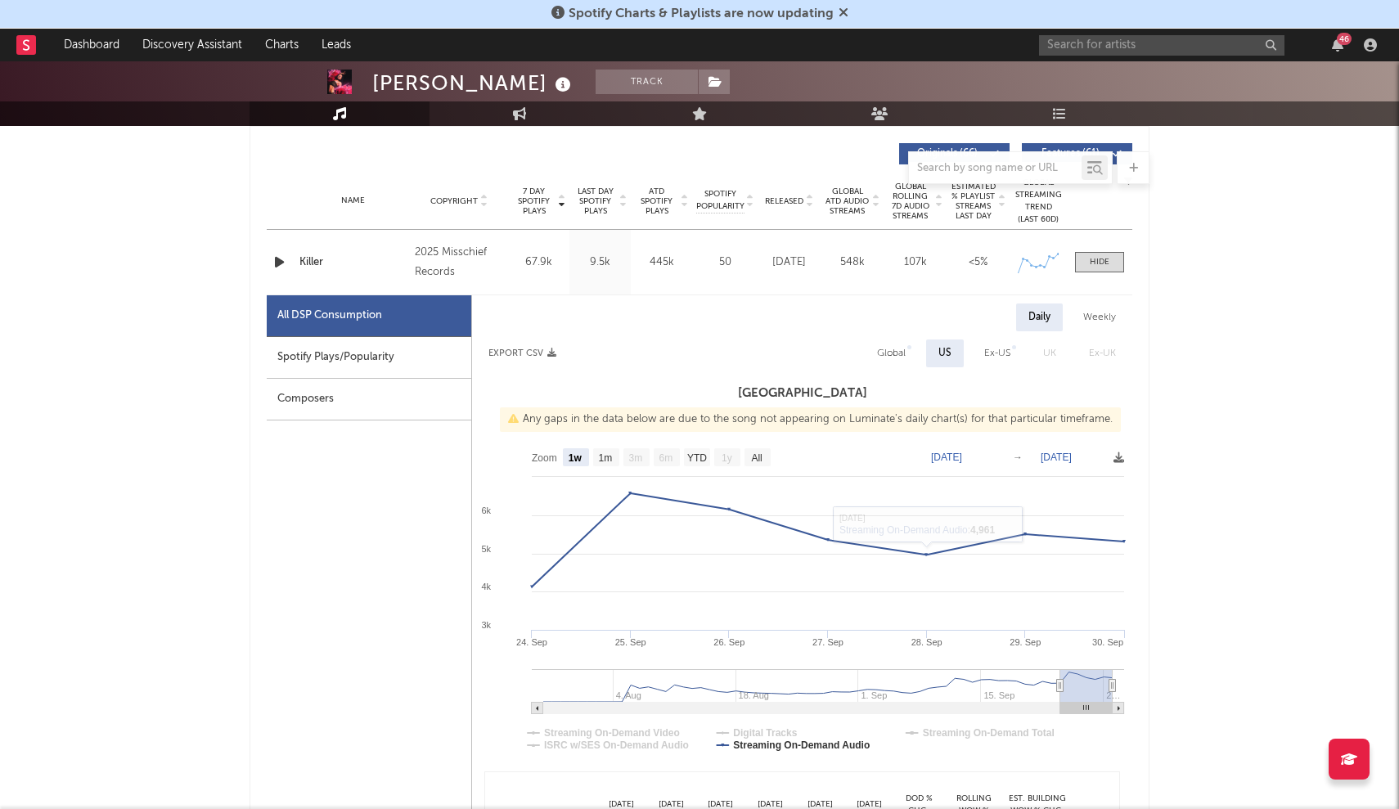
click at [895, 355] on div "Global" at bounding box center [891, 354] width 29 height 20
select select "1w"
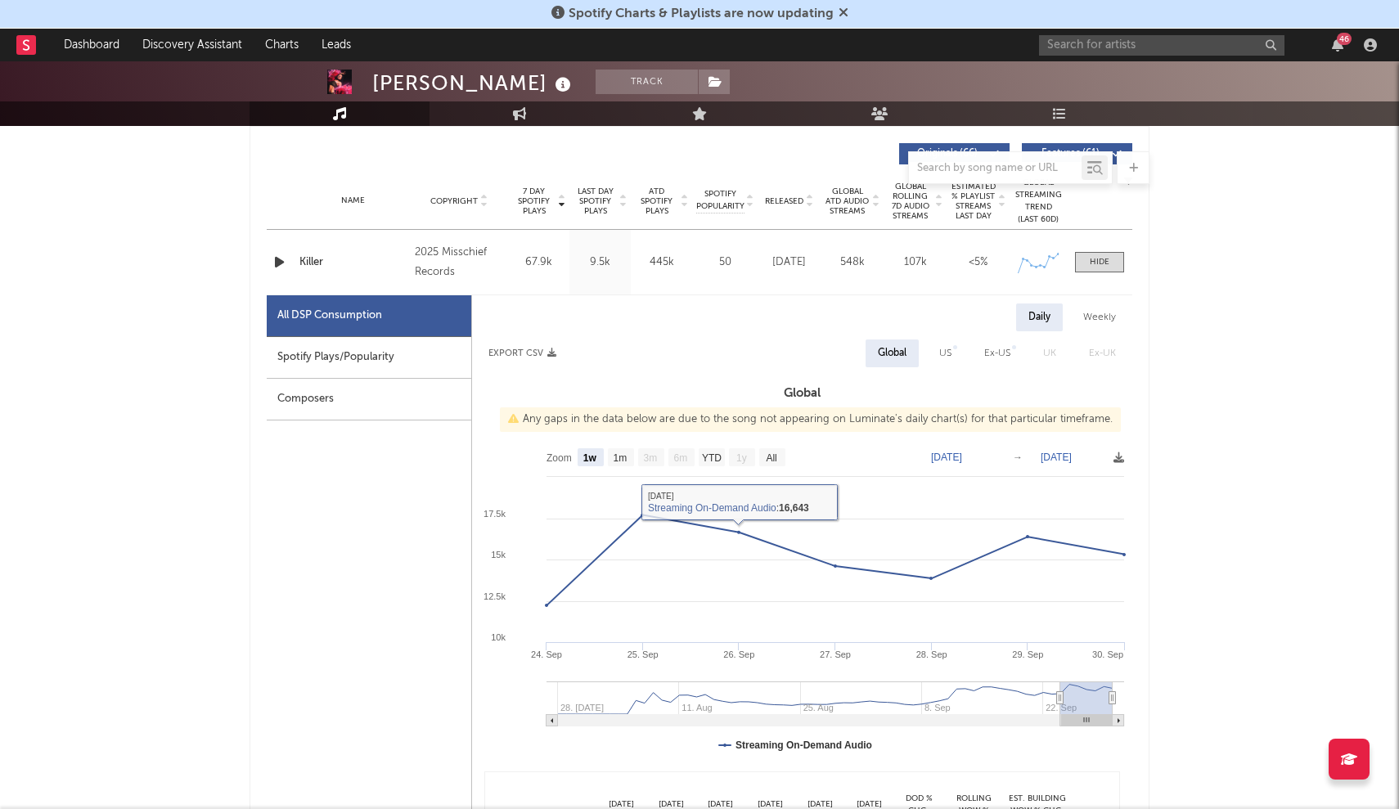
click at [626, 453] on text "1m" at bounding box center [621, 458] width 14 height 11
select select "1m"
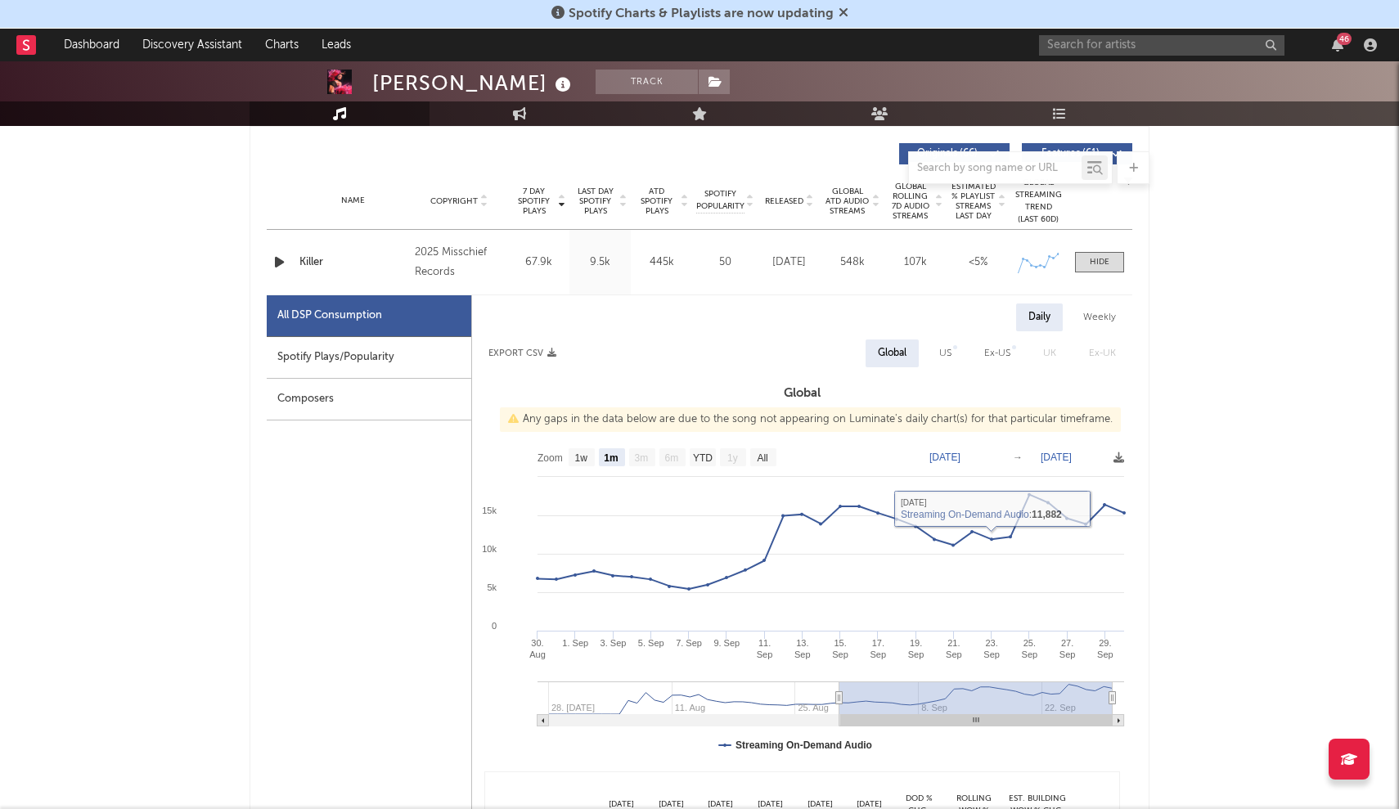
click at [1114, 728] on rect at bounding box center [802, 603] width 660 height 327
click at [1116, 723] on rect at bounding box center [1118, 720] width 11 height 11
click at [583, 461] on text "1w" at bounding box center [581, 458] width 13 height 11
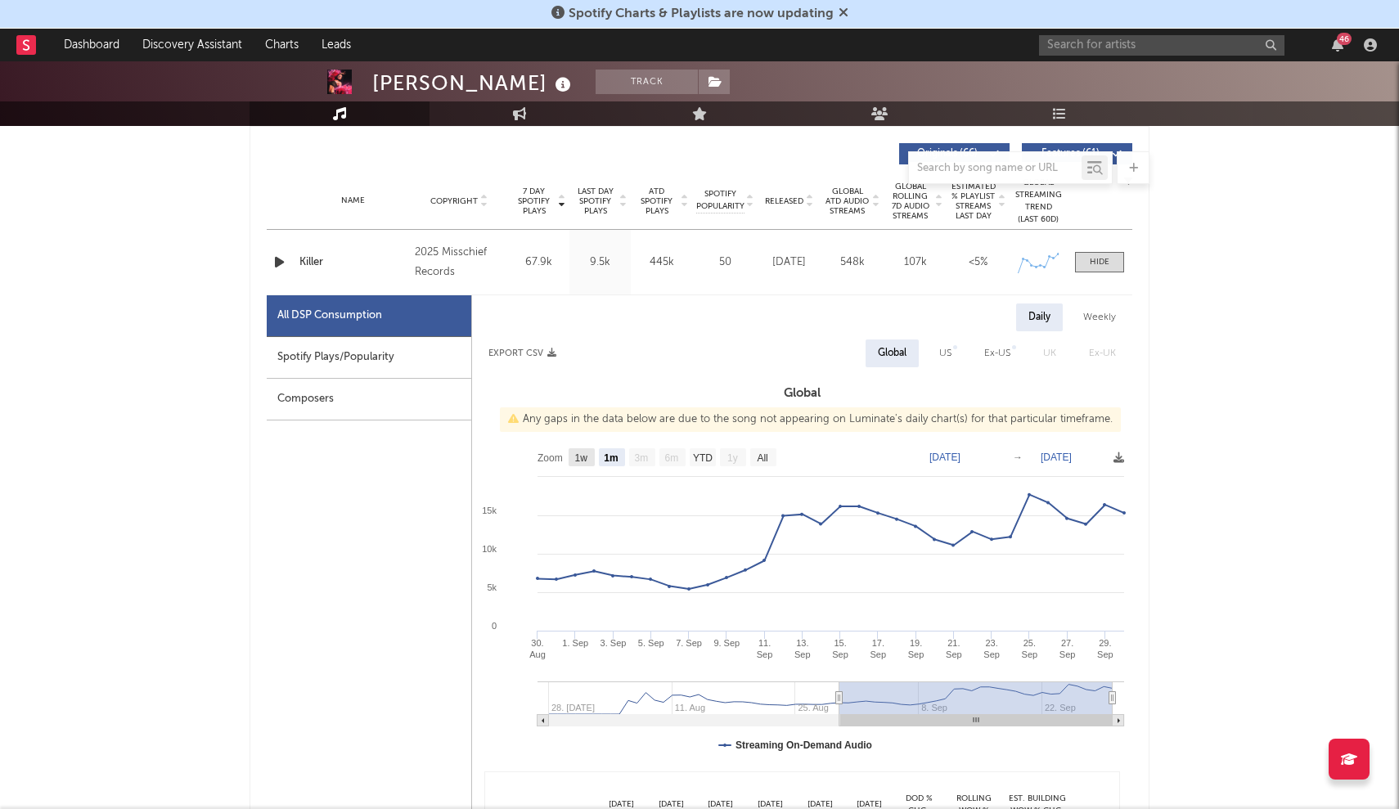
select select "1w"
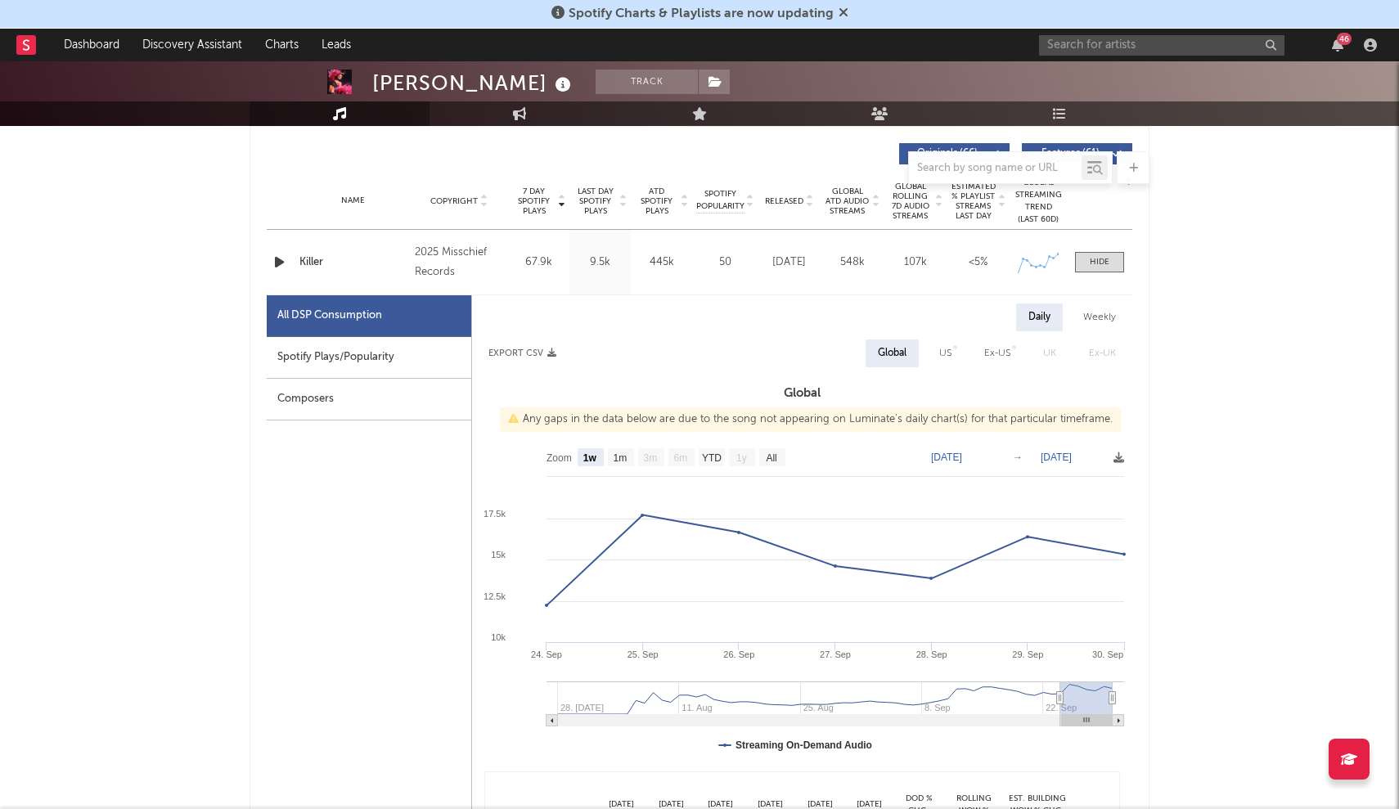
click at [947, 365] on div "US" at bounding box center [945, 354] width 37 height 28
select select "1w"
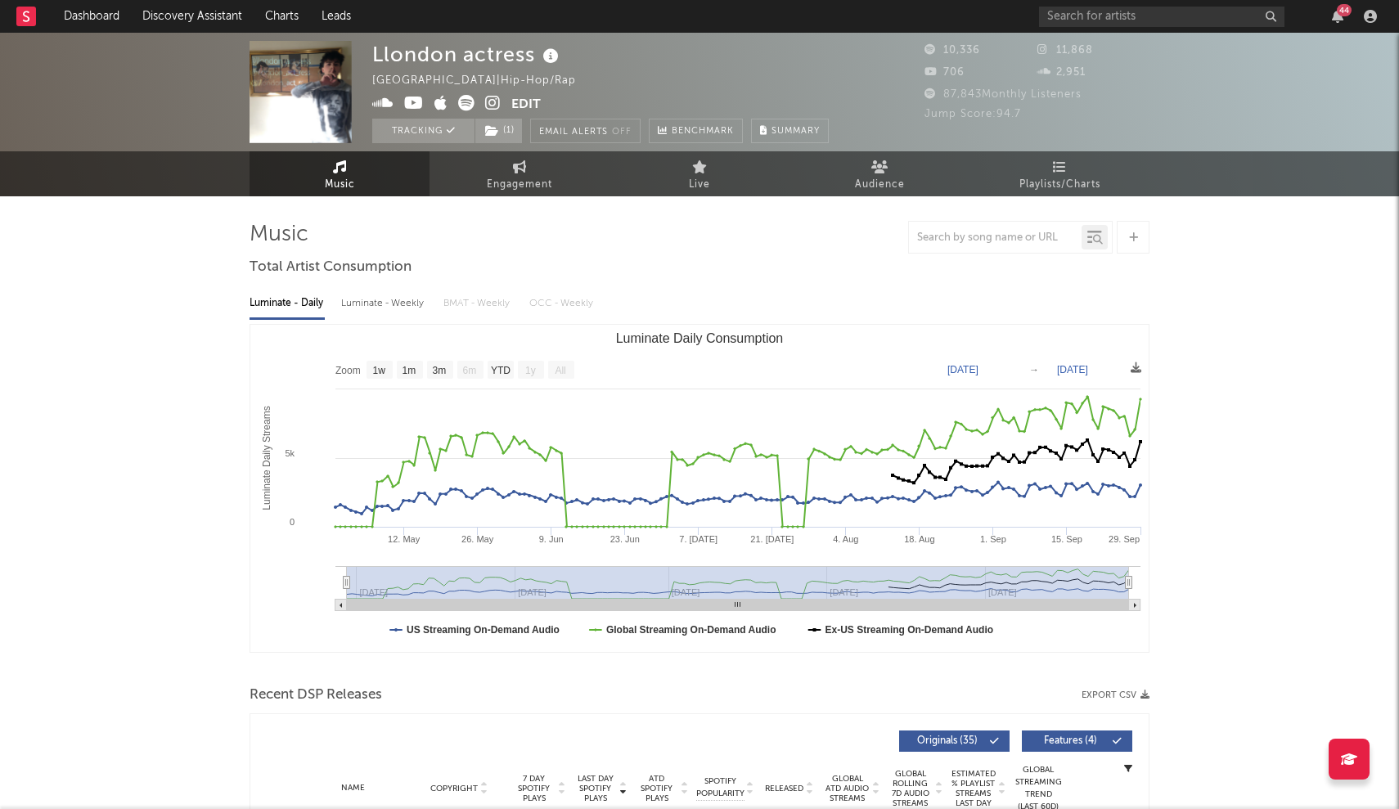
select select "1w"
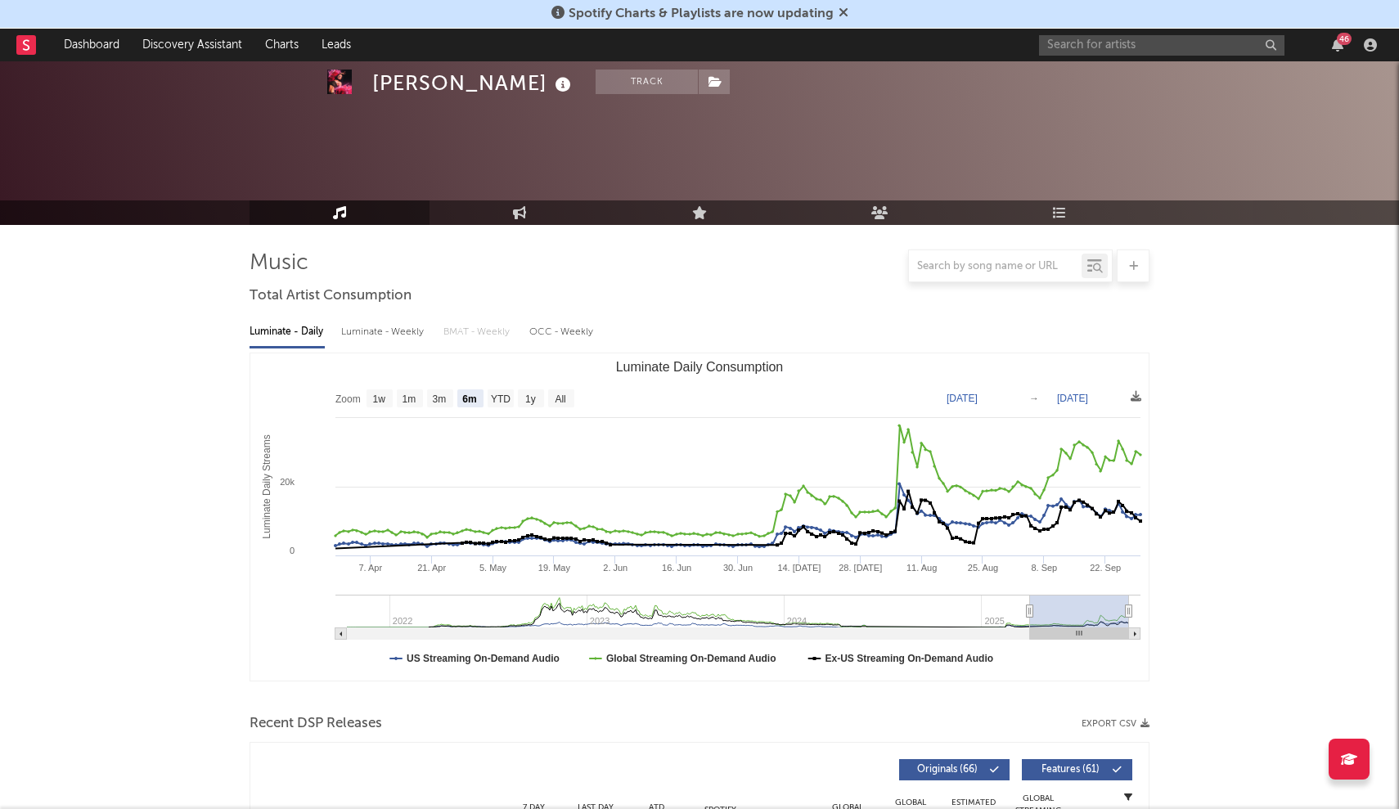
select select "6m"
select select "1w"
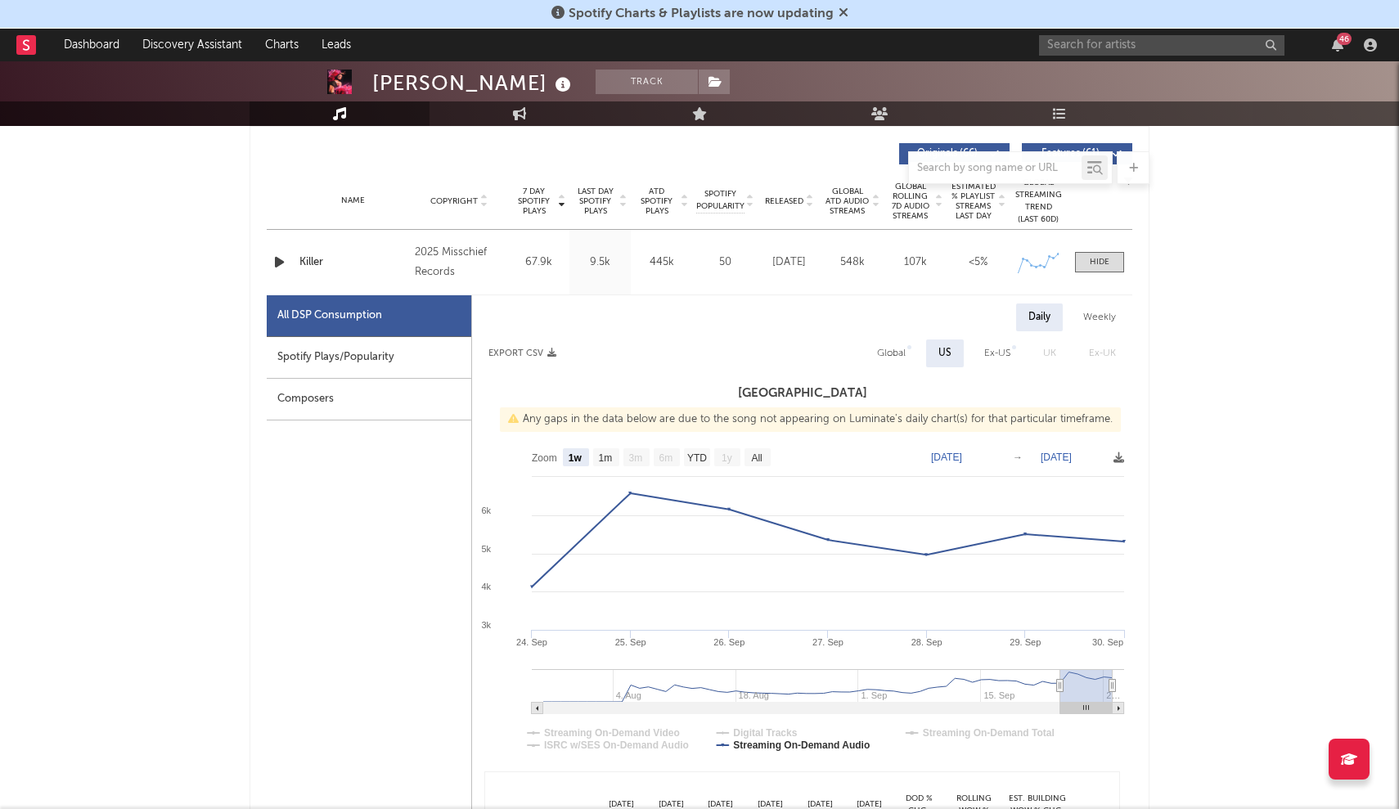
click at [536, 706] on rect at bounding box center [537, 708] width 11 height 11
type input "[DATE]"
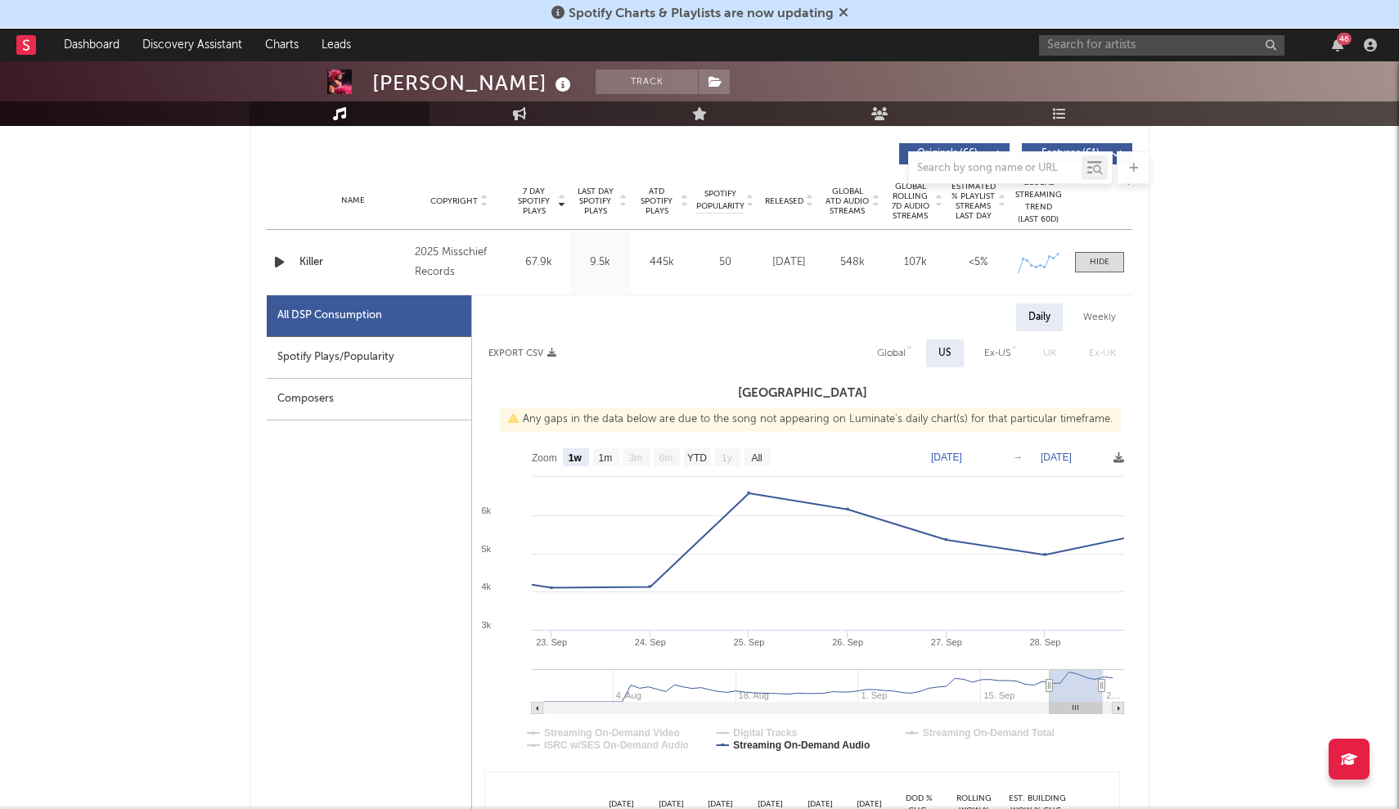
click at [1120, 704] on rect at bounding box center [1118, 708] width 11 height 11
type input "[DATE]"
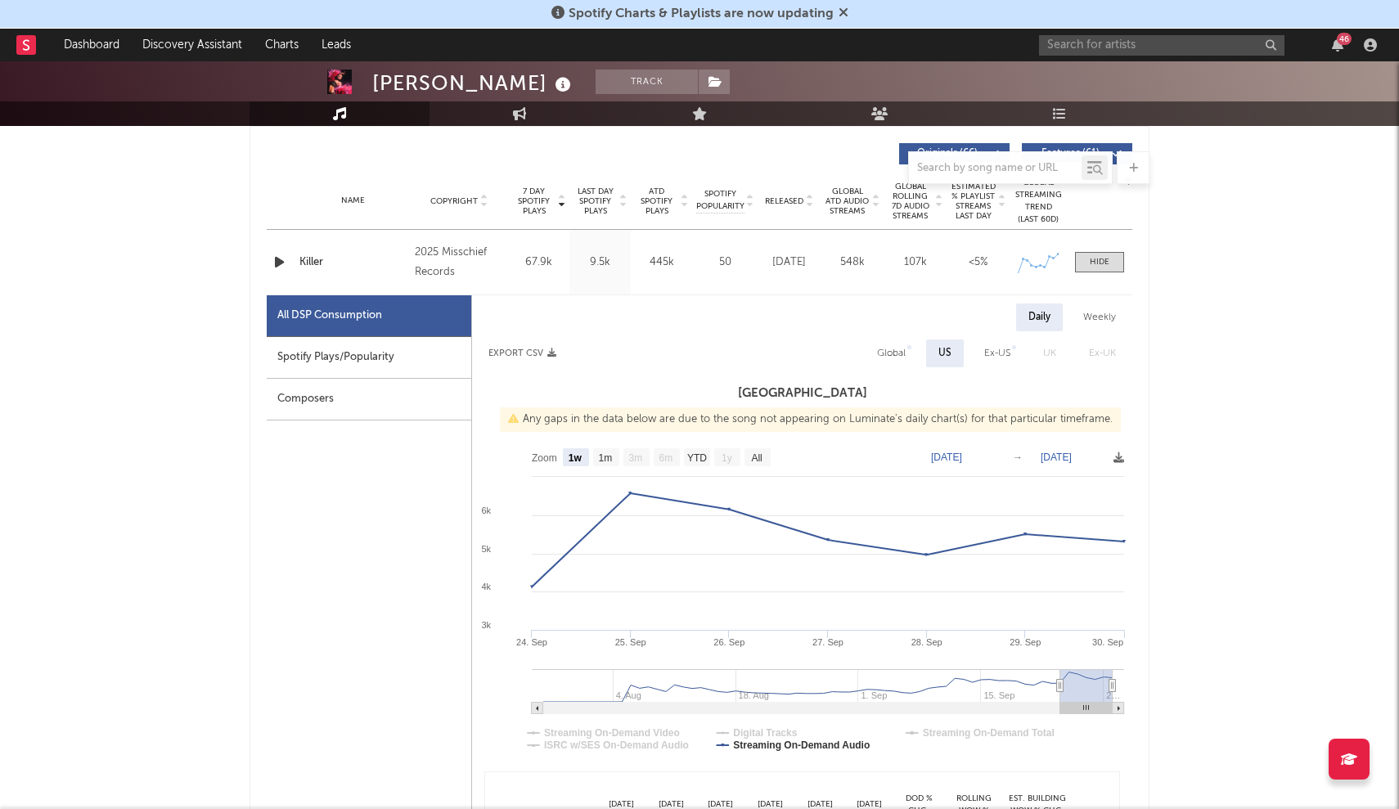
click at [541, 711] on rect at bounding box center [537, 708] width 11 height 11
type input "[DATE]"
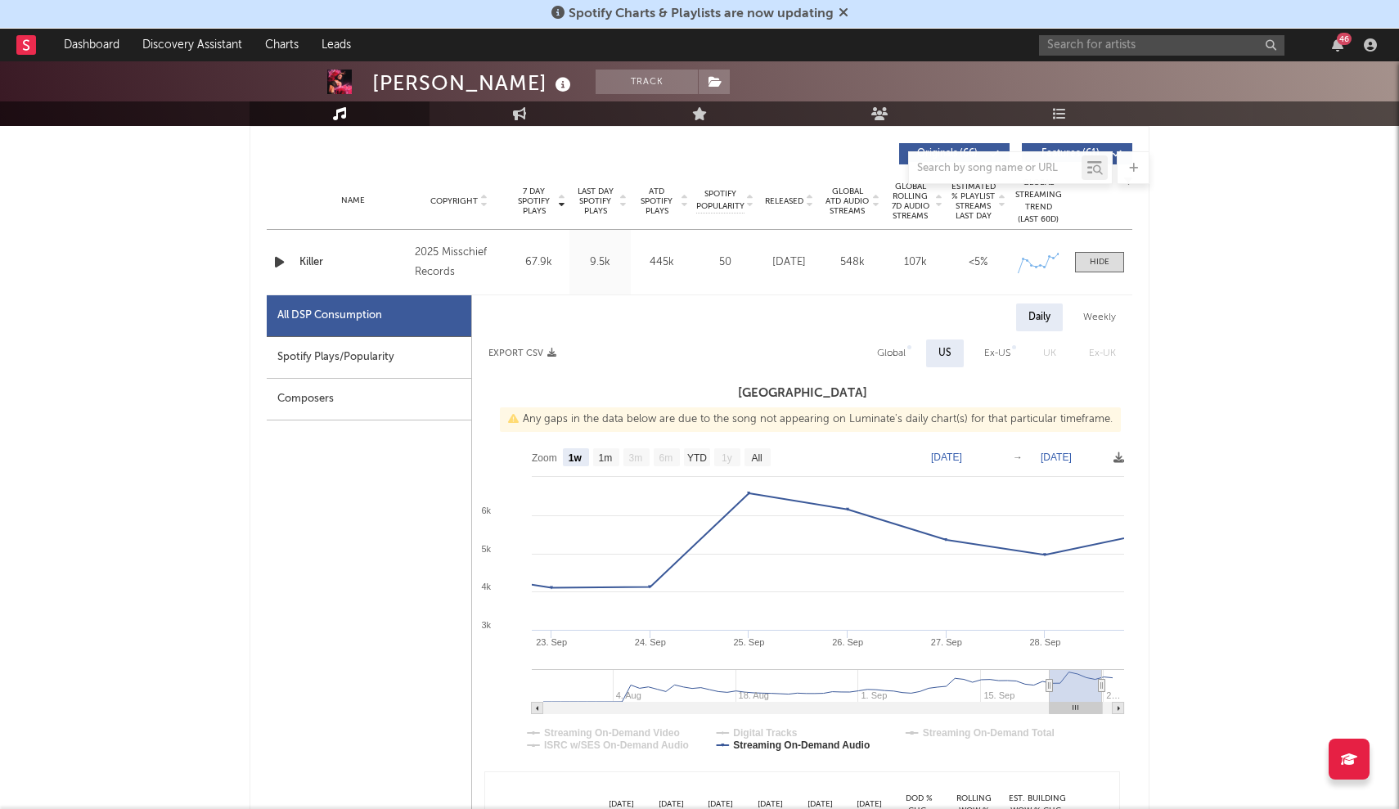
click at [541, 711] on rect at bounding box center [537, 708] width 11 height 11
type input "[DATE]"
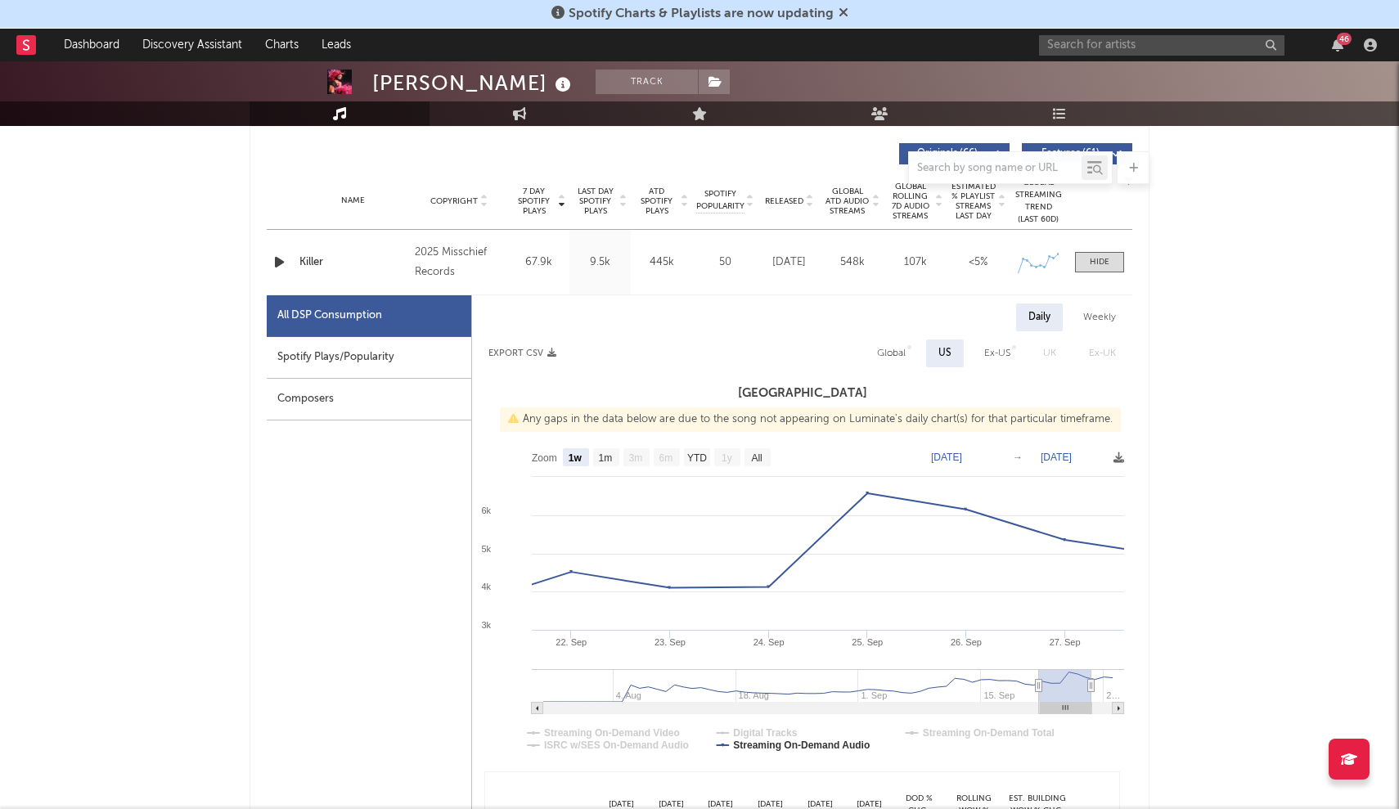
click at [541, 711] on rect at bounding box center [537, 708] width 11 height 11
type input "[DATE]"
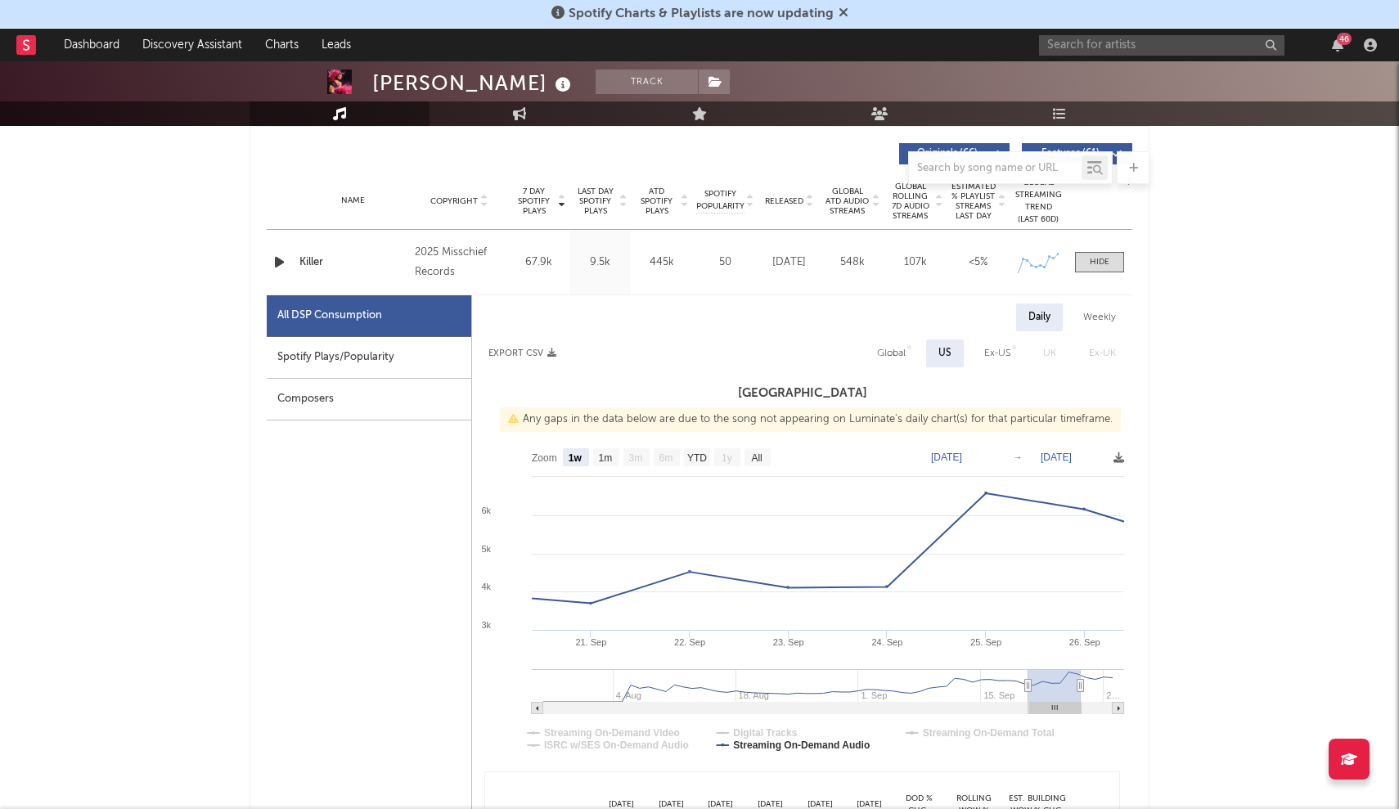
click at [541, 711] on rect at bounding box center [537, 708] width 11 height 11
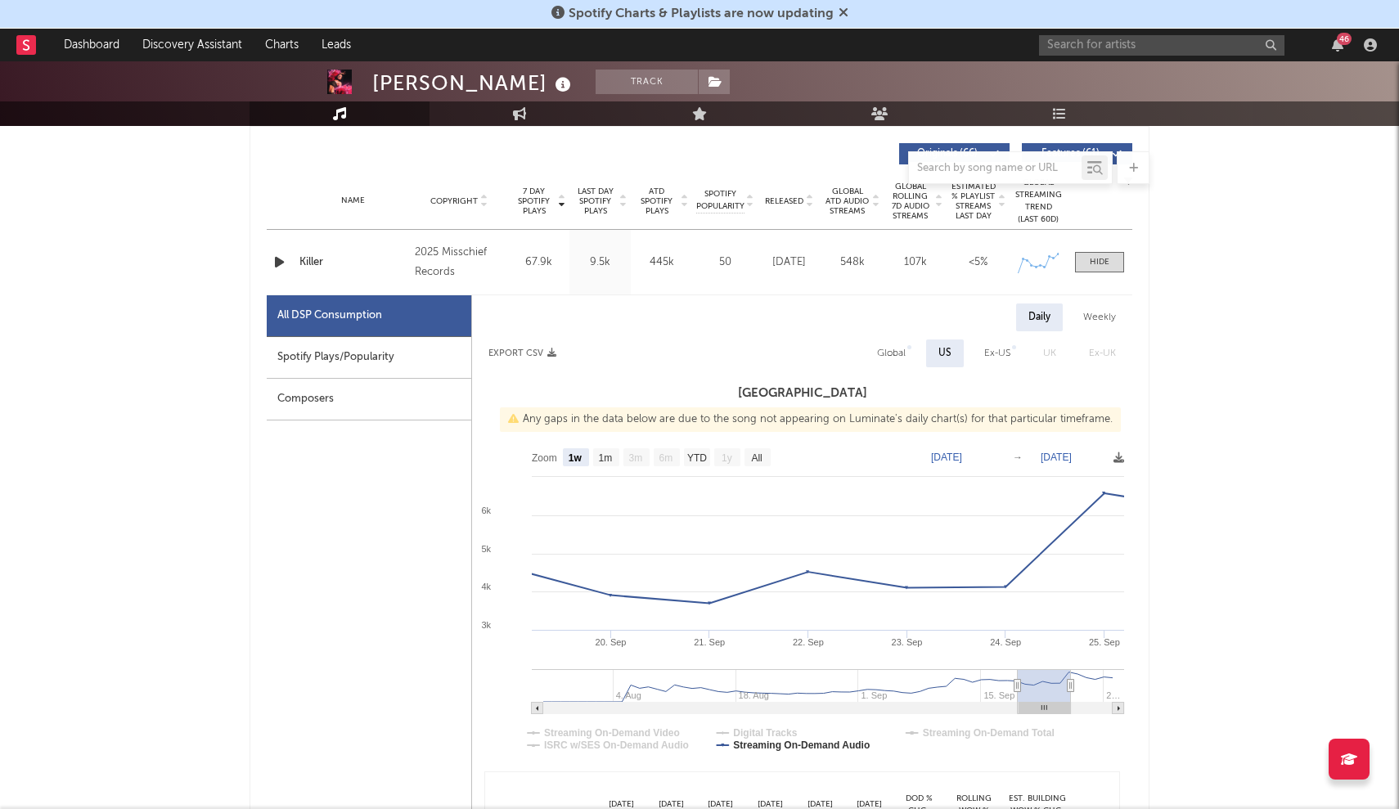
type input "[DATE]"
click at [541, 711] on rect at bounding box center [537, 708] width 11 height 11
type input "[DATE]"
